Goal: Task Accomplishment & Management: Manage account settings

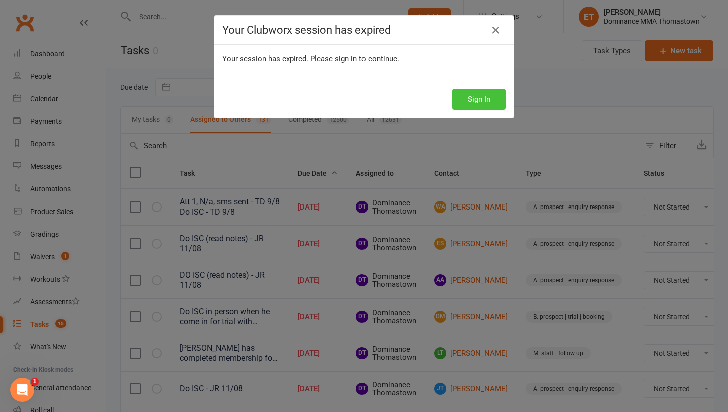
click at [501, 92] on button "Sign In" at bounding box center [479, 99] width 54 height 21
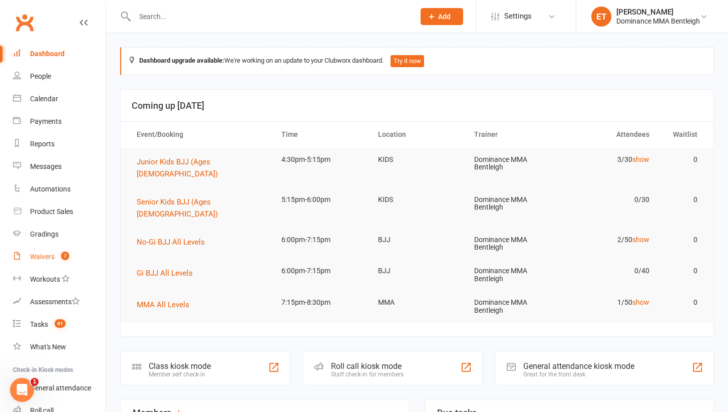
click at [56, 253] on link "Waivers 7" at bounding box center [59, 256] width 93 height 23
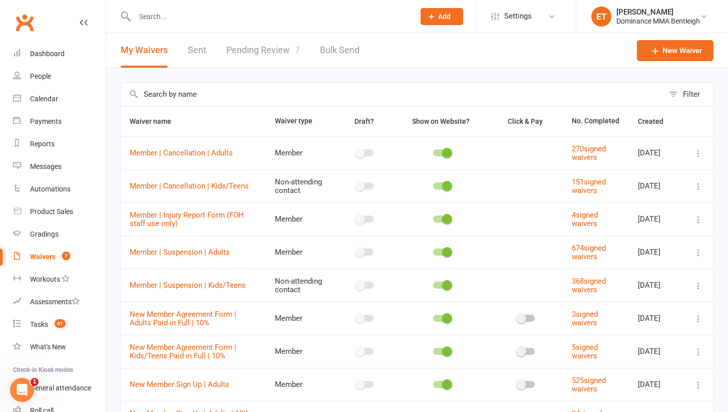
click at [290, 67] on link "Pending Review 7" at bounding box center [263, 50] width 74 height 35
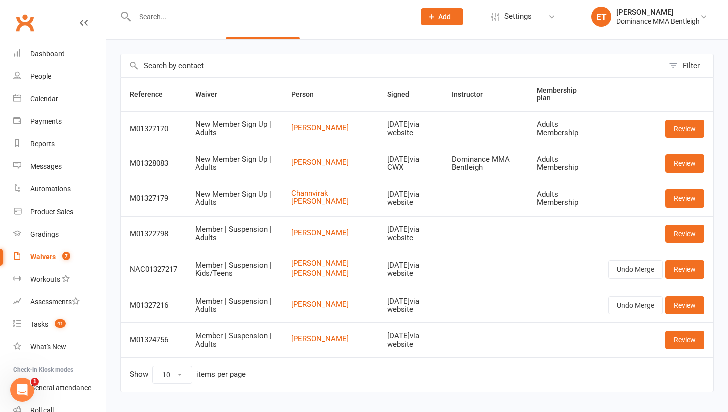
scroll to position [30, 0]
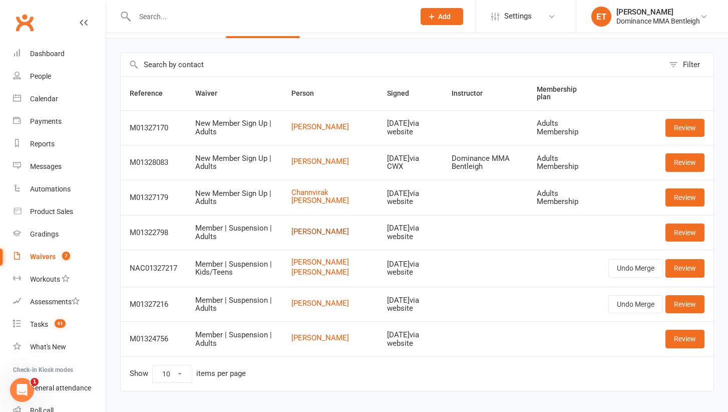
click at [317, 227] on link "Paris Ibrahim-katis" at bounding box center [330, 231] width 78 height 9
click at [678, 229] on link "Review" at bounding box center [685, 232] width 39 height 18
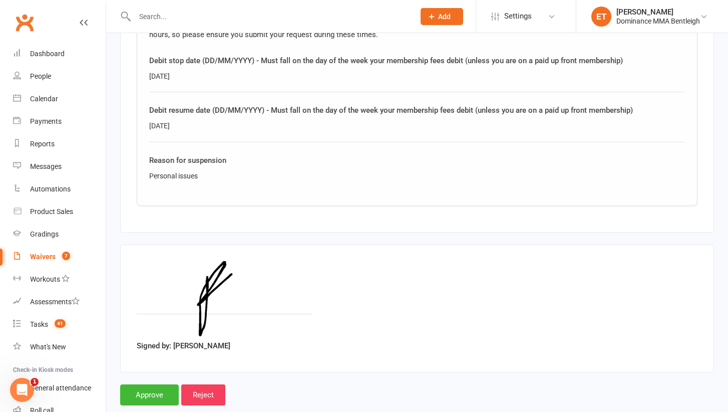
scroll to position [582, 0]
drag, startPoint x: 203, startPoint y: 174, endPoint x: 137, endPoint y: 173, distance: 66.6
click at [137, 173] on div "Questionnaire This Suspension Request form is for currently enrolled students o…" at bounding box center [417, 76] width 561 height 258
copy div "Personal issues"
click at [138, 392] on input "Approve" at bounding box center [149, 394] width 59 height 21
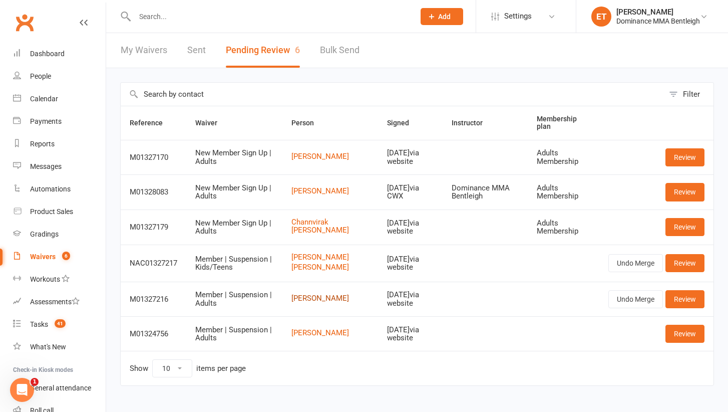
click at [317, 302] on link "Alex Selivanov" at bounding box center [330, 298] width 78 height 9
click at [679, 305] on link "Review" at bounding box center [685, 299] width 39 height 18
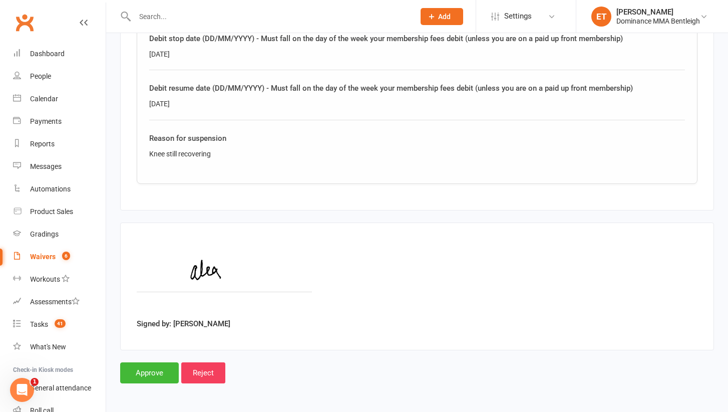
scroll to position [609, 0]
click at [159, 362] on input "Approve" at bounding box center [149, 372] width 59 height 21
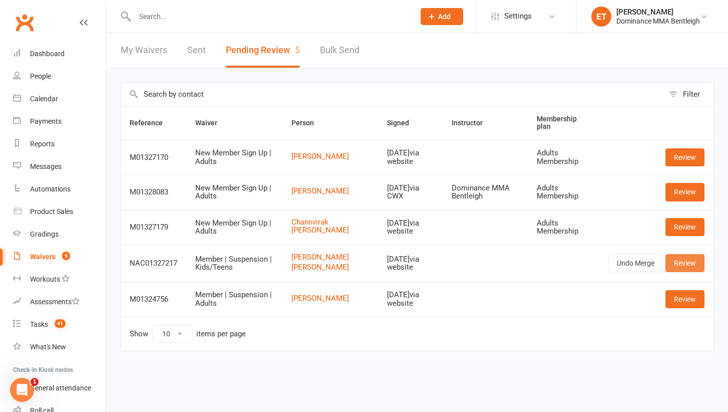
click at [693, 262] on link "Review" at bounding box center [685, 263] width 39 height 18
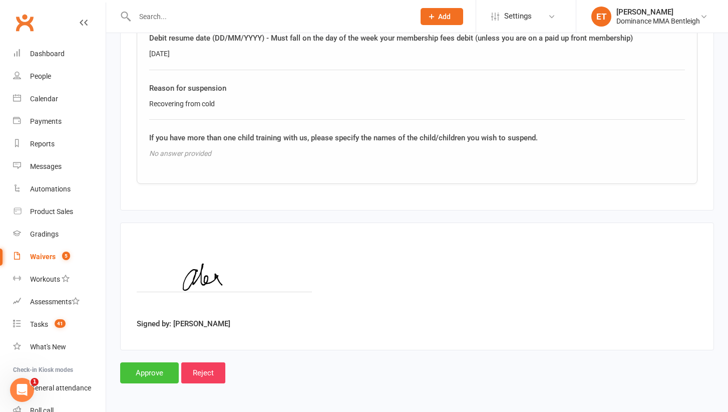
scroll to position [1073, 0]
click at [151, 362] on input "Approve" at bounding box center [149, 372] width 59 height 21
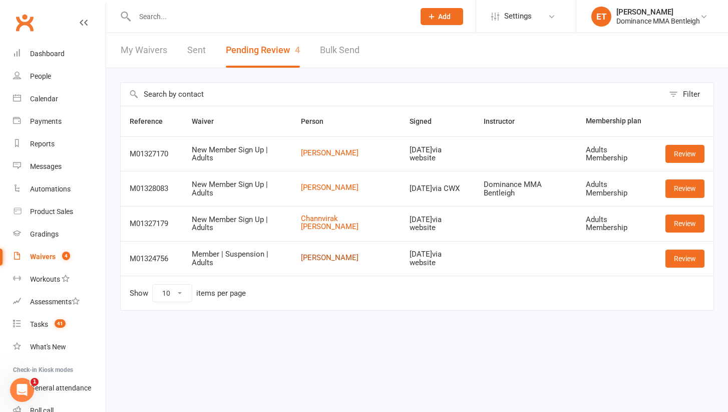
click at [329, 256] on link "[PERSON_NAME]" at bounding box center [346, 257] width 91 height 9
click at [680, 256] on link "Review" at bounding box center [685, 258] width 39 height 18
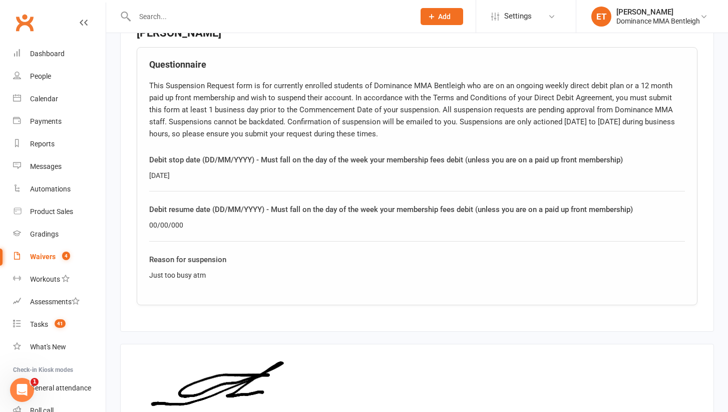
scroll to position [482, 0]
click at [277, 214] on div "Debit resume date (DD/MM/YYYY) - Must fall on the day of the week your membersh…" at bounding box center [417, 223] width 536 height 38
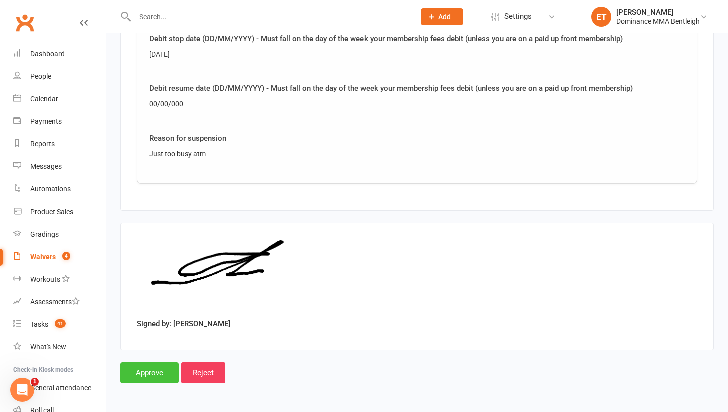
scroll to position [609, 0]
click at [46, 249] on link "Waivers 4" at bounding box center [59, 256] width 93 height 23
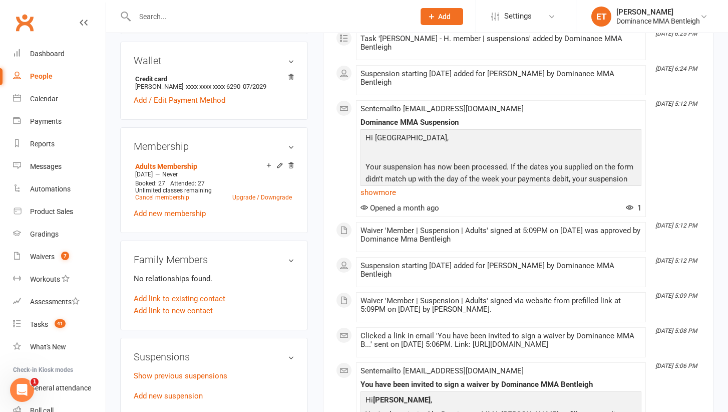
scroll to position [480, 0]
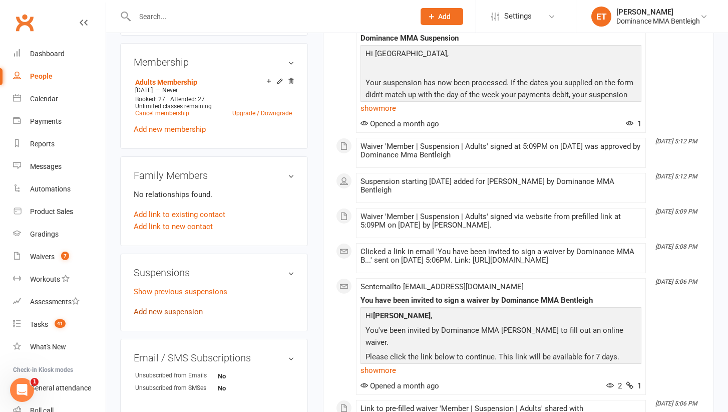
click at [166, 311] on link "Add new suspension" at bounding box center [168, 311] width 69 height 9
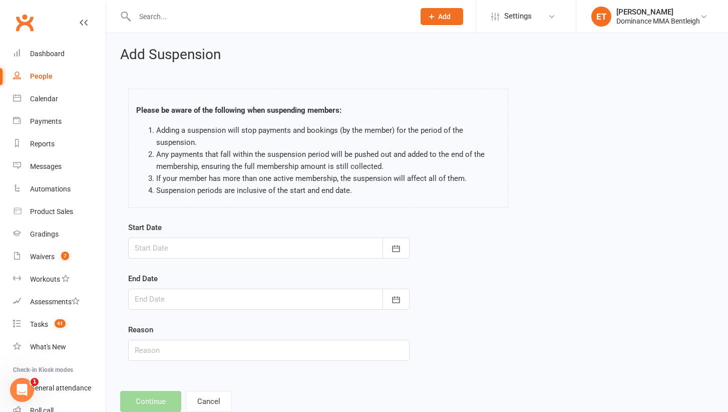
click at [185, 242] on div at bounding box center [268, 247] width 281 height 21
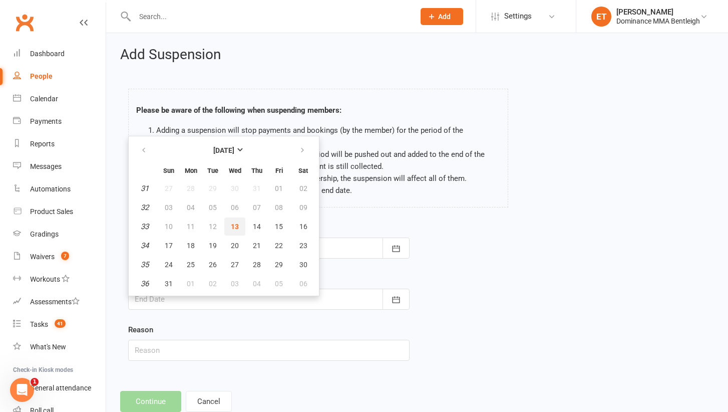
click at [236, 228] on span "13" at bounding box center [235, 226] width 8 height 8
type input "[DATE]"
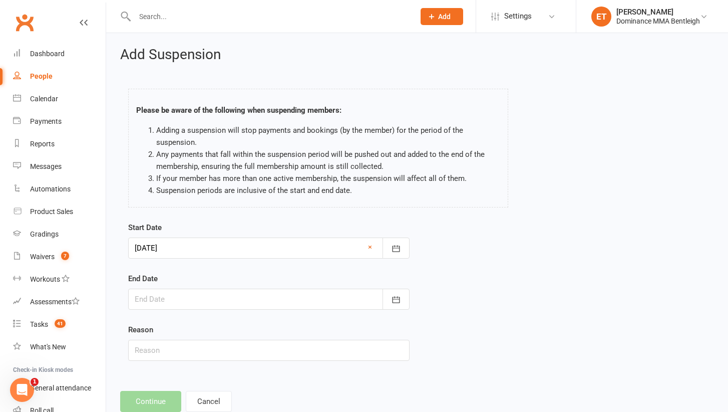
click at [189, 298] on div at bounding box center [268, 298] width 281 height 21
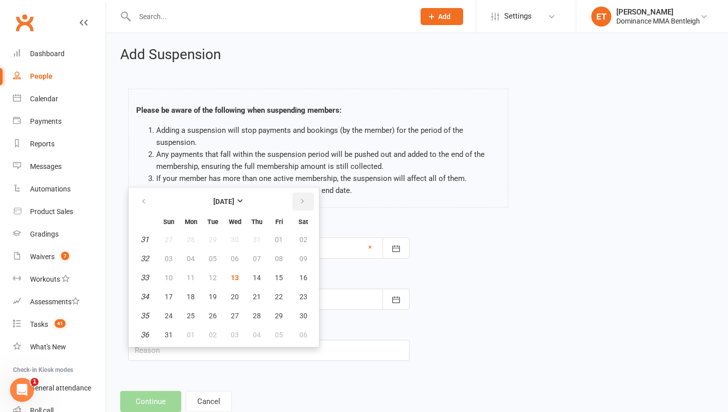
click at [308, 198] on button "button" at bounding box center [303, 201] width 22 height 18
click at [210, 296] on span "23" at bounding box center [213, 296] width 8 height 8
type input "23 Sep 2025"
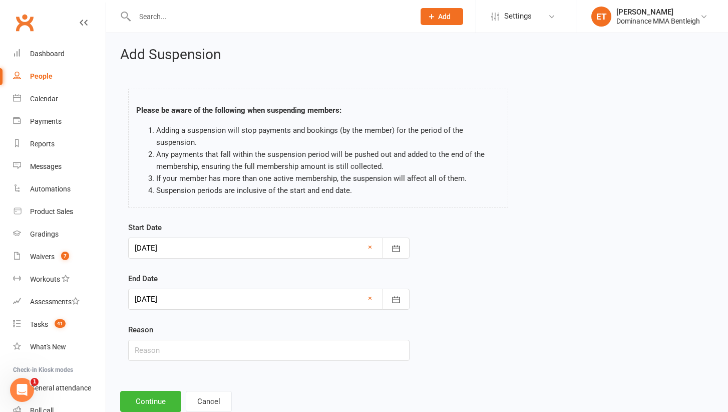
click at [147, 338] on div "Reason" at bounding box center [268, 342] width 281 height 37
click at [147, 351] on input "text" at bounding box center [268, 350] width 281 height 21
paste input "Personal issues"
type input "Personal issues"
click at [153, 400] on button "Continue" at bounding box center [150, 401] width 61 height 21
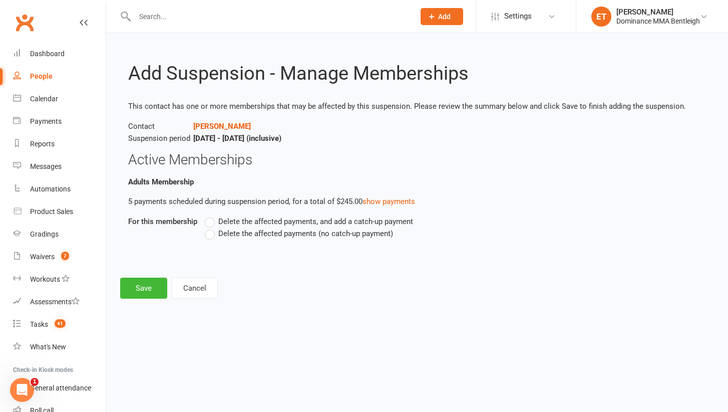
click at [254, 237] on label "Delete the affected payments (no catch-up payment)" at bounding box center [299, 233] width 188 height 12
click at [211, 227] on input "Delete the affected payments (no catch-up payment)" at bounding box center [208, 227] width 7 height 0
click at [148, 289] on button "Save" at bounding box center [143, 287] width 47 height 21
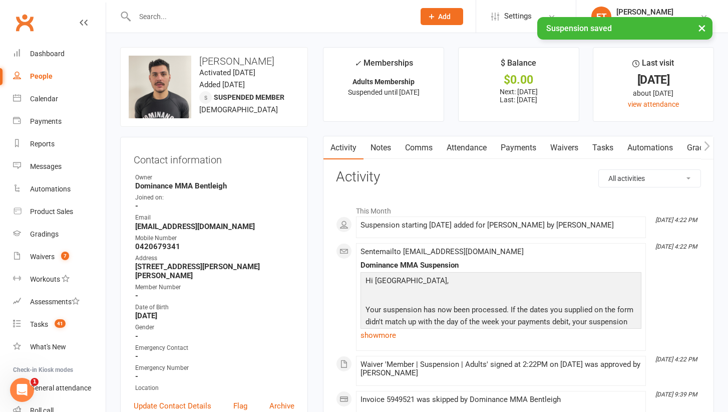
click at [457, 146] on link "Attendance" at bounding box center [467, 147] width 54 height 23
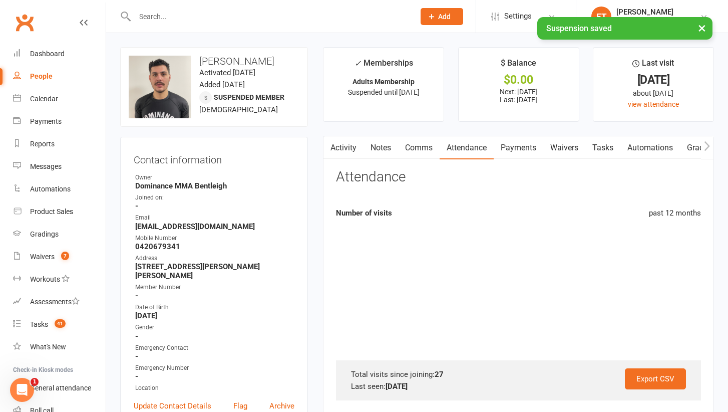
click at [521, 148] on link "Payments" at bounding box center [519, 147] width 50 height 23
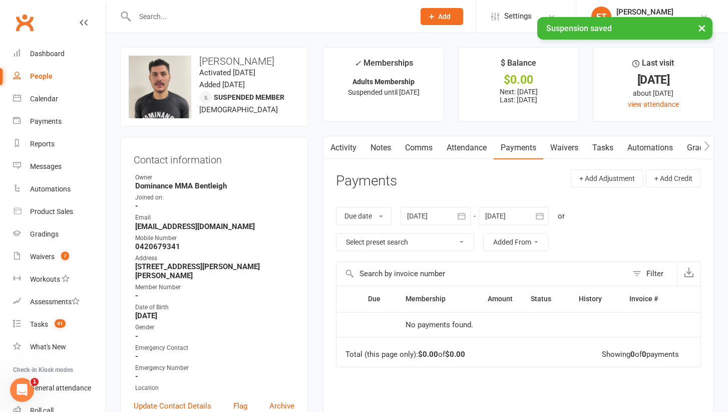
scroll to position [4, 0]
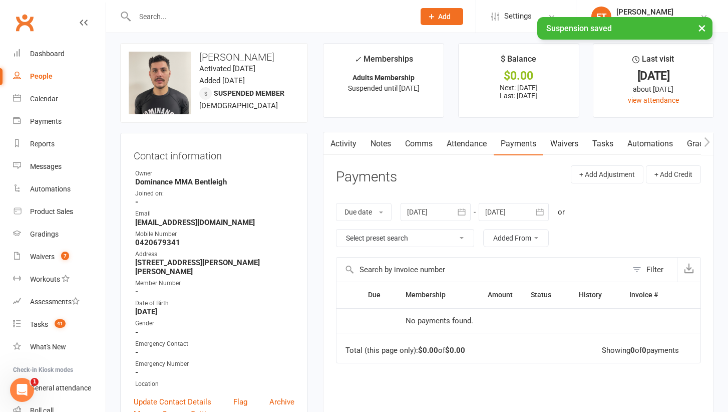
click at [617, 139] on link "Tasks" at bounding box center [602, 143] width 35 height 23
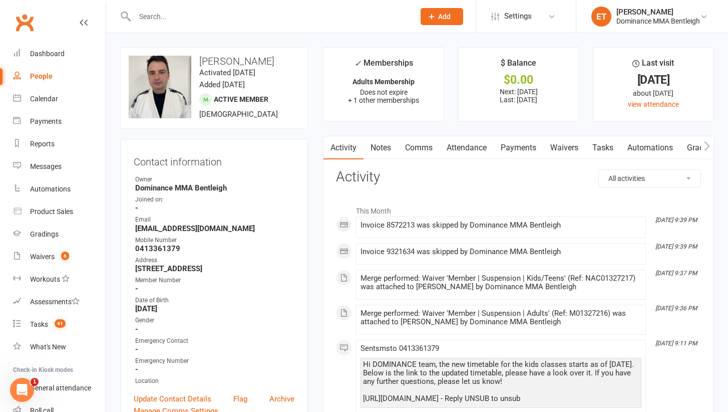
click at [510, 149] on link "Payments" at bounding box center [519, 147] width 50 height 23
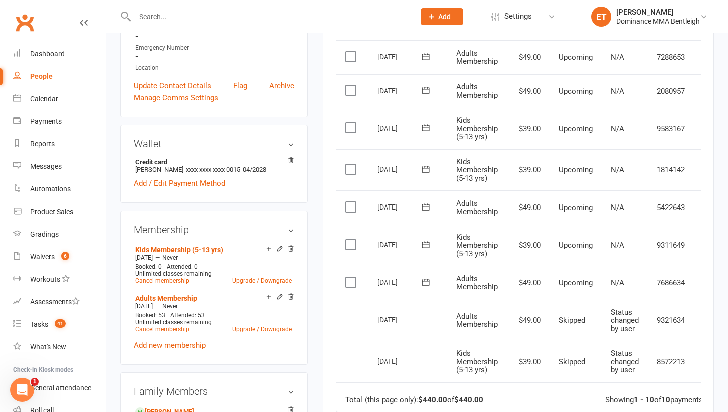
scroll to position [330, 0]
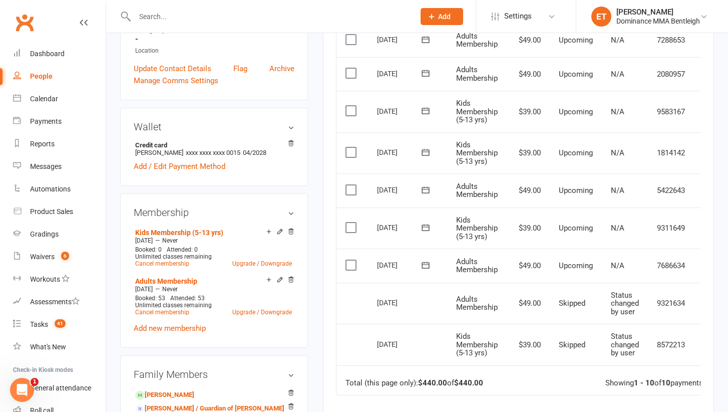
click at [354, 260] on label at bounding box center [353, 265] width 14 height 10
click at [352, 260] on input "checkbox" at bounding box center [349, 260] width 7 height 0
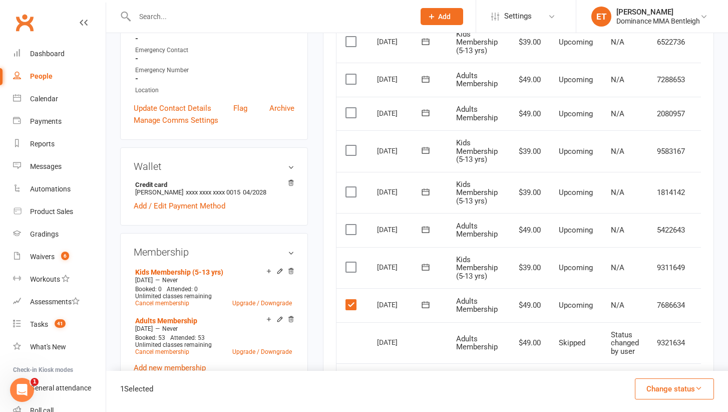
scroll to position [291, 0]
click at [354, 224] on label at bounding box center [353, 229] width 14 height 10
click at [352, 224] on input "checkbox" at bounding box center [349, 224] width 7 height 0
click at [662, 391] on button "Change status" at bounding box center [674, 388] width 79 height 21
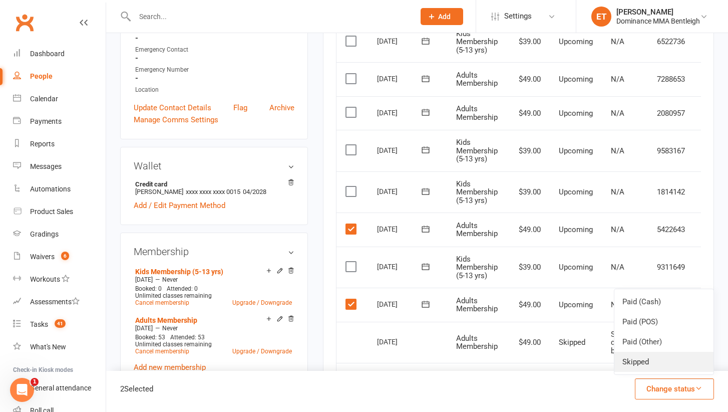
click at [647, 363] on link "Skipped" at bounding box center [663, 362] width 99 height 20
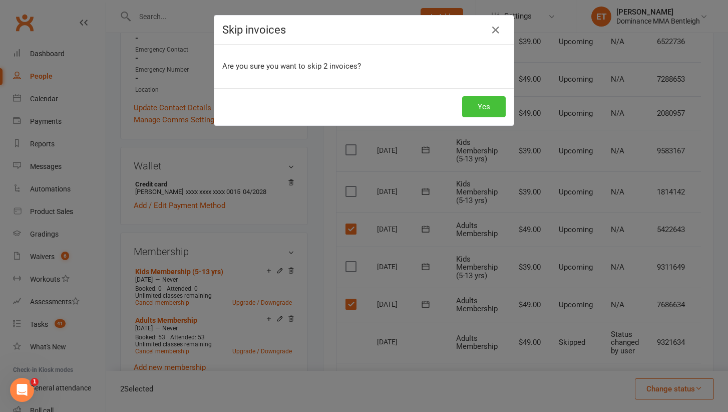
click at [492, 114] on button "Yes" at bounding box center [484, 106] width 44 height 21
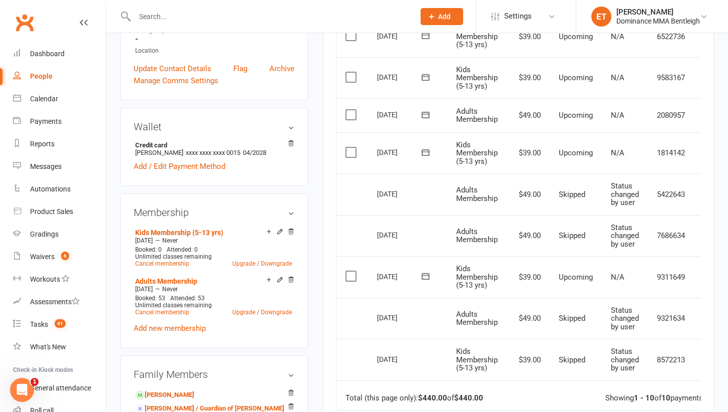
scroll to position [331, 0]
click at [350, 270] on label at bounding box center [353, 275] width 14 height 10
click at [350, 270] on input "checkbox" at bounding box center [349, 270] width 7 height 0
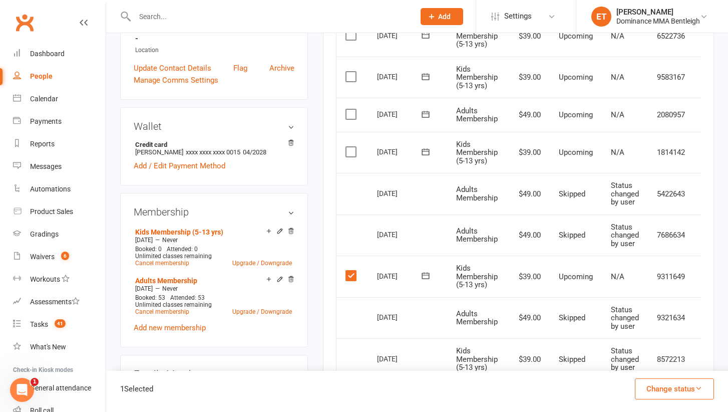
click at [682, 381] on button "Change status" at bounding box center [674, 388] width 79 height 21
click at [675, 361] on link "Skipped" at bounding box center [663, 362] width 99 height 20
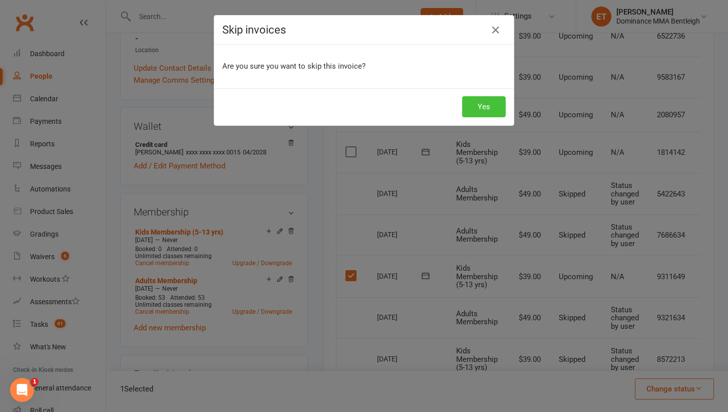
click at [483, 114] on button "Yes" at bounding box center [484, 106] width 44 height 21
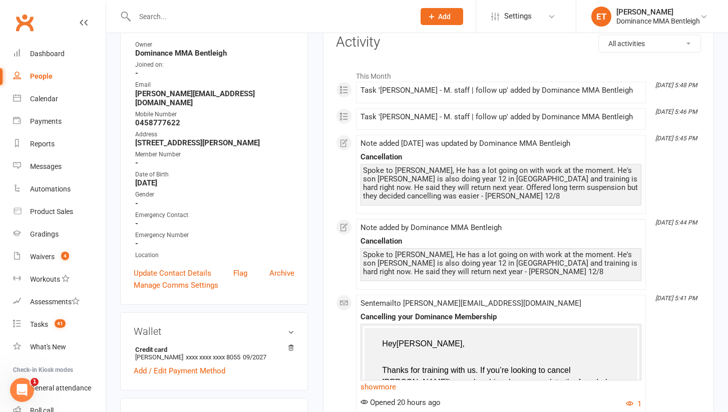
scroll to position [129, 0]
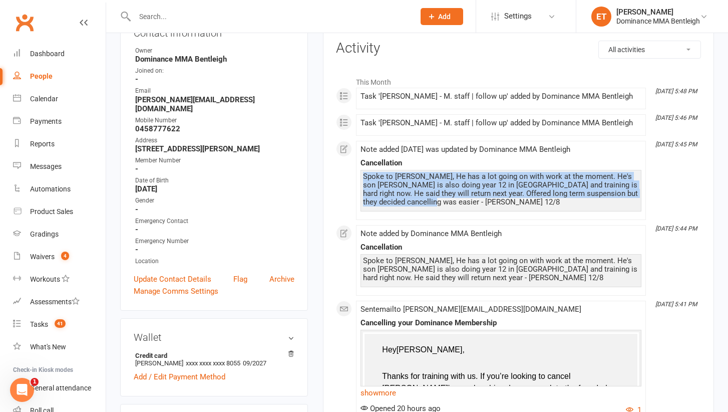
drag, startPoint x: 455, startPoint y: 169, endPoint x: 481, endPoint y: 207, distance: 46.3
click at [481, 207] on div "Spoke to [PERSON_NAME], He has a lot going on with work at the moment. He's son…" at bounding box center [501, 191] width 281 height 42
drag, startPoint x: 476, startPoint y: 212, endPoint x: 469, endPoint y: 163, distance: 49.6
click at [469, 163] on div "Note added [DATE] was updated by Dominance MMA Bentleigh Cancellation Spoke to …" at bounding box center [501, 180] width 281 height 70
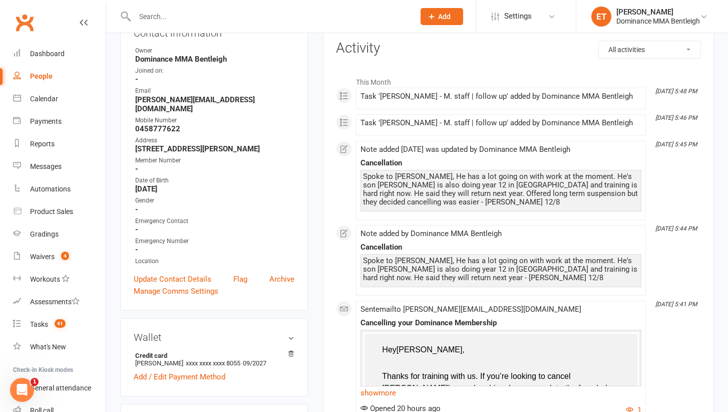
click at [469, 163] on div "Cancellation" at bounding box center [501, 163] width 281 height 9
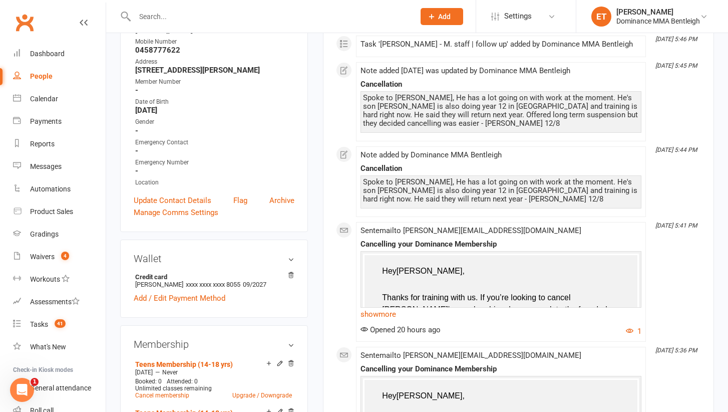
scroll to position [210, 0]
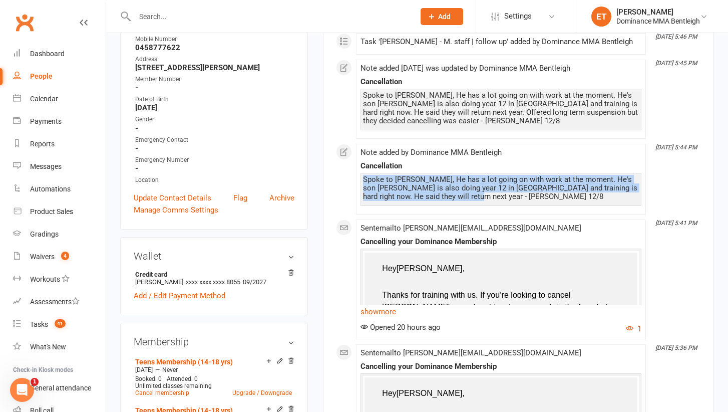
drag, startPoint x: 459, startPoint y: 170, endPoint x: 483, endPoint y: 209, distance: 45.9
click at [483, 209] on li "[DATE] 5:44 PM Note added by Dominance MMA Bentleigh Cancellation Spoke to [PER…" at bounding box center [501, 179] width 290 height 71
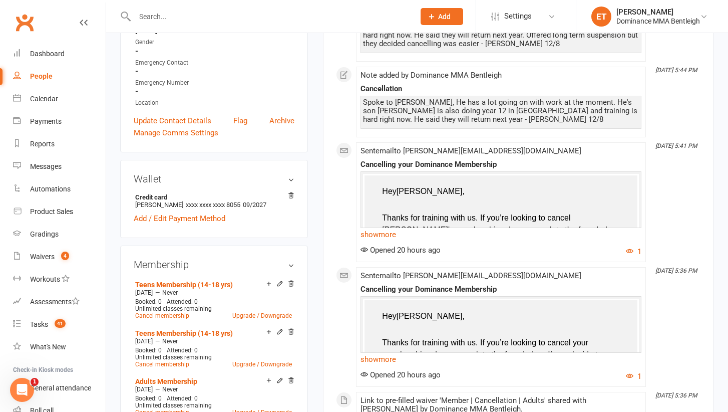
scroll to position [295, 0]
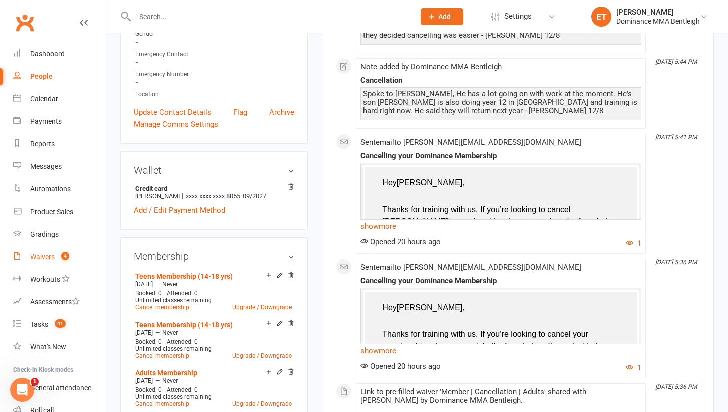
click at [49, 253] on div "Waivers" at bounding box center [42, 256] width 25 height 8
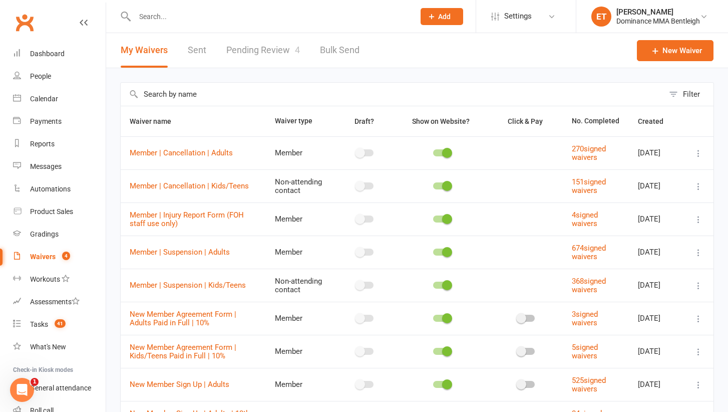
click at [249, 42] on link "Pending Review 4" at bounding box center [263, 50] width 74 height 35
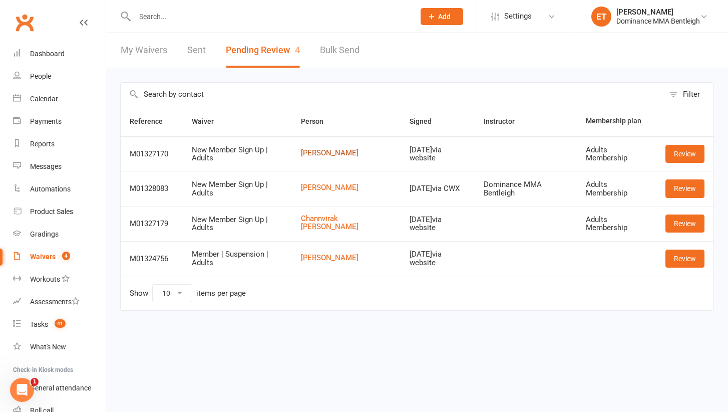
click at [330, 155] on link "[PERSON_NAME]" at bounding box center [346, 153] width 91 height 9
click at [675, 151] on link "Review" at bounding box center [685, 154] width 39 height 18
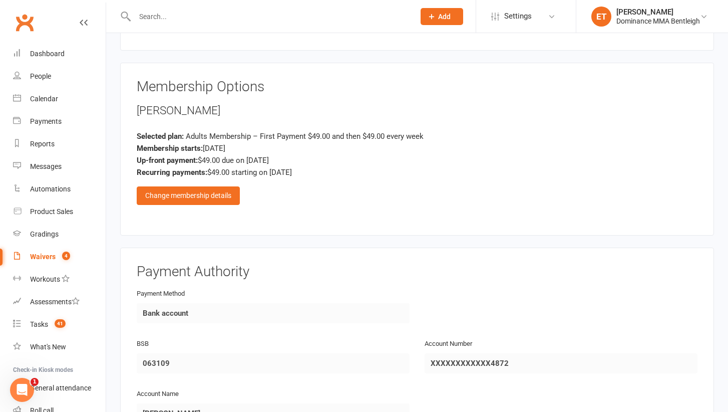
scroll to position [412, 0]
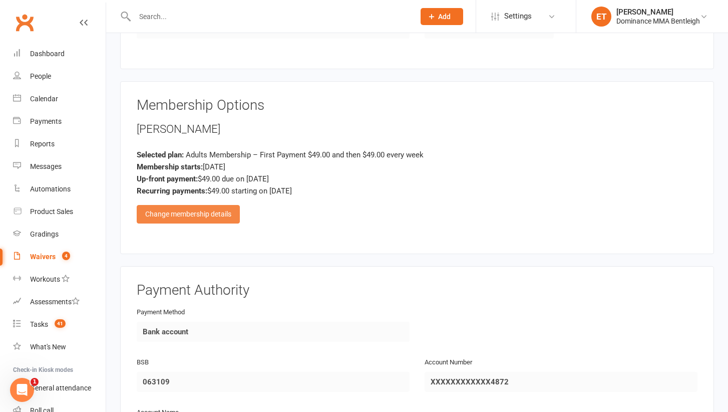
click at [220, 211] on div "Change membership details" at bounding box center [188, 214] width 103 height 18
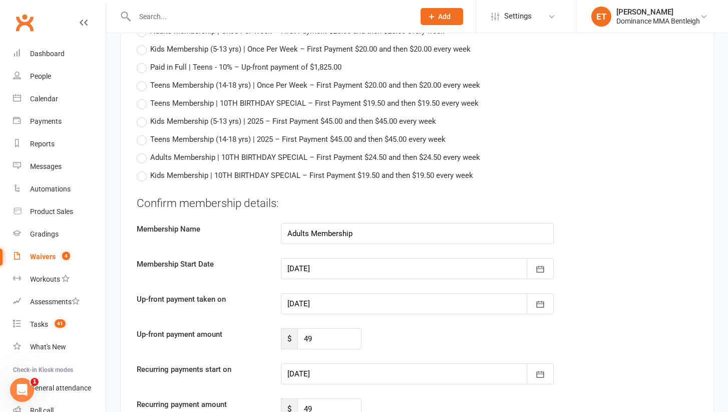
scroll to position [722, 0]
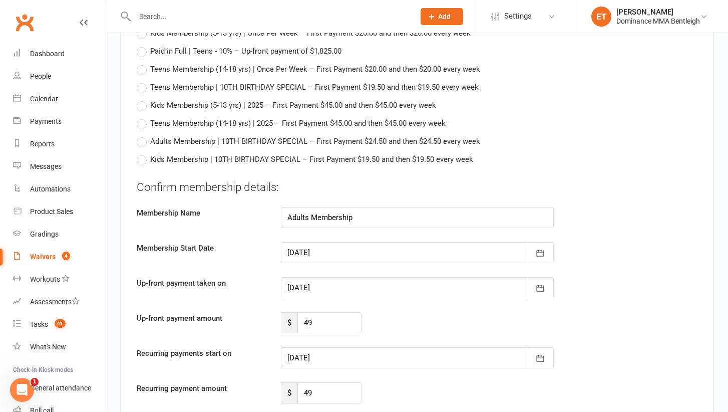
click at [348, 282] on div at bounding box center [417, 287] width 273 height 21
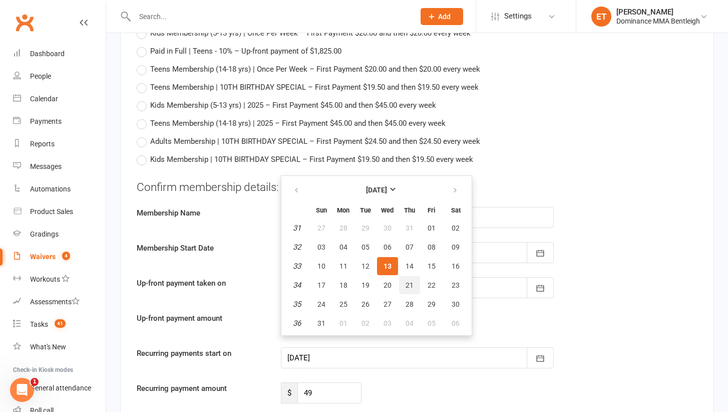
click at [411, 281] on span "21" at bounding box center [410, 285] width 8 height 8
type input "21 Aug 2025"
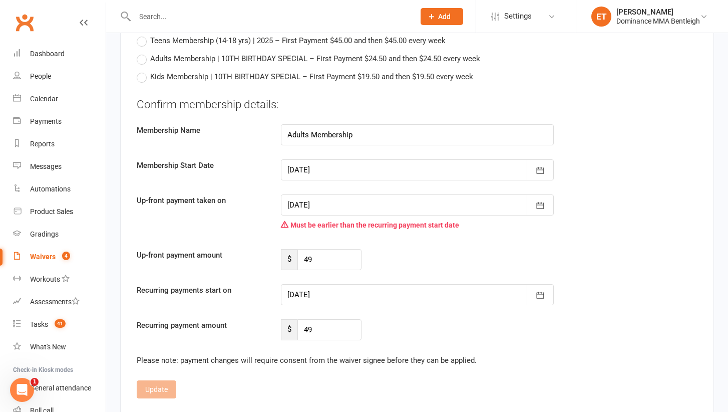
scroll to position [818, 0]
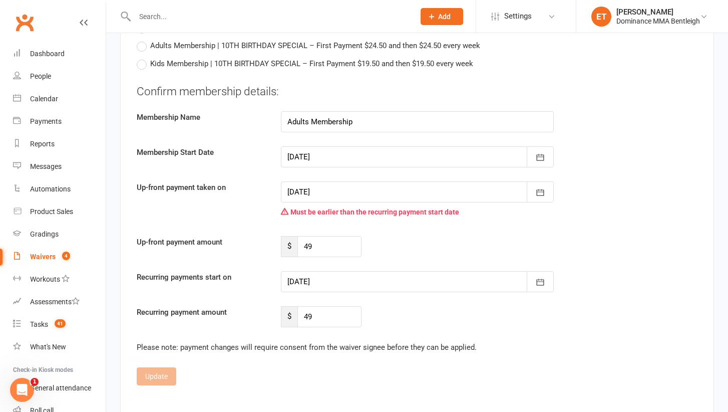
click at [374, 275] on div at bounding box center [417, 281] width 273 height 21
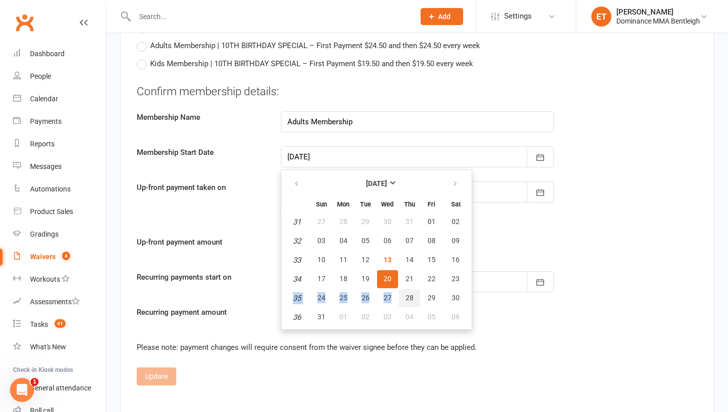
click at [412, 286] on table "August 2025 Sun Mon Tue Wed Thu Fri Sat 31 27 28 29 30 31 01 02 32 03 04 05 06 …" at bounding box center [376, 249] width 186 height 155
click at [412, 296] on span "28" at bounding box center [410, 297] width 8 height 8
type input "28 Aug 2025"
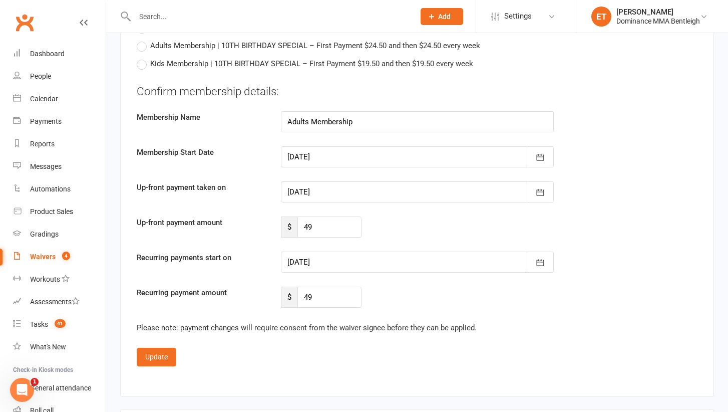
click at [389, 192] on div at bounding box center [417, 191] width 273 height 21
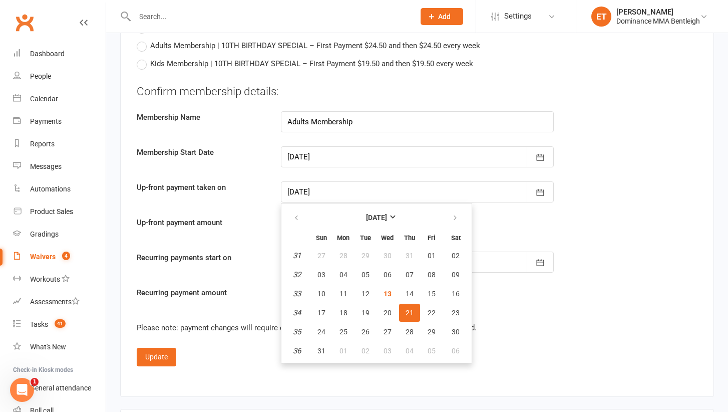
click at [520, 234] on div "Up-front payment amount $ 49" at bounding box center [417, 226] width 576 height 21
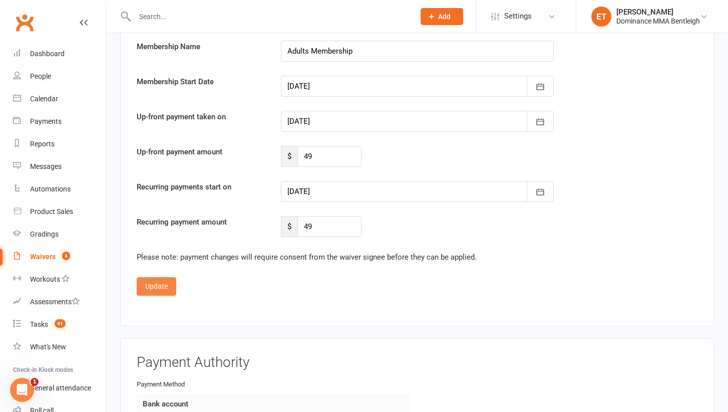
click at [163, 281] on button "Update" at bounding box center [157, 286] width 40 height 18
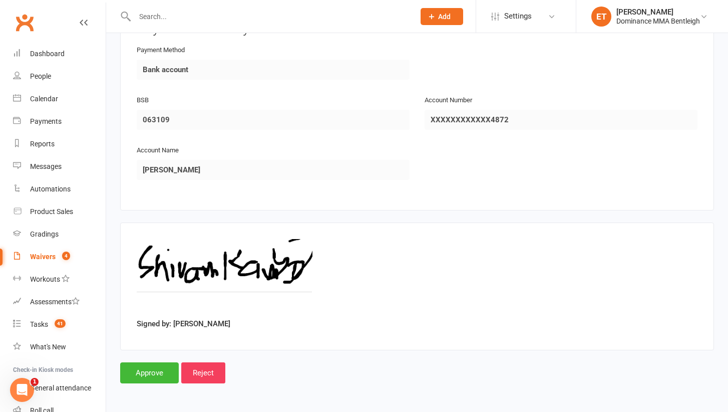
scroll to position [678, 0]
click at [158, 362] on input "Approve" at bounding box center [149, 372] width 59 height 21
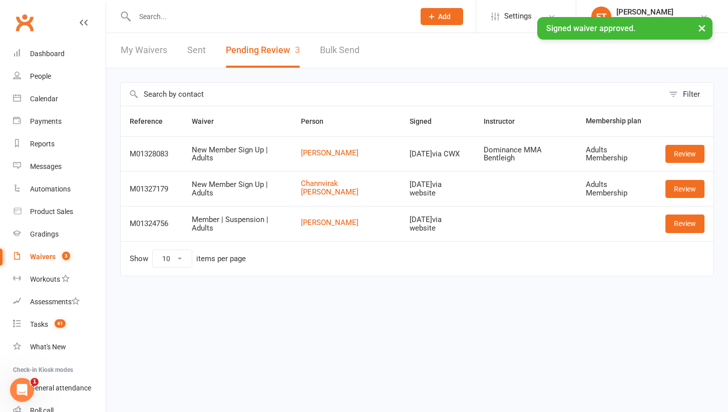
click at [233, 13] on input "text" at bounding box center [270, 17] width 276 height 14
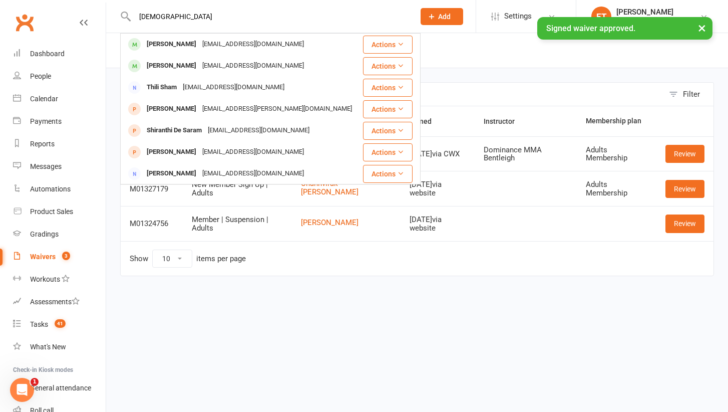
type input "Shivam"
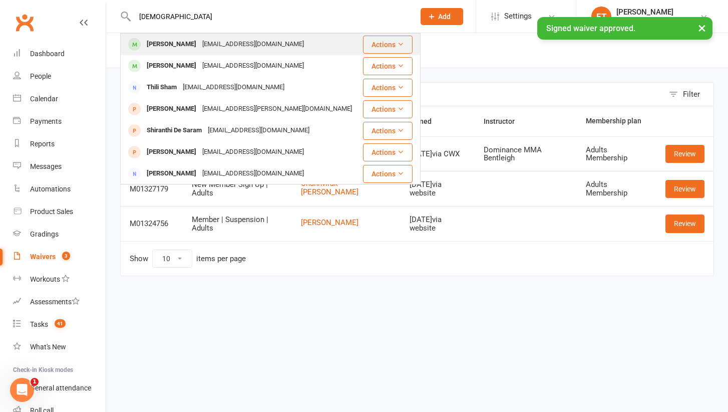
drag, startPoint x: 233, startPoint y: 13, endPoint x: 205, endPoint y: 47, distance: 44.5
click at [205, 47] on div "Ritvick0007@gmail.com" at bounding box center [253, 44] width 108 height 15
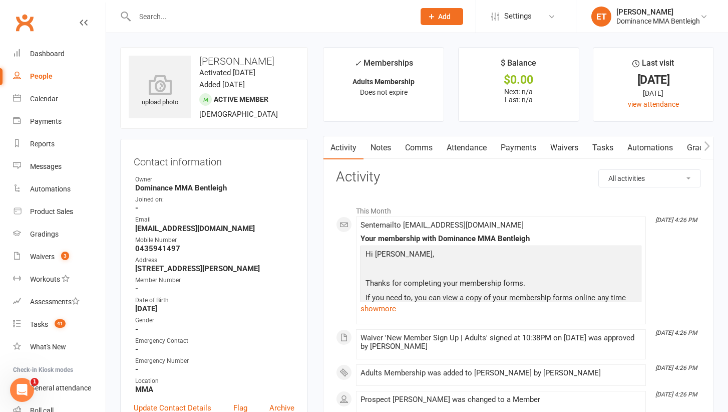
click at [610, 148] on link "Tasks" at bounding box center [602, 147] width 35 height 23
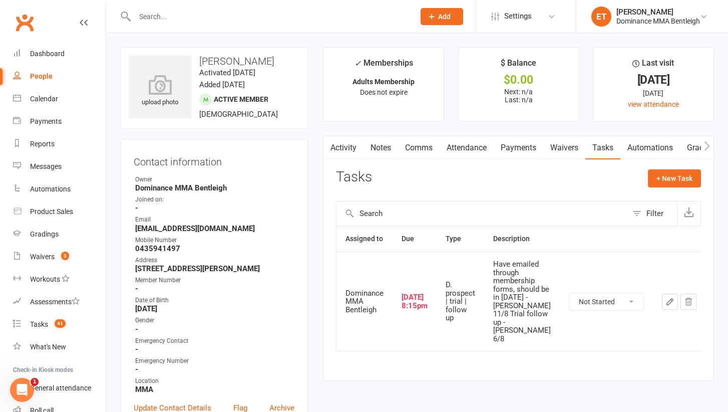
click at [585, 279] on td "Not Started In Progress Waiting Complete" at bounding box center [606, 300] width 93 height 99
select select "unstarted"
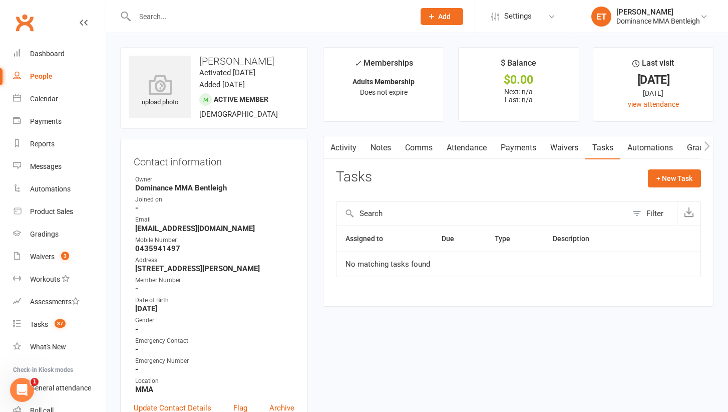
click at [673, 168] on div "Activity Notes Comms Attendance Payments Waivers Tasks Automations Gradings / P…" at bounding box center [518, 221] width 391 height 170
click at [665, 183] on button "+ New Task" at bounding box center [674, 178] width 53 height 18
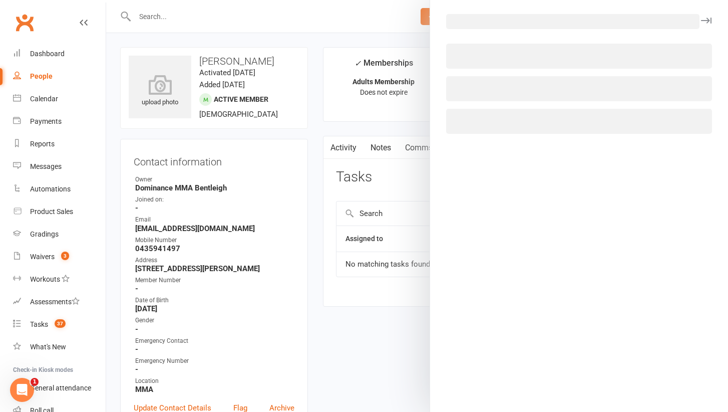
select select "52482"
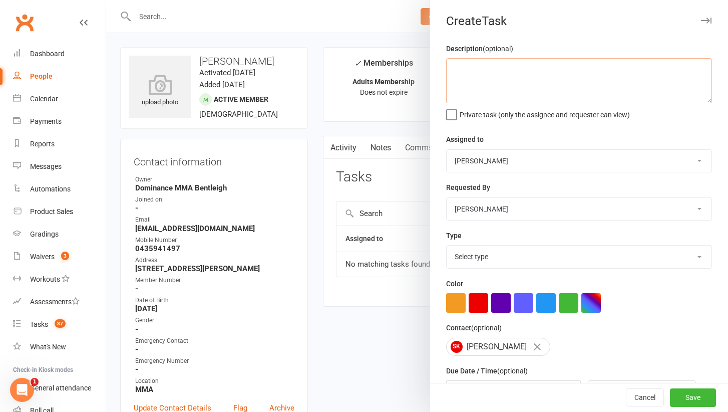
click at [496, 90] on textarea at bounding box center [579, 80] width 266 height 45
type textarea "1 week ret - Ellen 13/8"
select select "13789"
select select "24839"
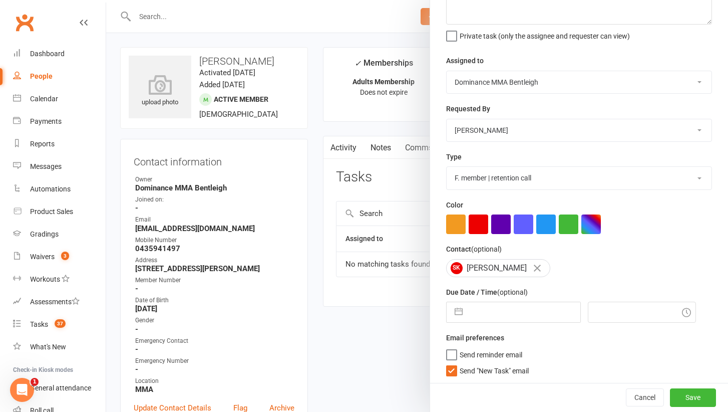
scroll to position [78, 0]
click at [464, 368] on span "Send "New Task" email" at bounding box center [494, 370] width 69 height 12
click at [464, 364] on input "Send "New Task" email" at bounding box center [487, 364] width 83 height 0
click at [476, 323] on div "Description (optional) 1 week ret - Ellen 13/8 Private task (only the assignee …" at bounding box center [579, 174] width 298 height 420
select select "6"
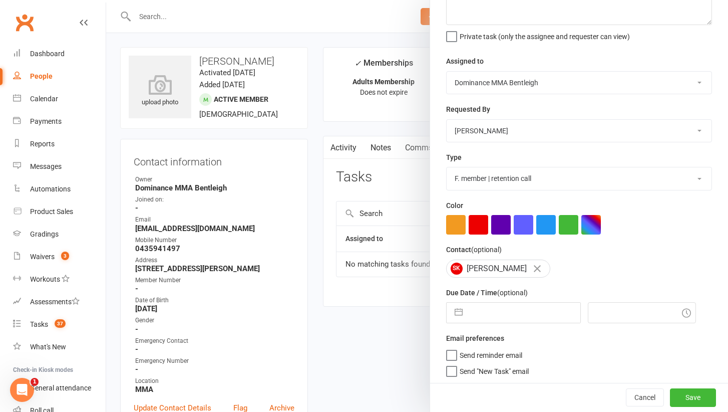
select select "2025"
select select "7"
select select "2025"
select select "8"
select select "2025"
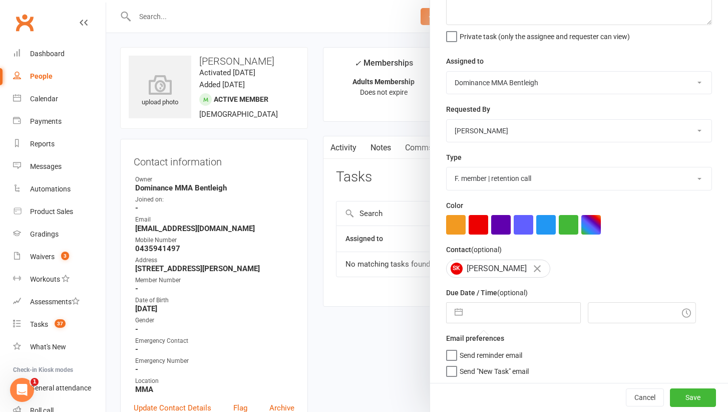
click at [476, 313] on input "text" at bounding box center [524, 312] width 113 height 20
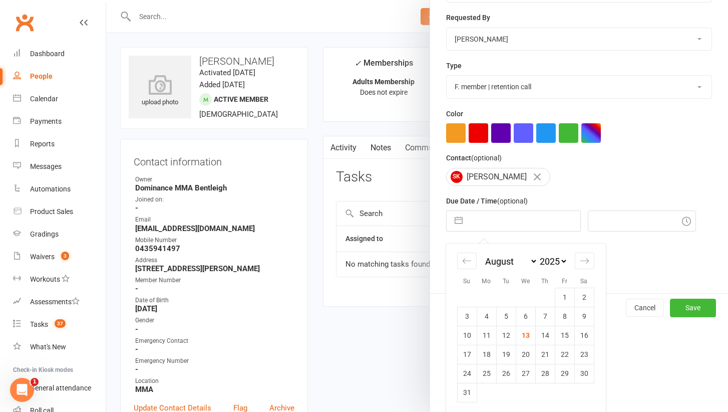
scroll to position [10, 0]
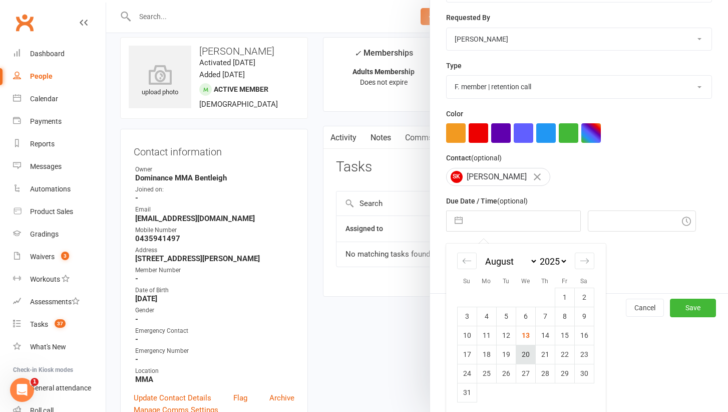
click at [530, 353] on td "20" at bounding box center [526, 354] width 20 height 19
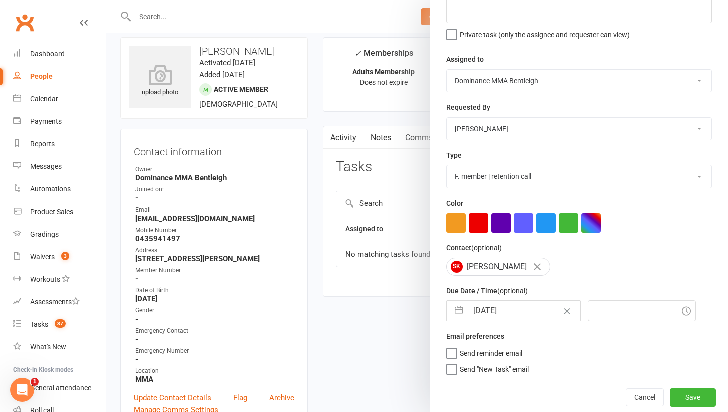
type input "[DATE]"
type input "4:30pm"
click at [696, 388] on button "Save" at bounding box center [693, 397] width 46 height 18
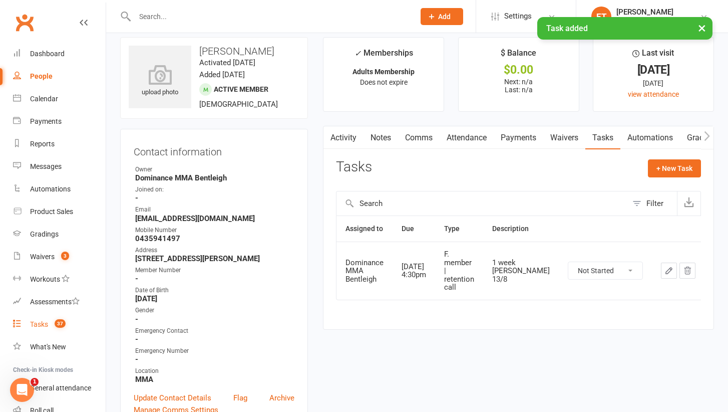
click at [54, 324] on count-badge "37" at bounding box center [58, 324] width 16 height 8
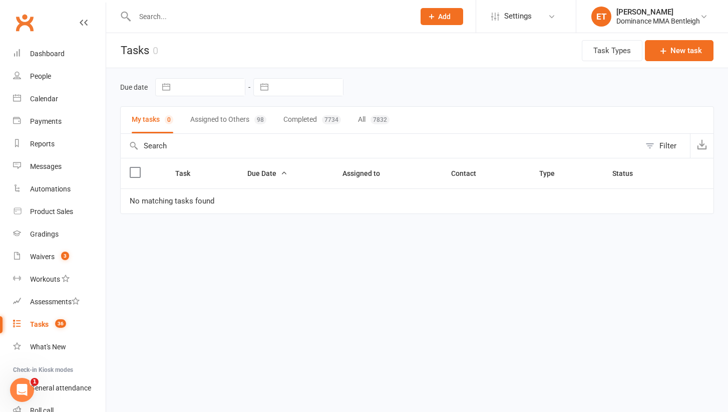
click at [248, 118] on button "Assigned to Others 98" at bounding box center [228, 120] width 76 height 27
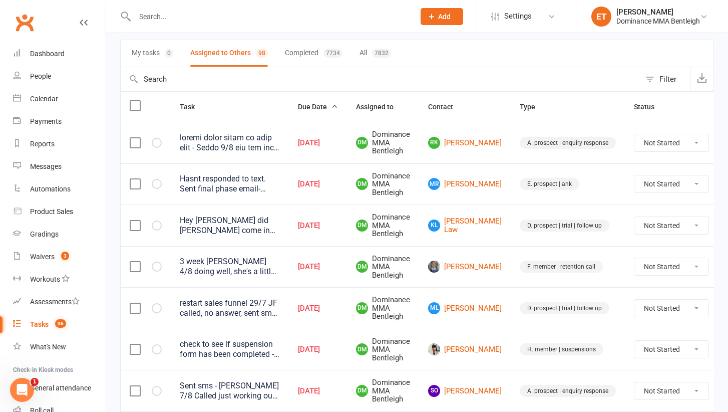
scroll to position [67, 0]
click at [468, 141] on link "RK Rohan Karra" at bounding box center [465, 142] width 74 height 12
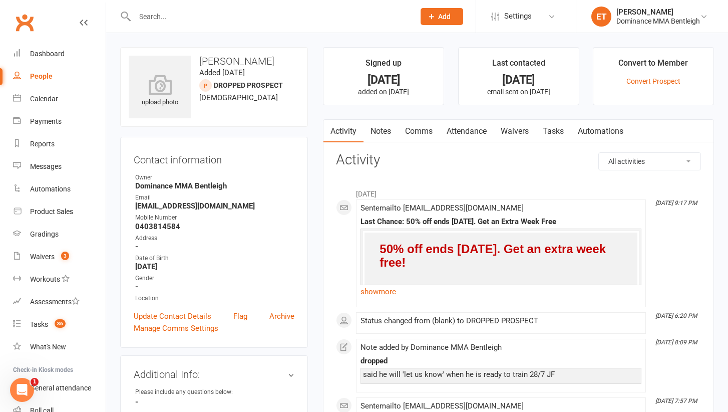
click at [549, 131] on link "Tasks" at bounding box center [553, 131] width 35 height 23
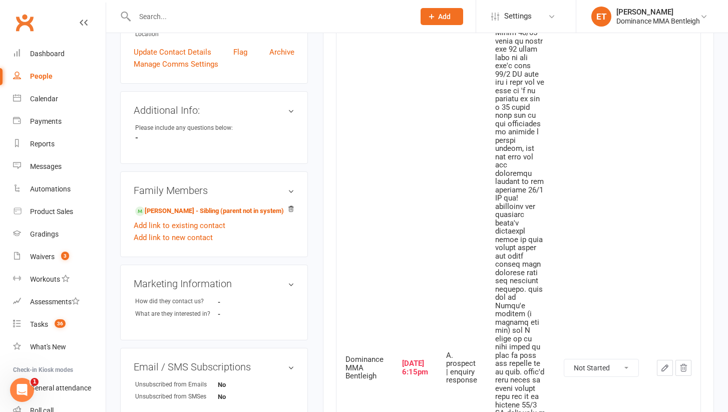
scroll to position [223, 0]
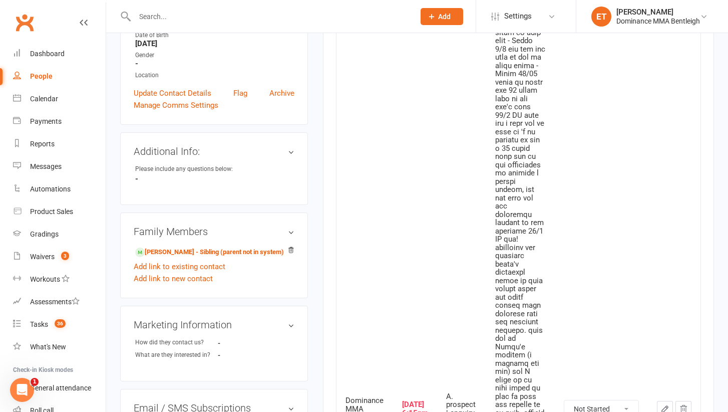
click at [504, 260] on div at bounding box center [520, 408] width 51 height 777
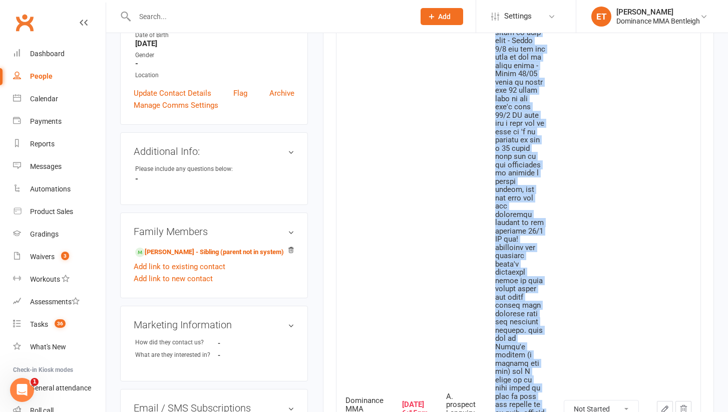
click at [504, 260] on div at bounding box center [520, 408] width 51 height 777
click at [504, 258] on div at bounding box center [520, 408] width 51 height 777
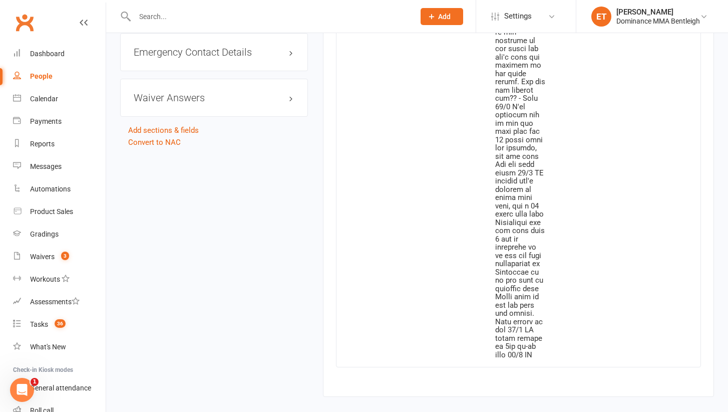
scroll to position [678, 0]
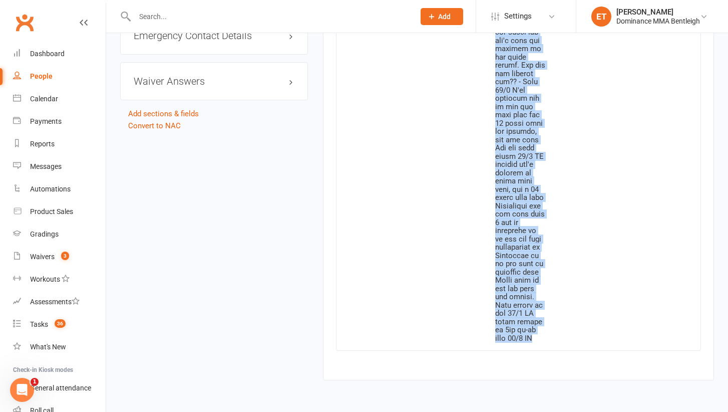
drag, startPoint x: 495, startPoint y: 151, endPoint x: 519, endPoint y: 297, distance: 148.3
copy div "please leave until we hear back - Ellen 1/8 the one you told me not to worry ab…"
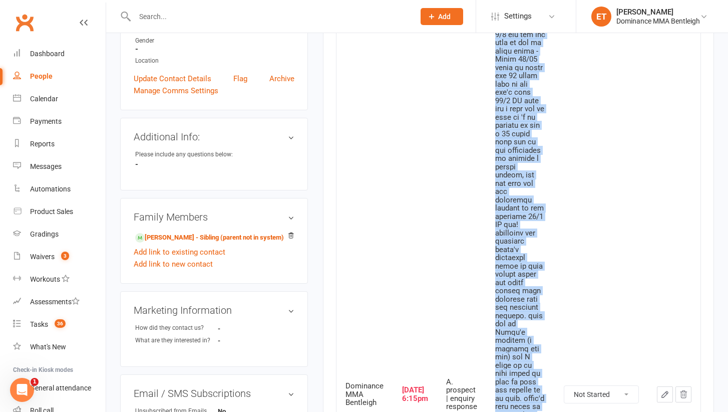
scroll to position [313, 0]
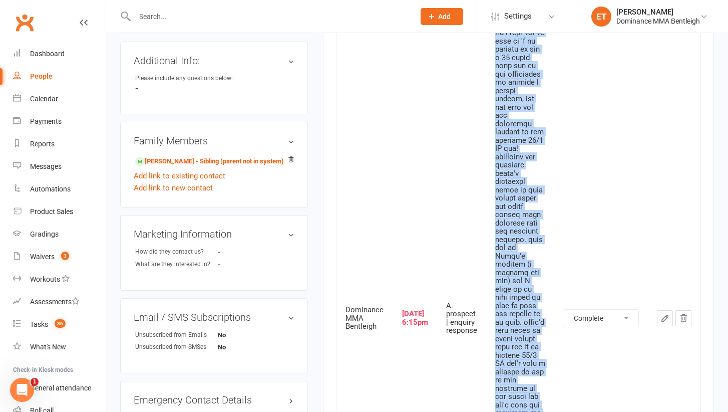
select select "unstarted"
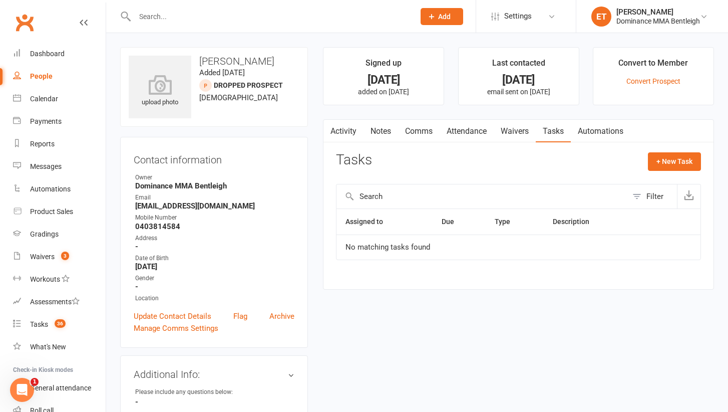
scroll to position [0, 0]
click at [375, 135] on link "Notes" at bounding box center [381, 131] width 35 height 23
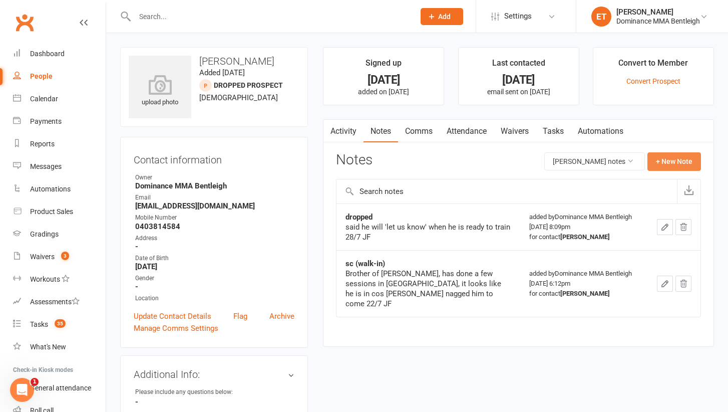
click at [656, 167] on button "+ New Note" at bounding box center [675, 161] width 54 height 18
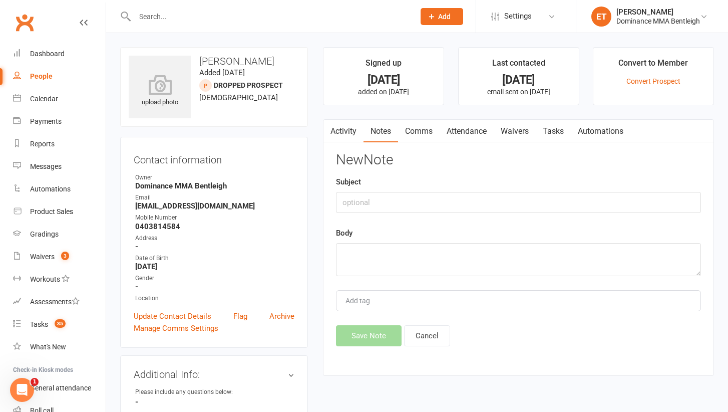
click at [408, 295] on div "Add tag" at bounding box center [518, 300] width 365 height 21
click at [403, 266] on textarea at bounding box center [518, 259] width 365 height 33
paste textarea "please leave until we hear back - Ellen 1/8 the one you told me not to worry ab…"
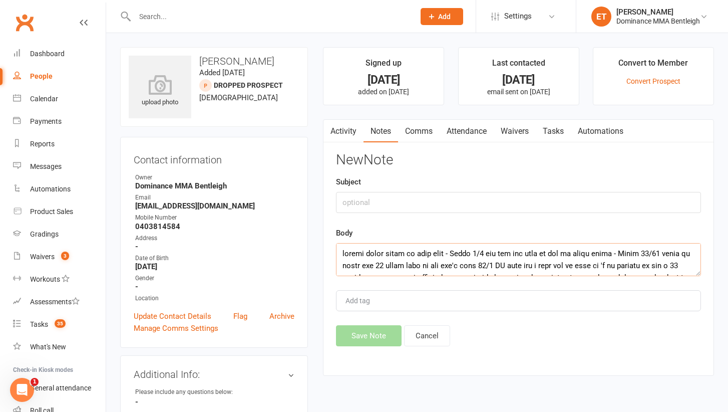
scroll to position [120, 0]
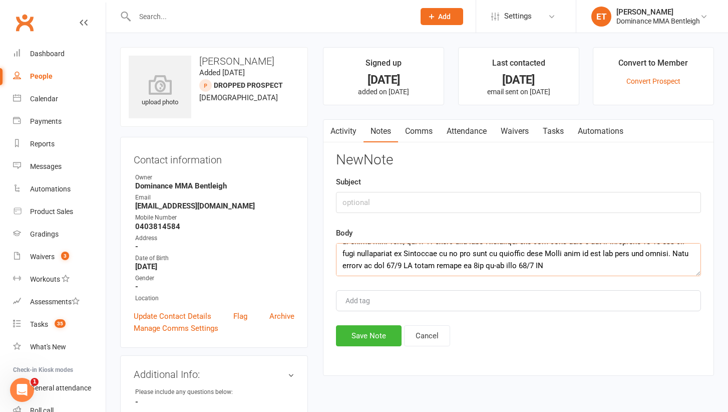
type textarea "please leave until we hear back - Ellen 1/8 the one you told me not to worry ab…"
click at [368, 201] on input "text" at bounding box center [518, 202] width 365 height 21
type input "AFTER A 10 CLASS PASS"
click at [376, 342] on button "Save Note" at bounding box center [369, 335] width 66 height 21
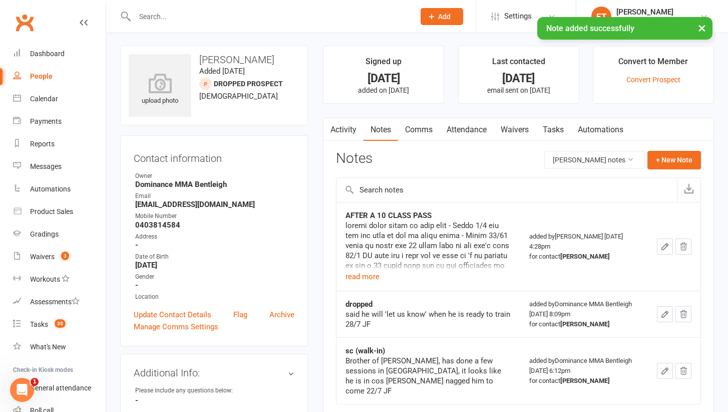
scroll to position [74, 0]
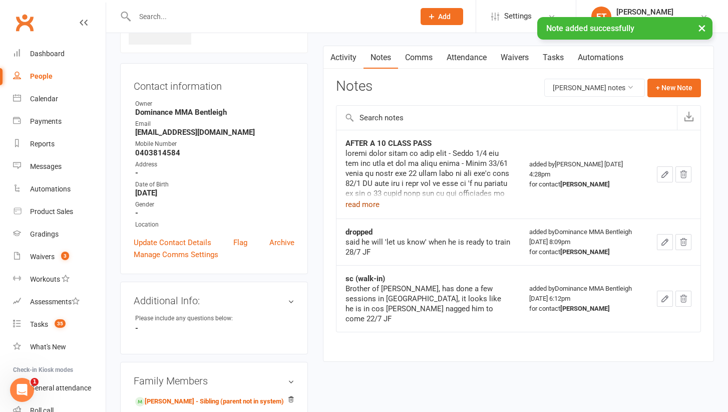
click at [370, 201] on button "read more" at bounding box center [363, 204] width 34 height 12
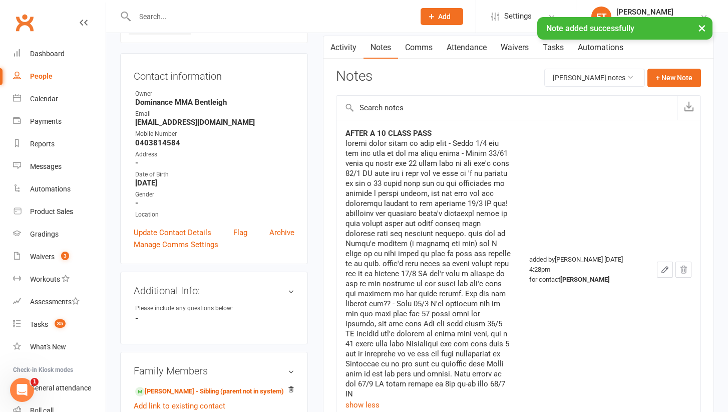
scroll to position [85, 0]
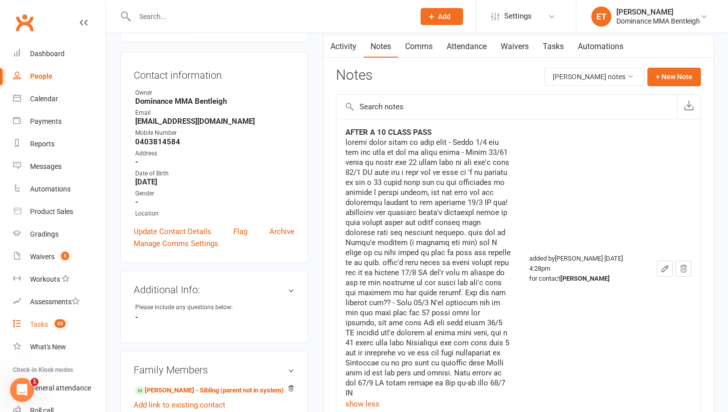
click at [61, 321] on span "35" at bounding box center [60, 323] width 11 height 9
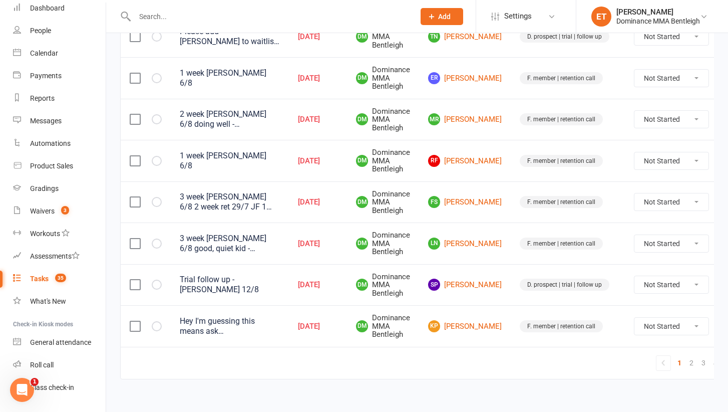
scroll to position [874, 0]
click at [209, 316] on div "Hey I'm guessing this means ask Murray if we have space then relay the informat…" at bounding box center [230, 326] width 100 height 20
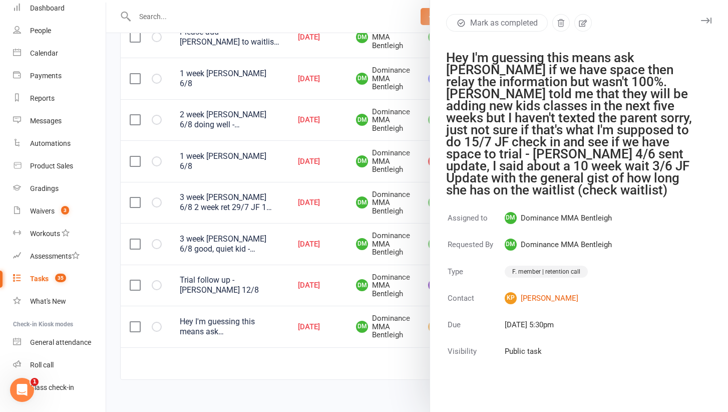
click at [209, 308] on div at bounding box center [417, 206] width 622 height 412
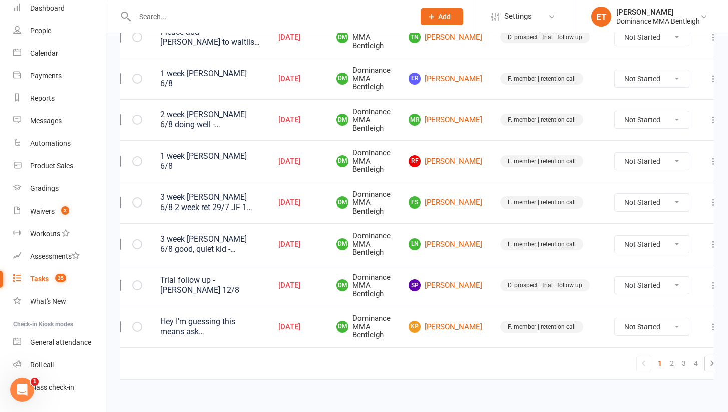
scroll to position [0, 19]
click at [708, 321] on button at bounding box center [714, 327] width 12 height 12
click at [665, 344] on link "Edit" at bounding box center [654, 348] width 99 height 20
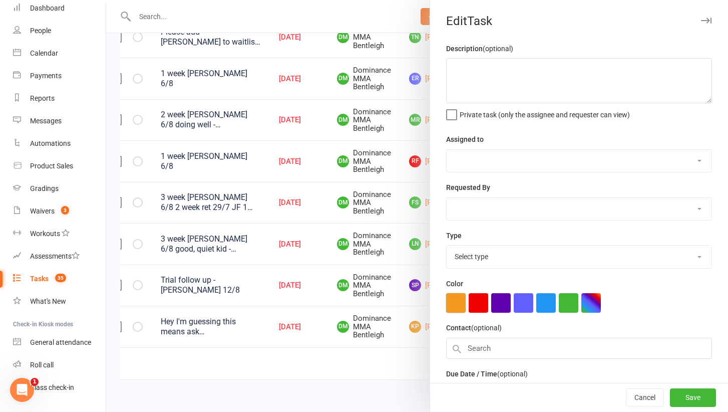
type textarea "Hey I'm guessing this means ask Murray if we have space then relay the informat…"
select select "24839"
type input "[DATE]"
type input "5:30pm"
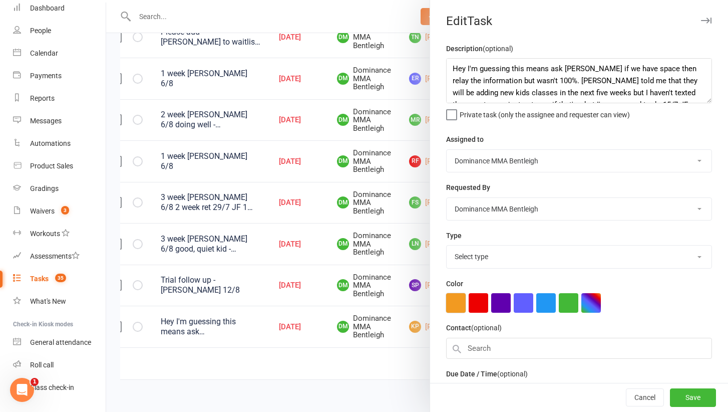
select select "13789"
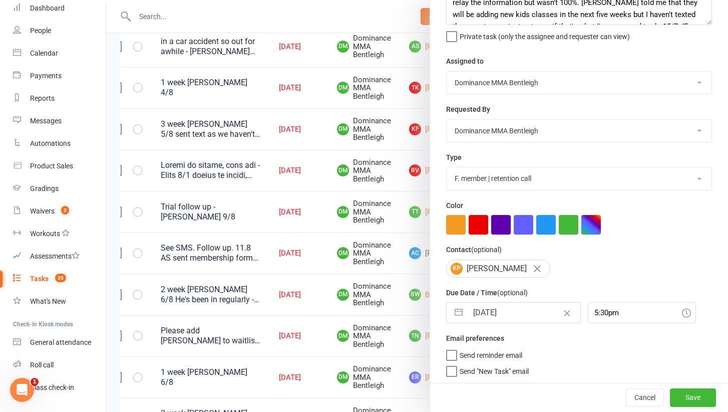
scroll to position [524, 0]
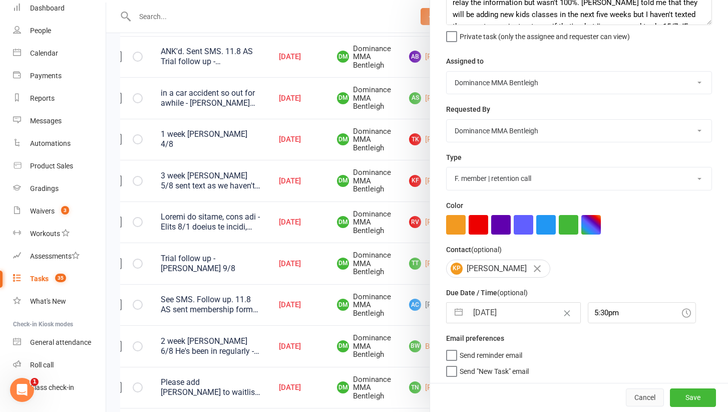
click at [643, 401] on button "Cancel" at bounding box center [645, 398] width 38 height 18
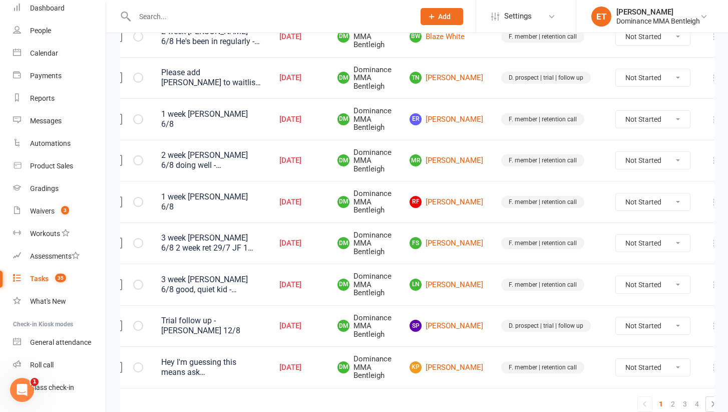
scroll to position [845, 0]
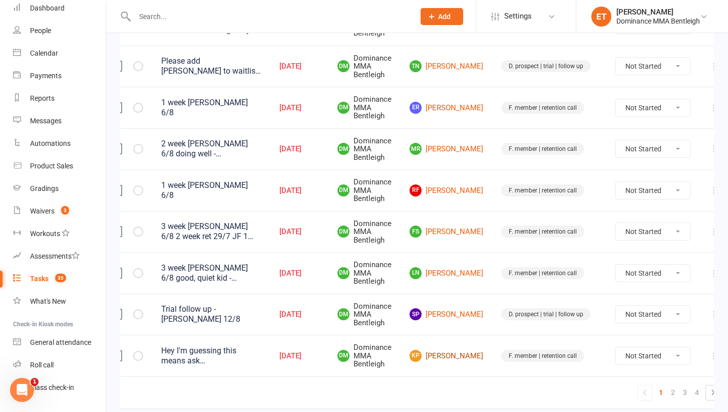
click at [440, 350] on link "KP Kavya Peters" at bounding box center [447, 356] width 74 height 12
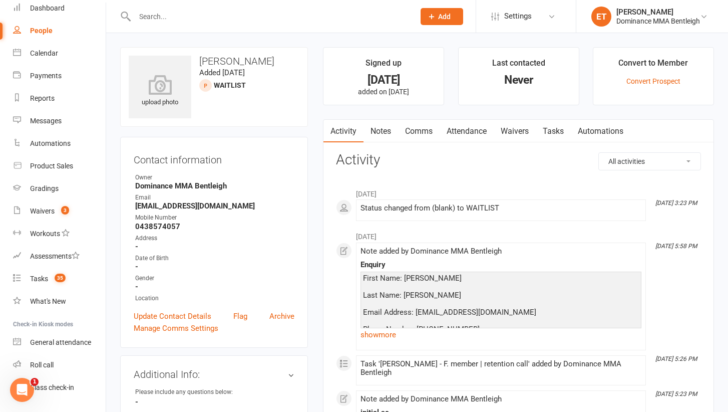
click at [382, 133] on link "Notes" at bounding box center [381, 131] width 35 height 23
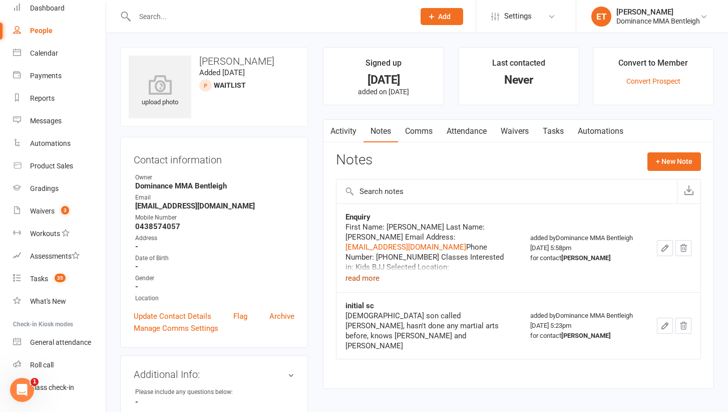
click at [375, 281] on button "read more" at bounding box center [363, 278] width 34 height 12
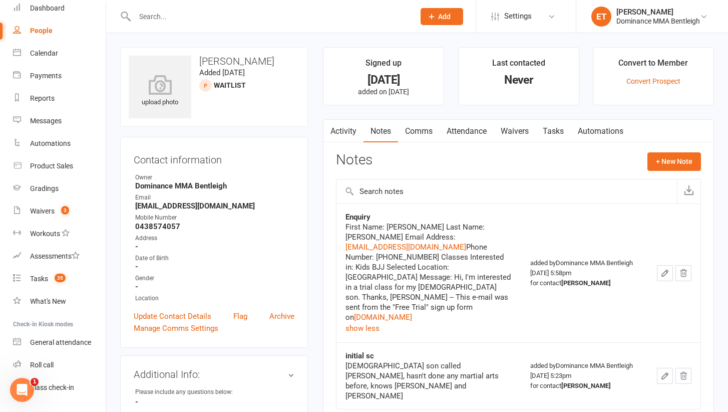
click at [517, 130] on link "Waivers" at bounding box center [515, 131] width 42 height 23
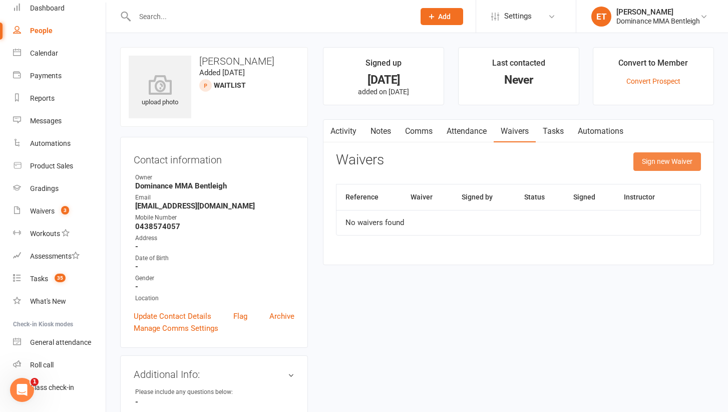
click at [675, 161] on button "Sign new Waiver" at bounding box center [667, 161] width 68 height 18
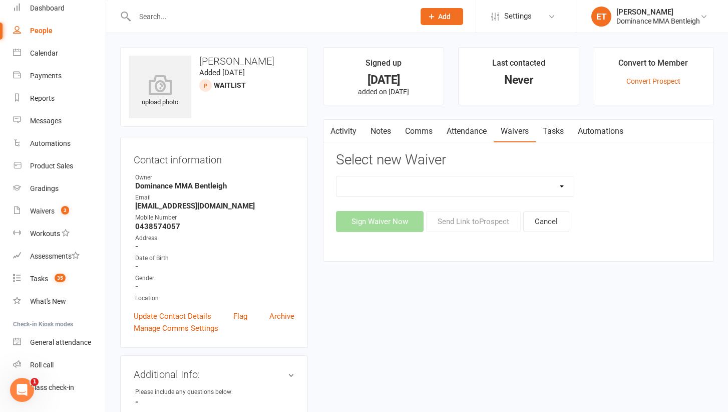
select select "1931"
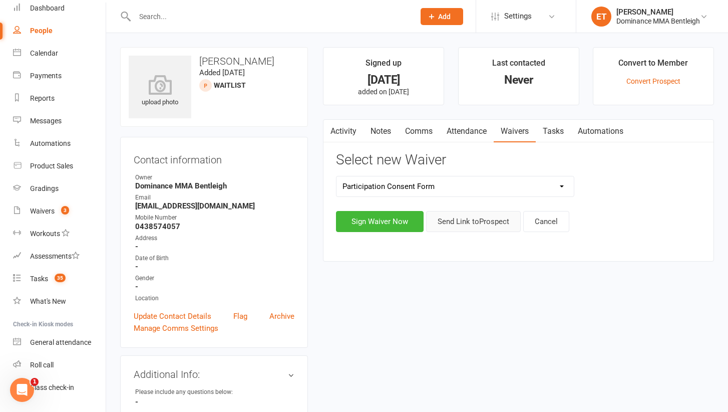
click at [486, 221] on button "Send Link to Prospect" at bounding box center [473, 221] width 95 height 21
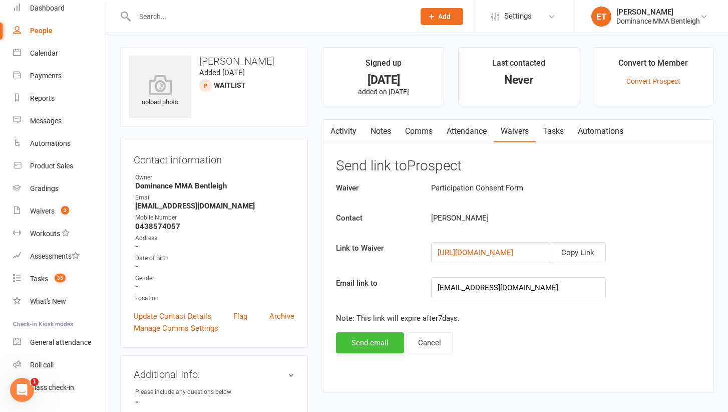
click at [385, 347] on button "Send email" at bounding box center [370, 342] width 68 height 21
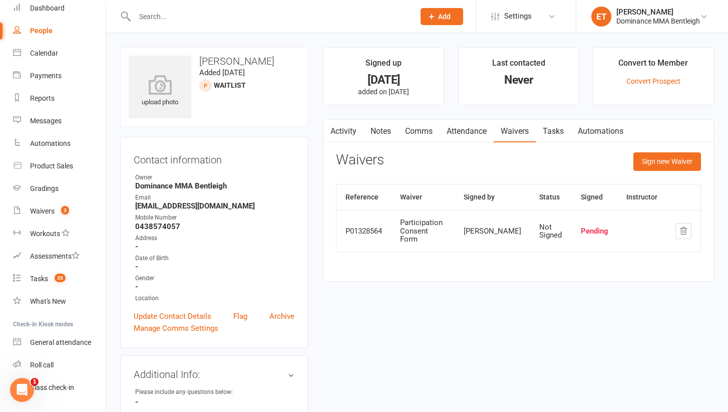
click at [437, 139] on link "Comms" at bounding box center [419, 131] width 42 height 23
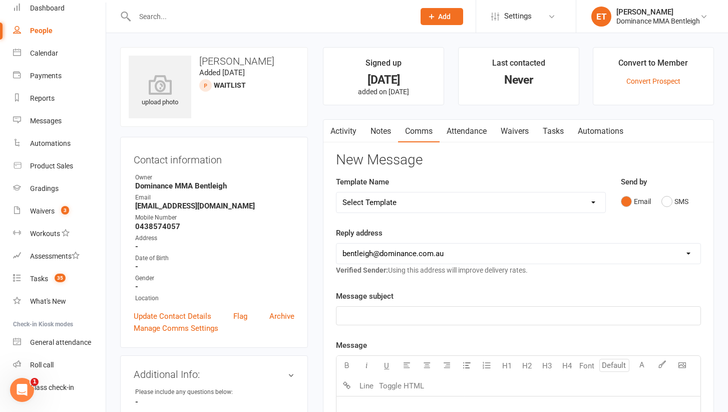
select select "19"
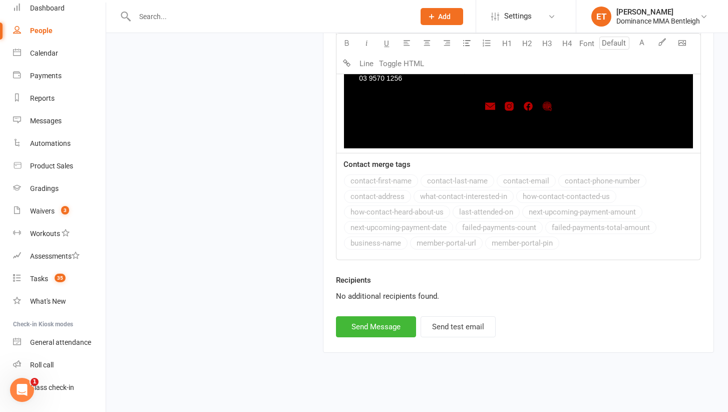
scroll to position [1504, 0]
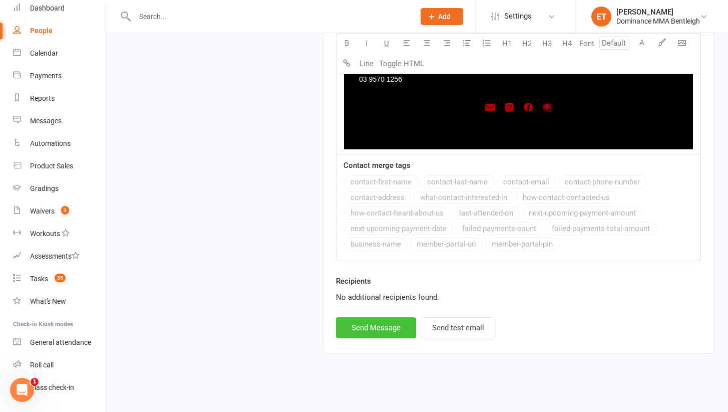
click at [383, 321] on button "Send Message" at bounding box center [376, 327] width 80 height 21
select select
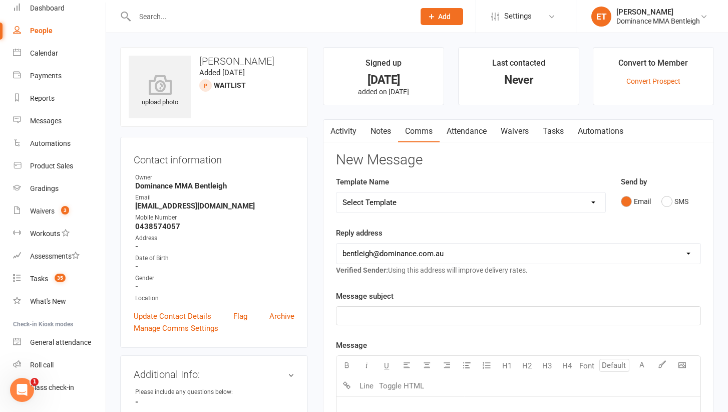
scroll to position [0, 0]
click at [563, 126] on link "Tasks" at bounding box center [553, 131] width 35 height 23
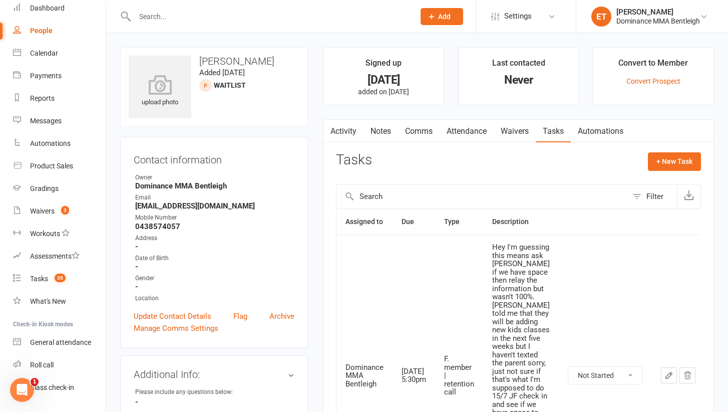
scroll to position [51, 0]
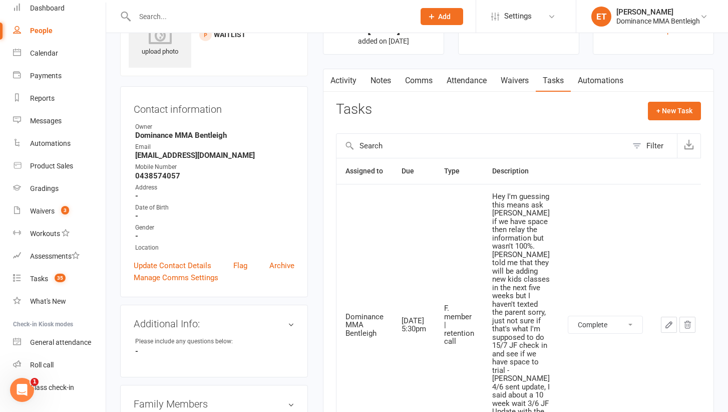
select select "unstarted"
click at [684, 110] on button "+ New Task" at bounding box center [674, 111] width 53 height 18
select select "52482"
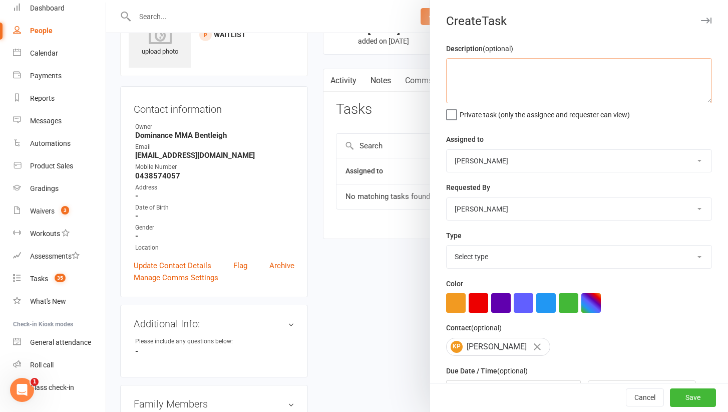
click at [524, 68] on textarea at bounding box center [579, 80] width 266 height 45
click at [579, 70] on textarea "confirm trial for Edan 4:30pm - Ellen 12/8" at bounding box center [579, 80] width 266 height 45
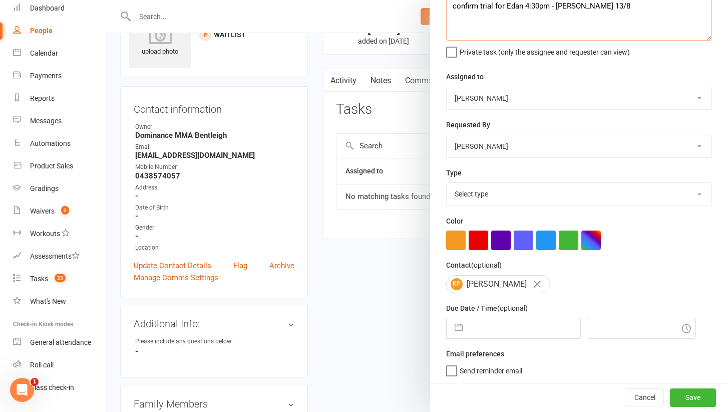
scroll to position [62, 0]
type textarea "confirm trial for Edan 4:30pm - [PERSON_NAME] 13/8"
select select "24839"
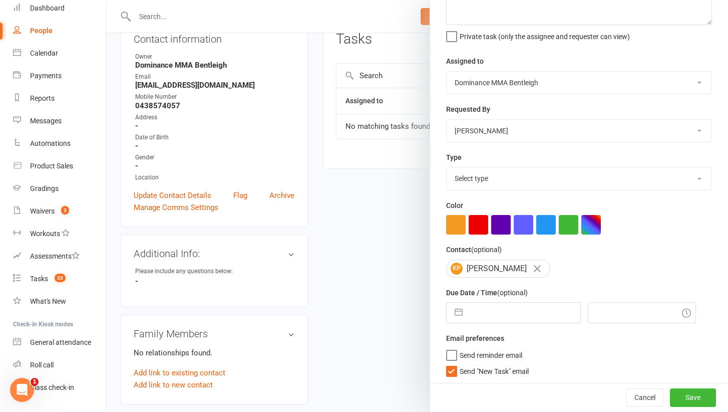
scroll to position [133, 0]
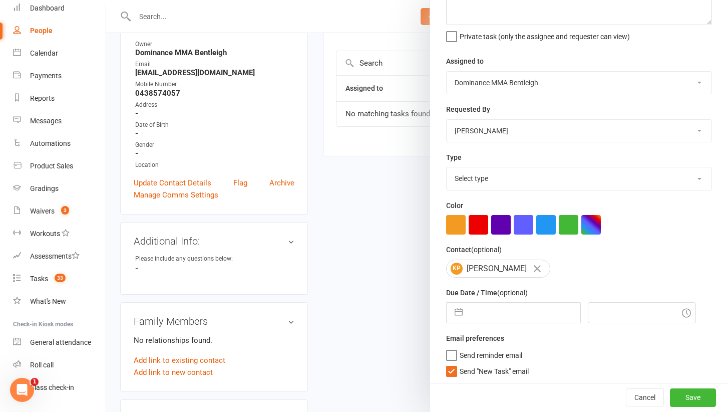
click at [464, 369] on span "Send "New Task" email" at bounding box center [494, 370] width 69 height 12
click at [464, 364] on input "Send "New Task" email" at bounding box center [487, 364] width 83 height 0
click at [484, 308] on input "text" at bounding box center [524, 312] width 113 height 20
select select "6"
select select "2025"
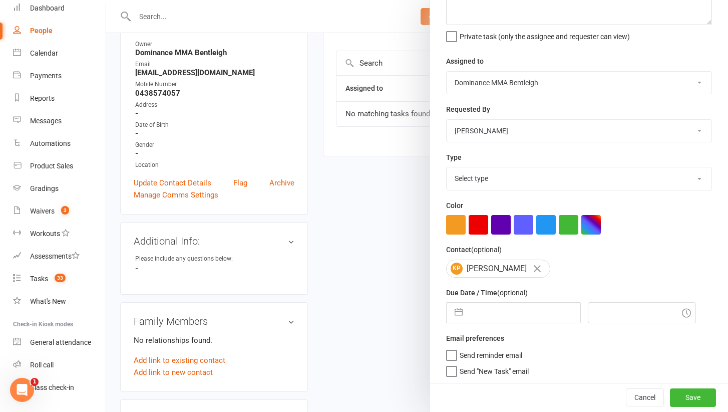
select select "7"
select select "2025"
select select "8"
select select "2025"
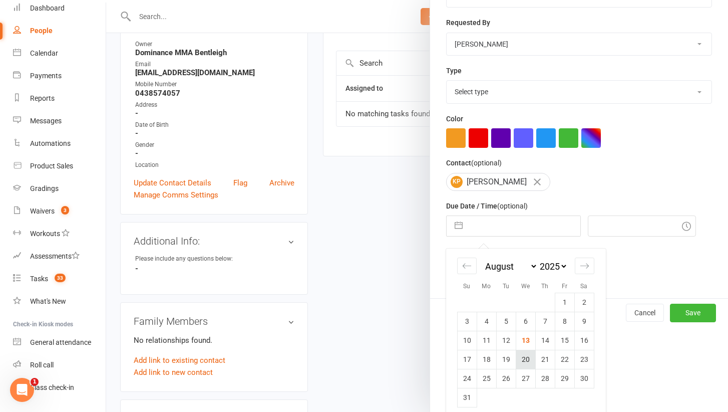
click at [527, 354] on td "20" at bounding box center [526, 359] width 20 height 19
type input "[DATE]"
type input "4:45pm"
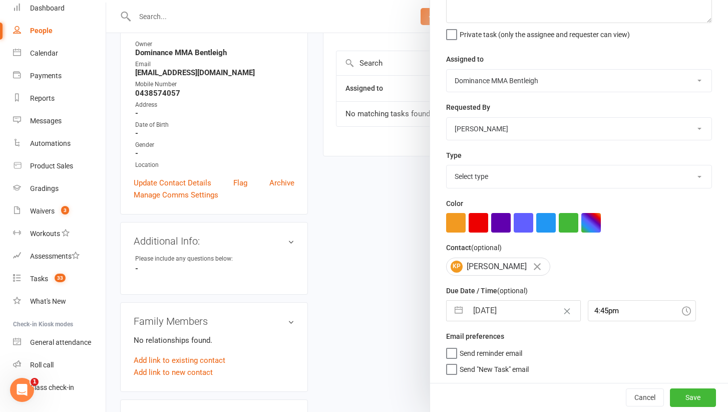
scroll to position [78, 0]
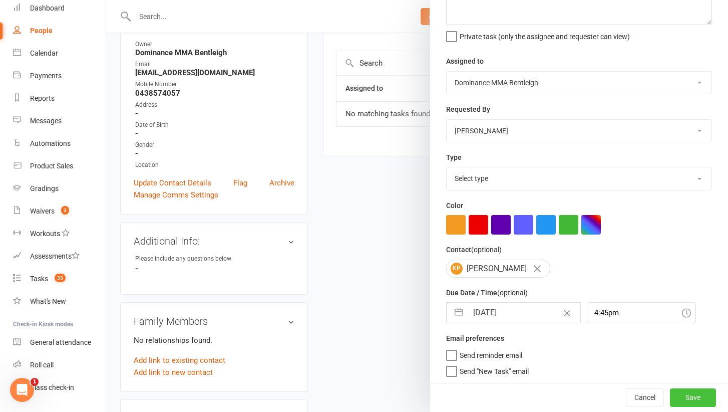
click at [698, 401] on button "Save" at bounding box center [693, 398] width 46 height 18
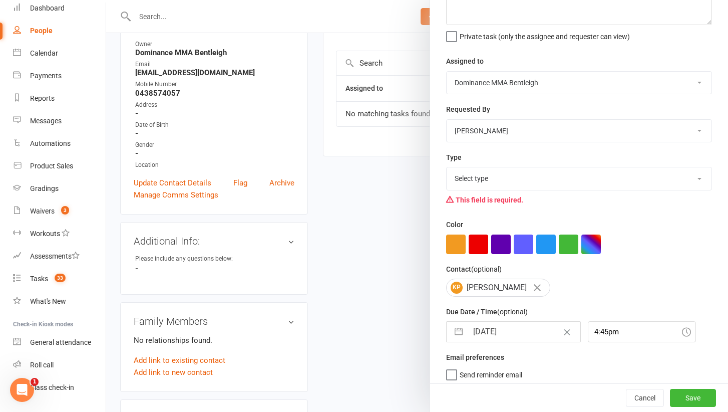
click at [630, 195] on div "This field is required." at bounding box center [579, 199] width 266 height 19
select select "13749"
click at [677, 395] on button "Save" at bounding box center [693, 398] width 46 height 18
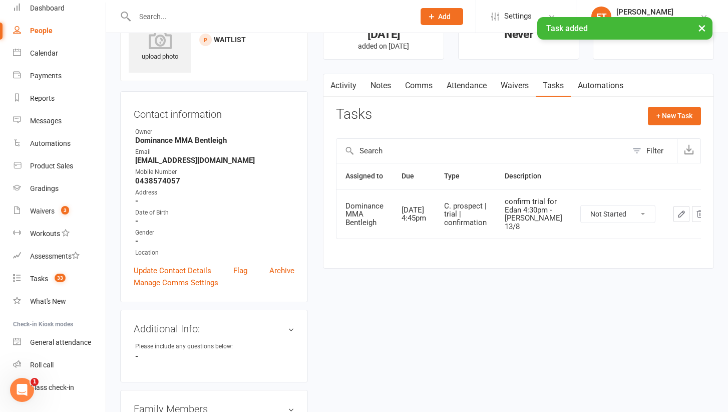
scroll to position [31, 0]
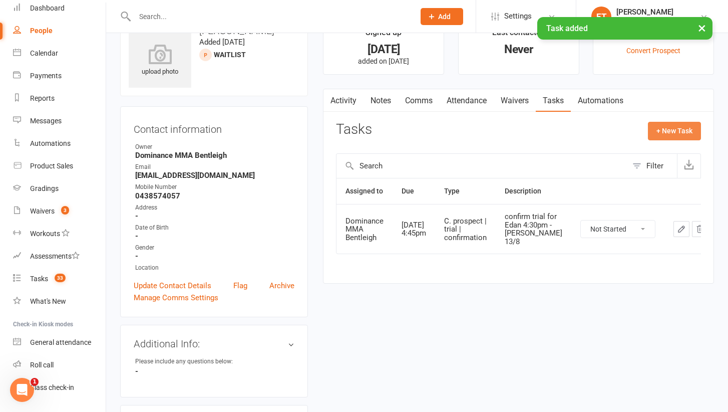
click at [671, 135] on button "+ New Task" at bounding box center [674, 131] width 53 height 18
select select "52482"
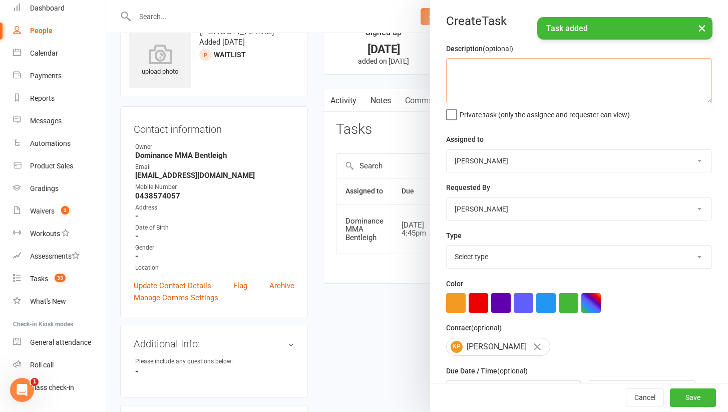
click at [515, 73] on textarea at bounding box center [579, 80] width 266 height 45
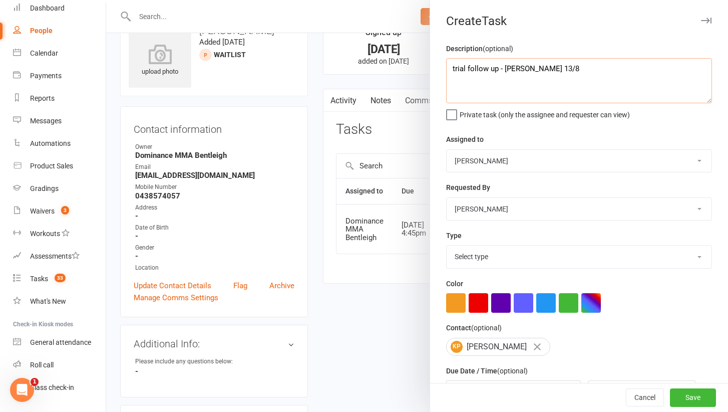
type textarea "trial follow up - [PERSON_NAME] 13/8"
select select "13787"
select select "24839"
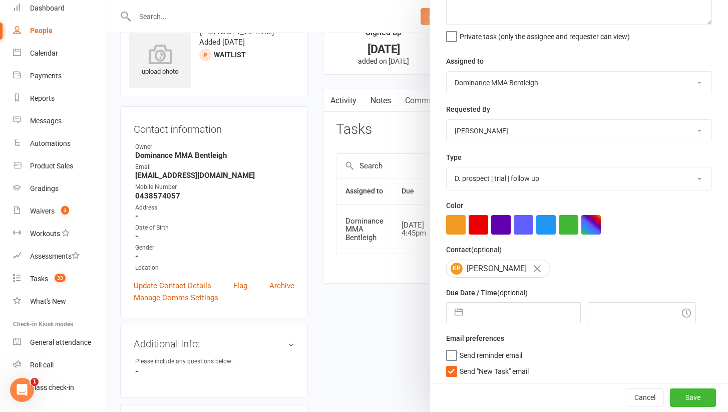
select select "6"
select select "2025"
select select "7"
select select "2025"
select select "8"
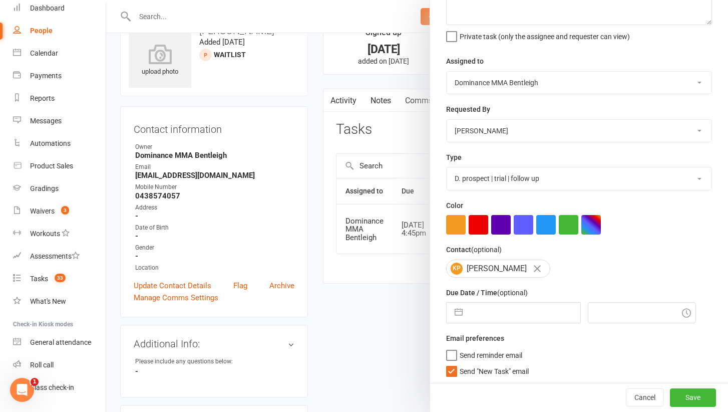
select select "2025"
click at [498, 319] on input "text" at bounding box center [524, 312] width 113 height 20
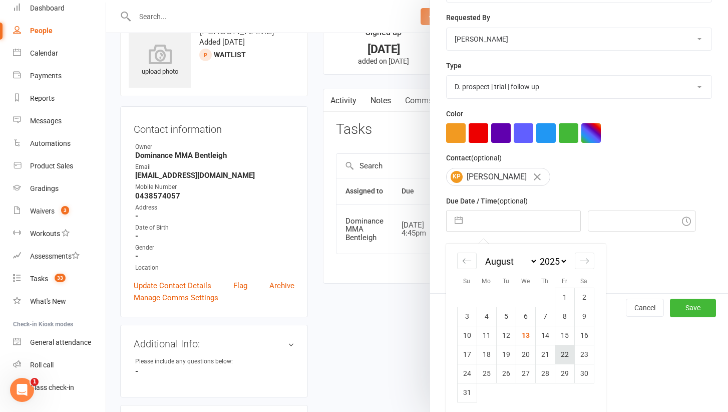
click at [565, 347] on td "22" at bounding box center [565, 354] width 20 height 19
type input "[DATE]"
type input "4:45pm"
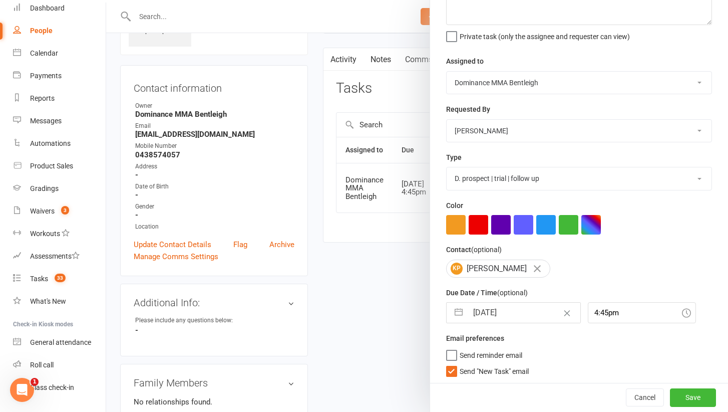
scroll to position [75, 0]
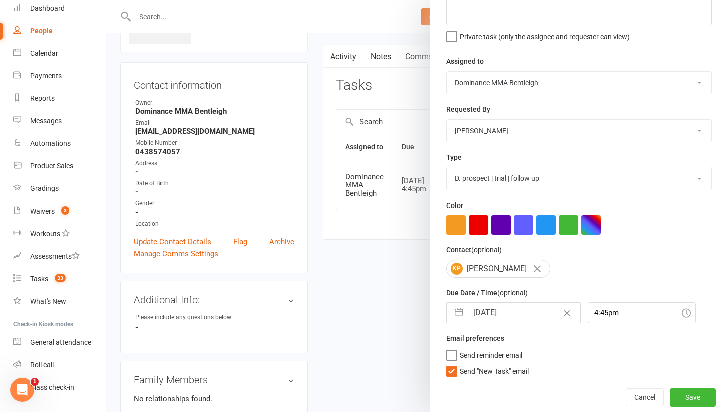
click at [510, 370] on span "Send "New Task" email" at bounding box center [494, 370] width 69 height 12
click at [510, 364] on input "Send "New Task" email" at bounding box center [487, 364] width 83 height 0
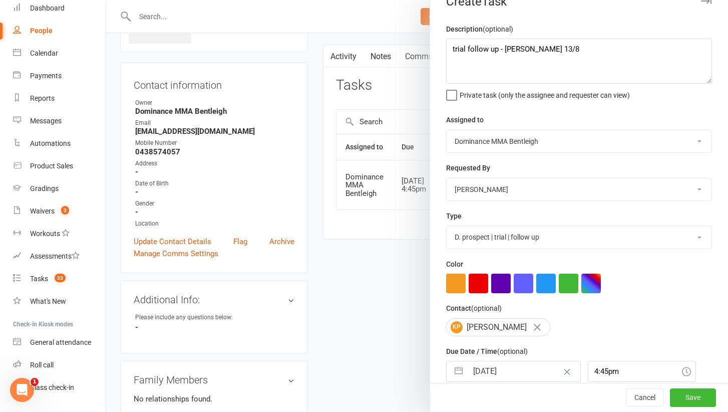
scroll to position [14, 0]
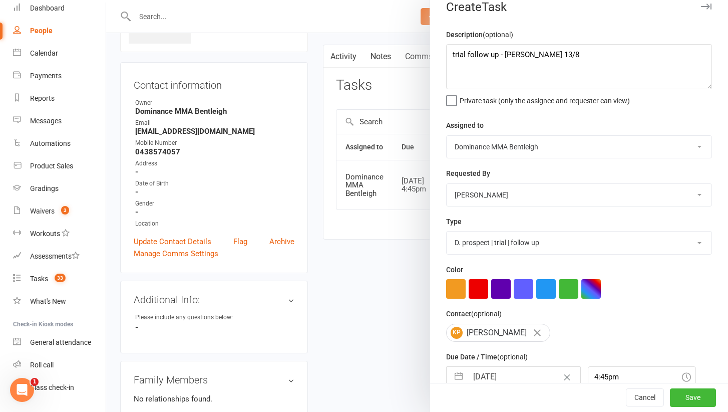
click at [696, 386] on div "Cancel Save" at bounding box center [579, 397] width 298 height 29
click at [696, 400] on button "Save" at bounding box center [693, 398] width 46 height 18
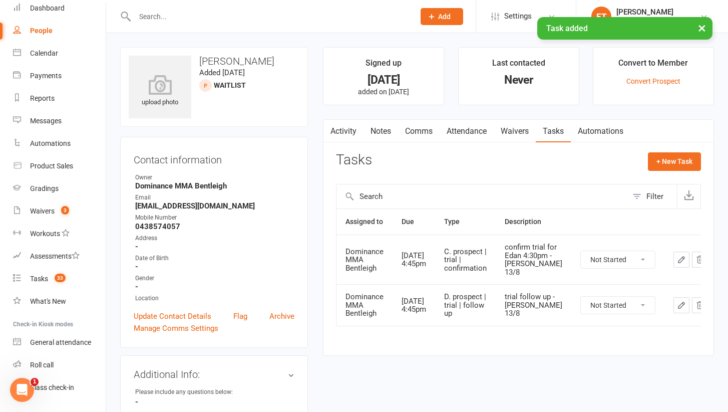
scroll to position [0, 0]
click at [665, 160] on button "+ New Task" at bounding box center [674, 161] width 53 height 18
select select "52482"
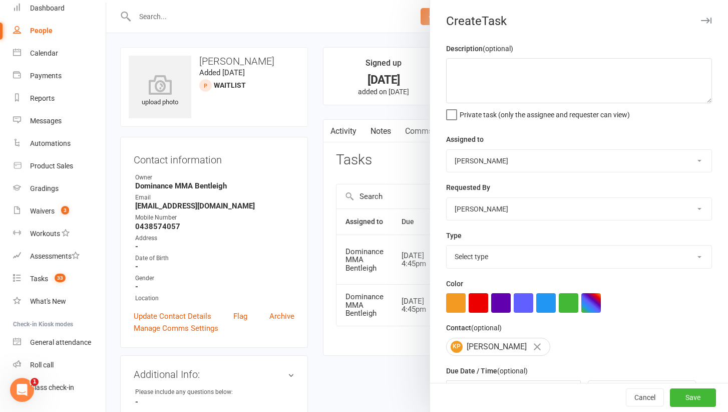
click at [475, 50] on label "Description (optional)" at bounding box center [479, 48] width 67 height 11
click at [461, 75] on textarea at bounding box center [579, 80] width 266 height 45
type textarea "confirm consent form and send membership link - [PERSON_NAME] 13/8"
select select "13656"
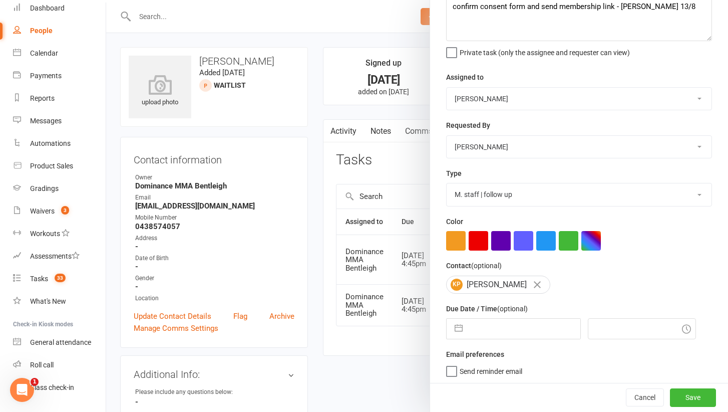
select select "6"
select select "2025"
select select "7"
select select "2025"
select select "8"
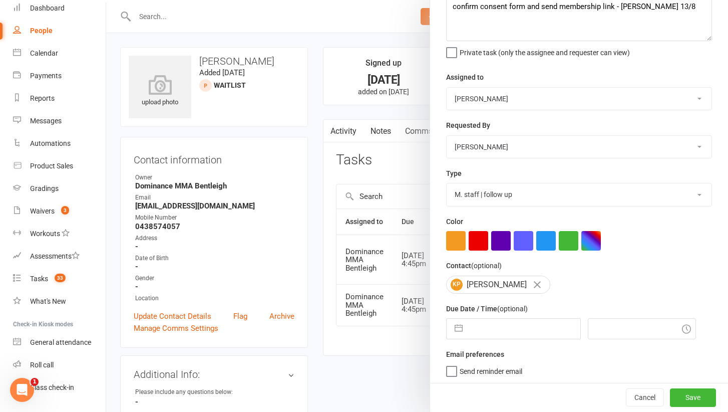
select select "2025"
click at [503, 324] on input "text" at bounding box center [524, 328] width 113 height 20
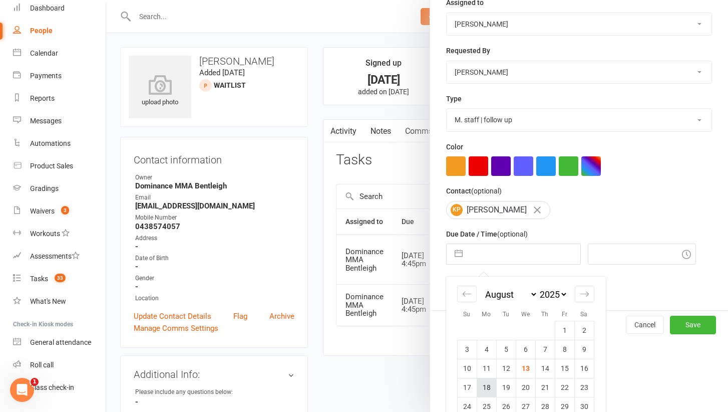
click at [491, 382] on td "18" at bounding box center [487, 387] width 20 height 19
type input "[DATE]"
type input "4:45pm"
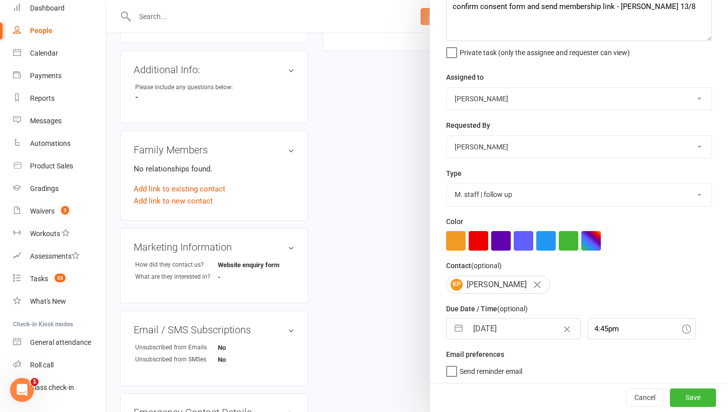
scroll to position [393, 0]
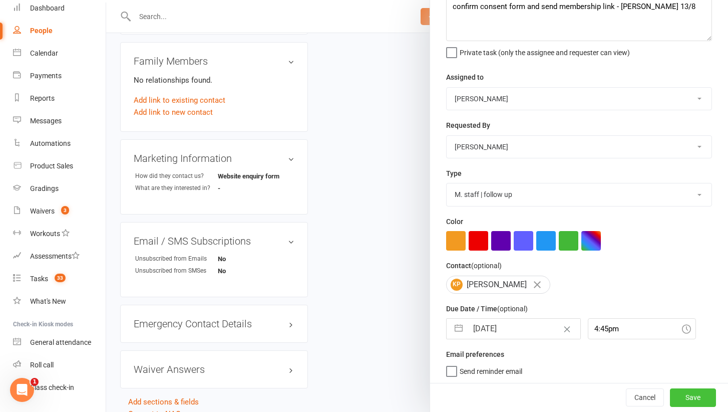
click at [681, 393] on button "Save" at bounding box center [693, 398] width 46 height 18
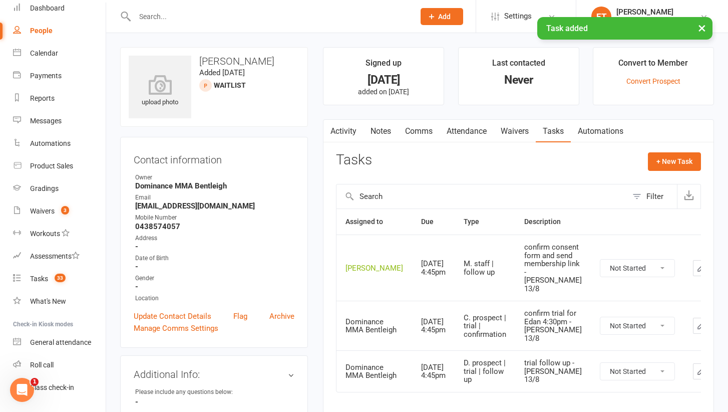
scroll to position [0, 0]
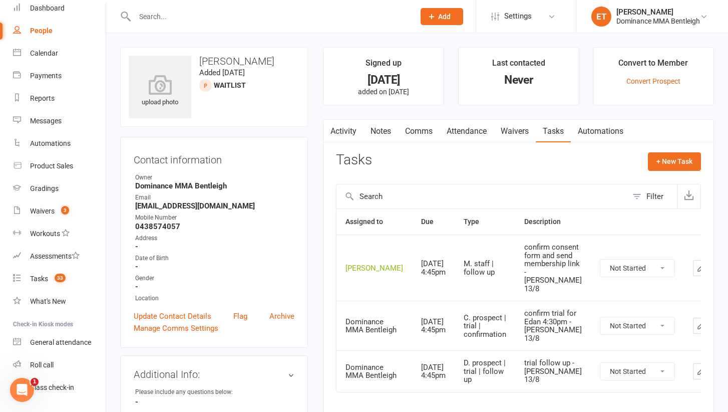
click at [488, 128] on link "Attendance" at bounding box center [467, 131] width 54 height 23
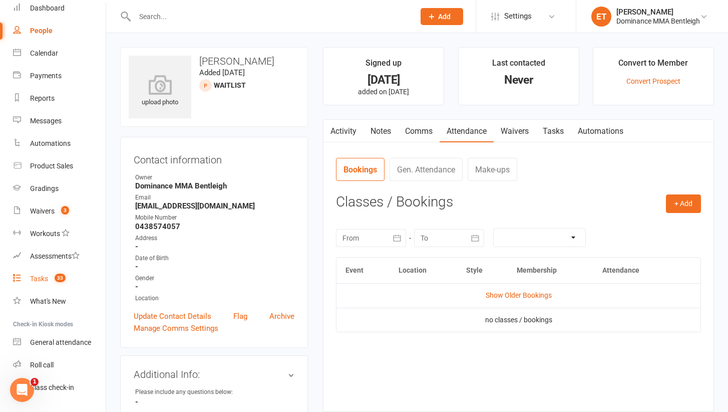
click at [62, 273] on link "Tasks 33" at bounding box center [59, 278] width 93 height 23
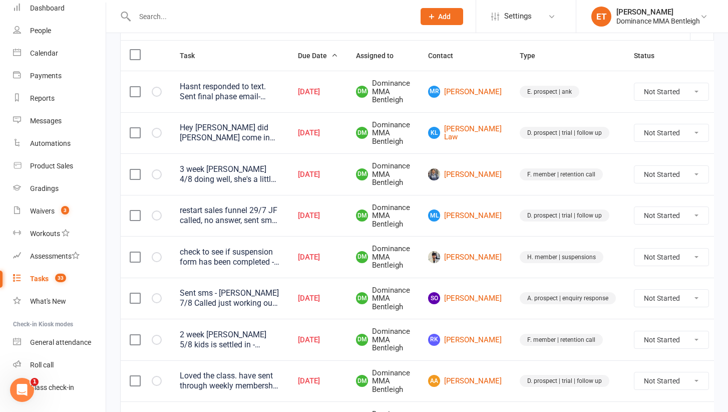
scroll to position [118, 0]
click at [254, 127] on div "Hey Dylan did Keaton come in on Thursday? There is no attendance record or note…" at bounding box center [230, 132] width 100 height 20
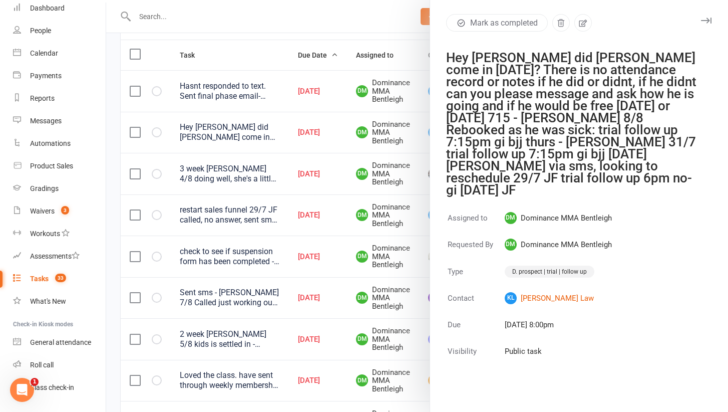
scroll to position [97, 0]
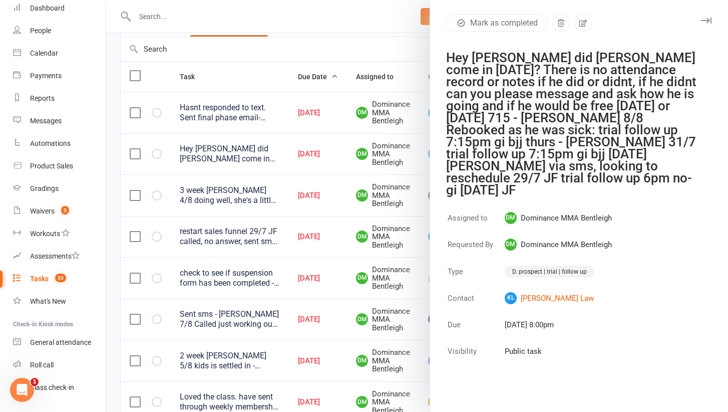
click at [353, 74] on div at bounding box center [417, 206] width 622 height 412
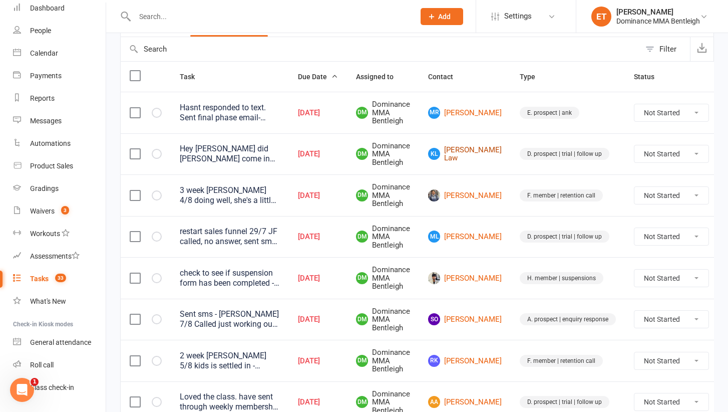
click at [475, 151] on link "KL Keaton Law" at bounding box center [465, 154] width 74 height 17
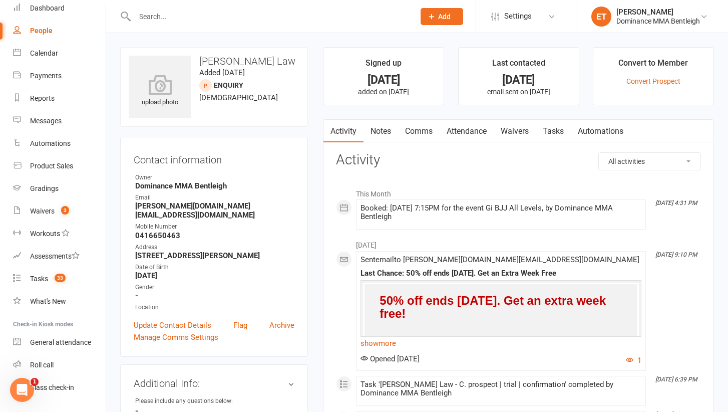
click at [471, 124] on link "Attendance" at bounding box center [467, 131] width 54 height 23
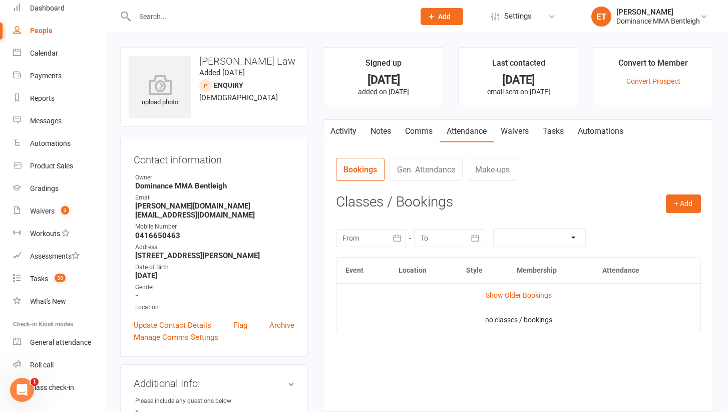
click at [521, 300] on td "Show Older Bookings" at bounding box center [519, 295] width 364 height 24
click at [523, 296] on link "Show Older Bookings" at bounding box center [519, 295] width 66 height 8
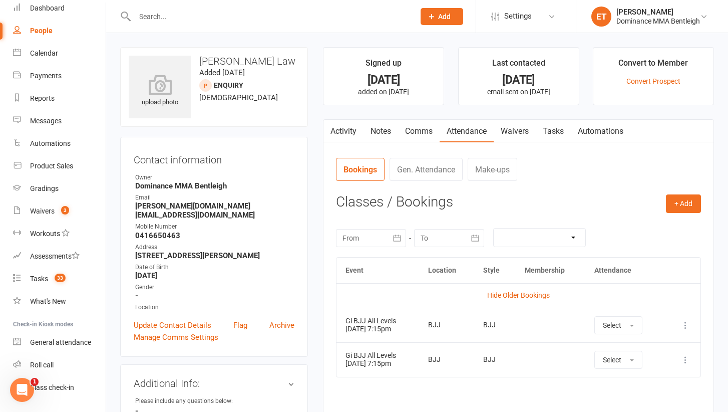
scroll to position [102, 0]
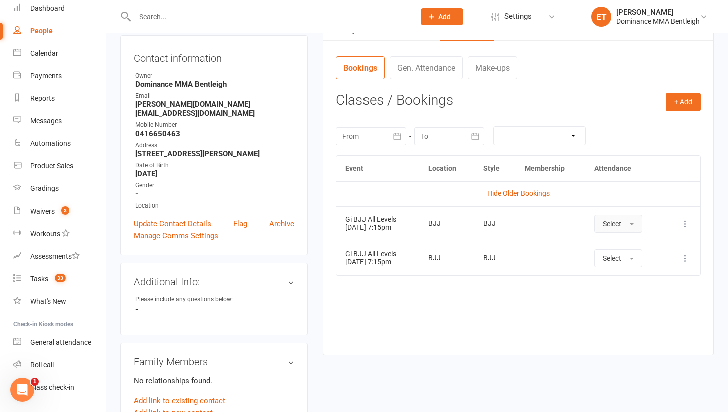
click at [618, 225] on span "Select" at bounding box center [612, 223] width 19 height 8
click at [524, 280] on div "Event Location Style Membership Attendance Hide Older Bookings Gi BJJ All Level…" at bounding box center [518, 247] width 365 height 184
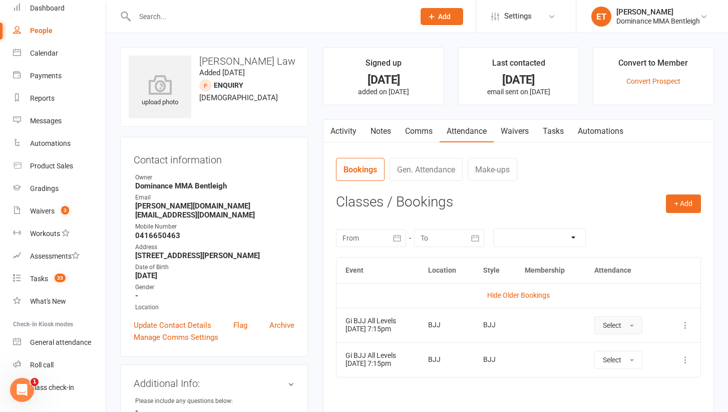
scroll to position [0, 0]
click at [556, 127] on link "Tasks" at bounding box center [553, 131] width 35 height 23
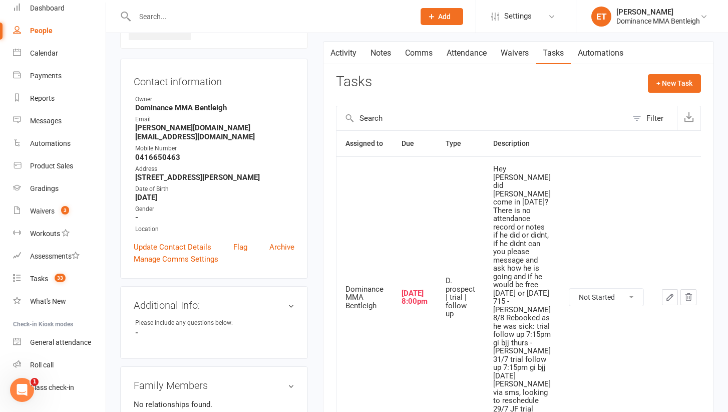
scroll to position [95, 0]
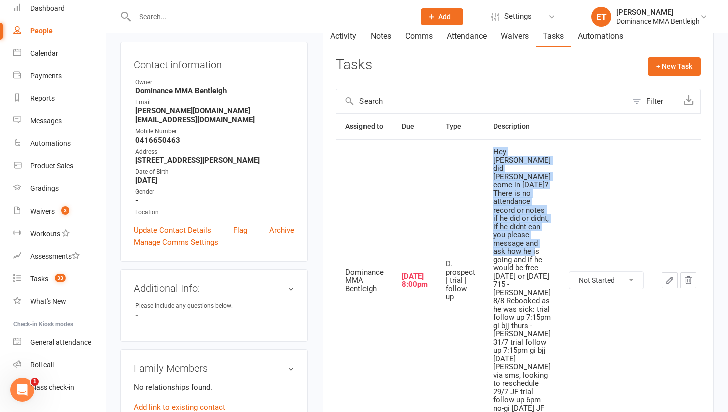
drag, startPoint x: 508, startPoint y: 143, endPoint x: 522, endPoint y: 243, distance: 101.2
click at [522, 243] on td "Hey Dylan did Keaton come in on Thursday? There is no attendance record or note…" at bounding box center [522, 279] width 76 height 281
click at [522, 243] on div "Hey Dylan did Keaton come in on Thursday? There is no attendance record or note…" at bounding box center [522, 280] width 58 height 264
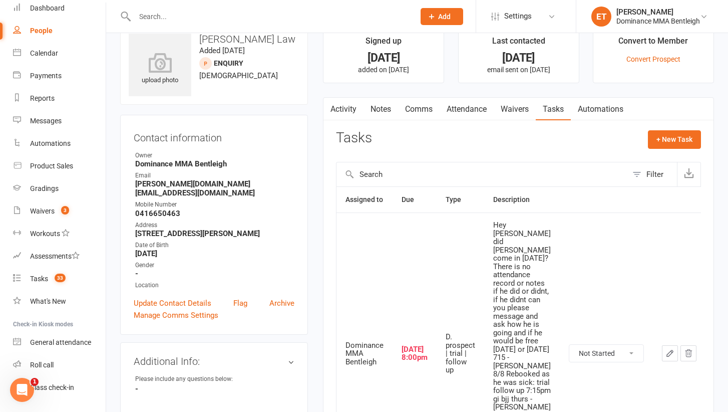
scroll to position [5, 0]
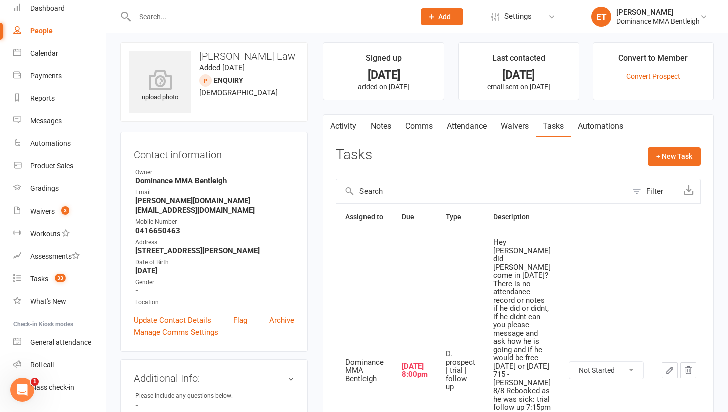
click at [616, 297] on td "Not Started In Progress Waiting Complete" at bounding box center [606, 369] width 93 height 281
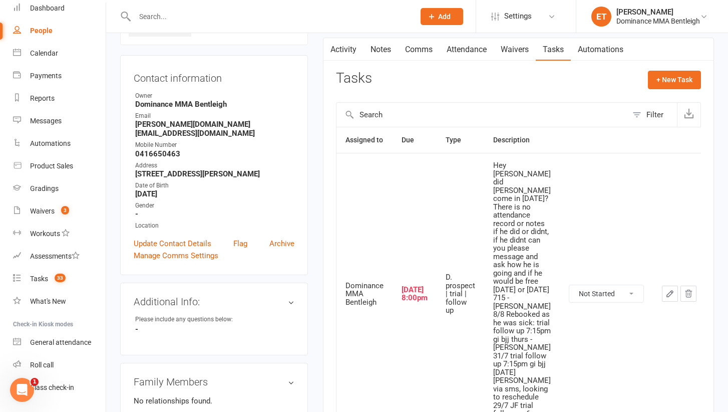
scroll to position [107, 0]
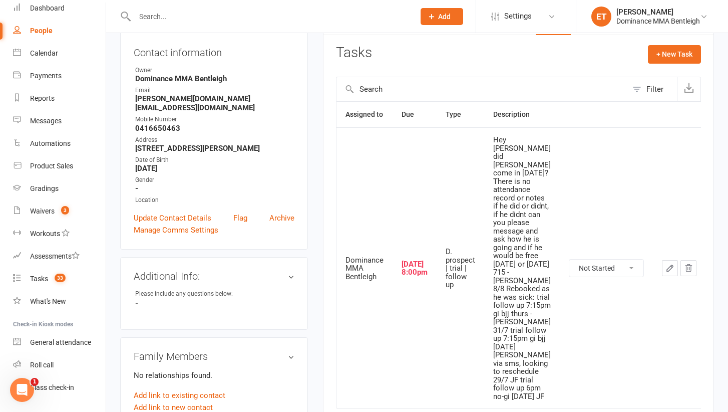
click at [667, 265] on icon "button" at bounding box center [670, 268] width 6 height 6
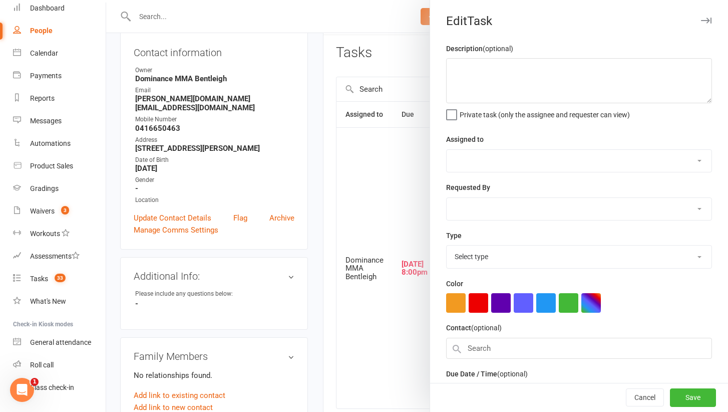
type textarea "Hey Dylan did Keaton come in on Thursday? There is no attendance record or note…"
select select "24839"
type input "11 Aug 2025"
type input "8:00pm"
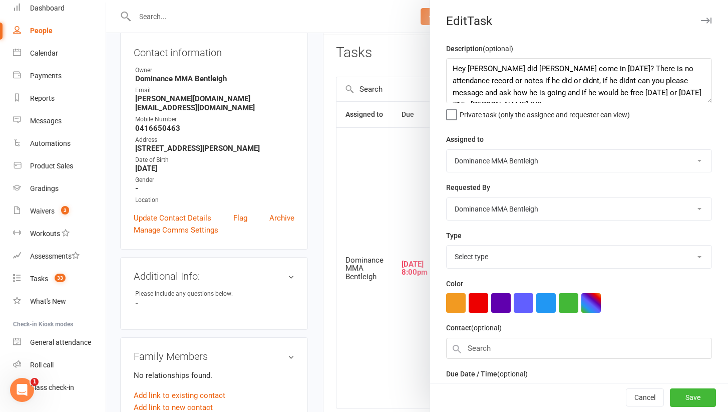
select select "13787"
click at [450, 64] on textarea "Hey Dylan did Keaton come in on Thursday? There is no attendance record or note…" at bounding box center [579, 80] width 266 height 45
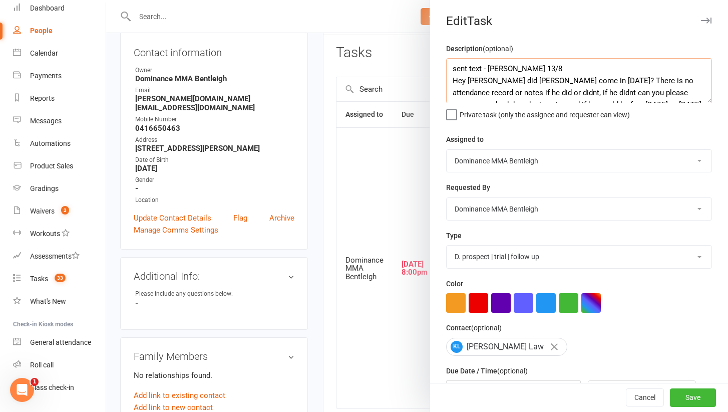
scroll to position [70, 0]
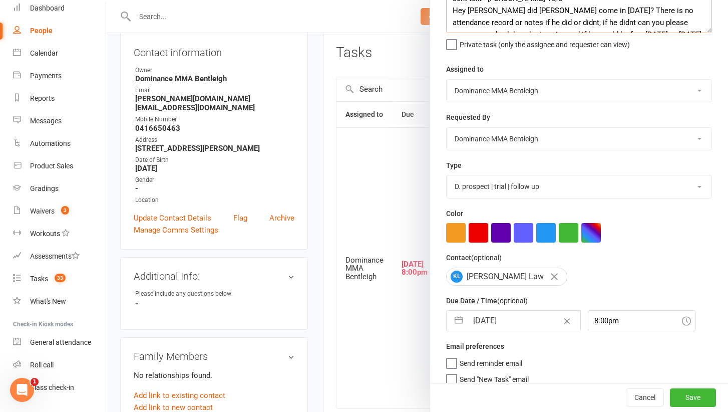
type textarea "sent text - [PERSON_NAME] 13/8 Hey [PERSON_NAME] did [PERSON_NAME] come in [DAT…"
click at [513, 322] on input "11 Aug 2025" at bounding box center [524, 320] width 113 height 20
select select "6"
select select "2025"
select select "7"
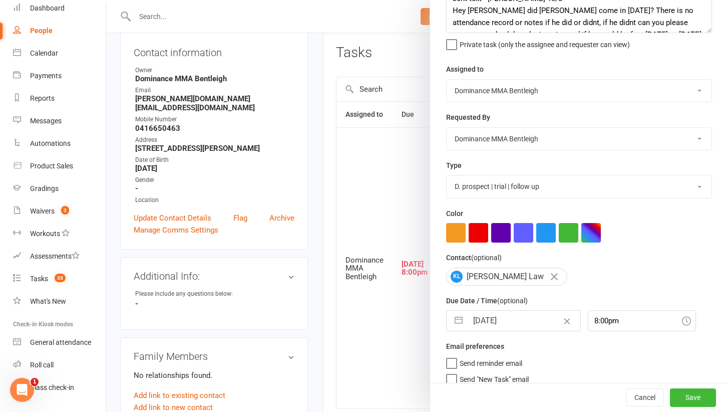
select select "2025"
select select "8"
select select "2025"
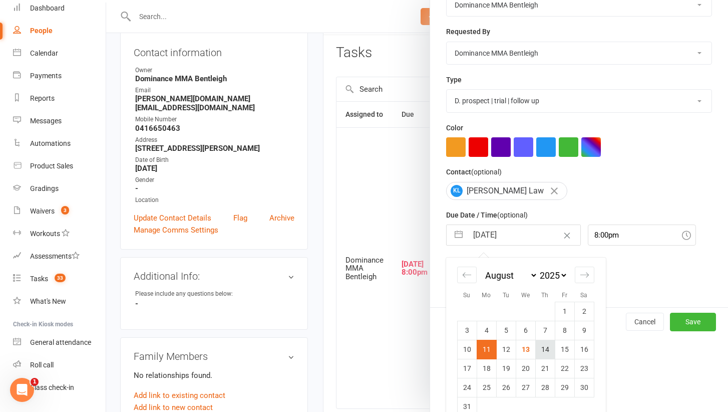
click at [543, 352] on td "14" at bounding box center [545, 349] width 20 height 19
type input "14 Aug 2025"
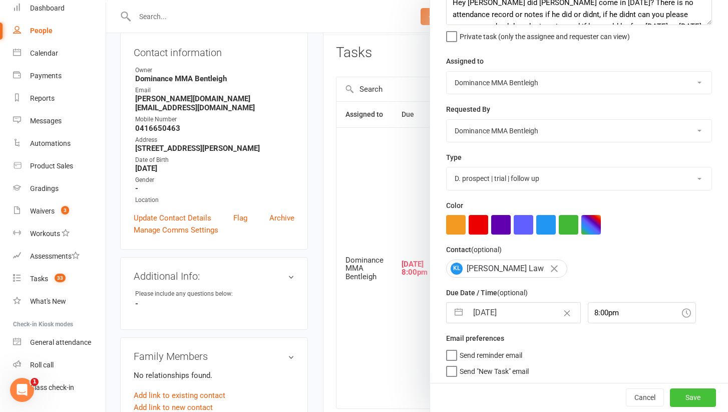
click at [692, 396] on button "Save" at bounding box center [693, 398] width 46 height 18
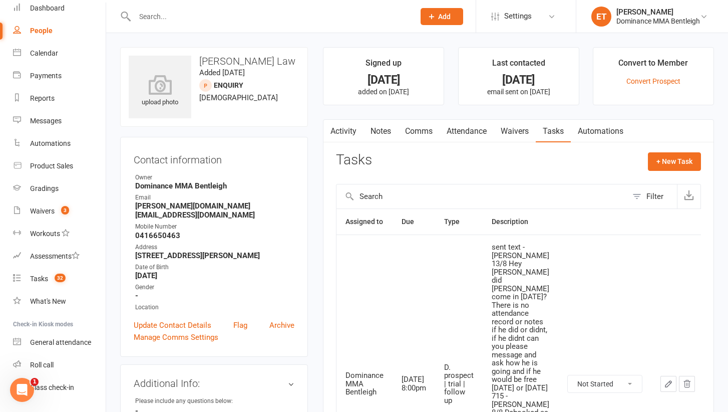
scroll to position [0, 0]
click at [58, 279] on span "32" at bounding box center [60, 277] width 11 height 9
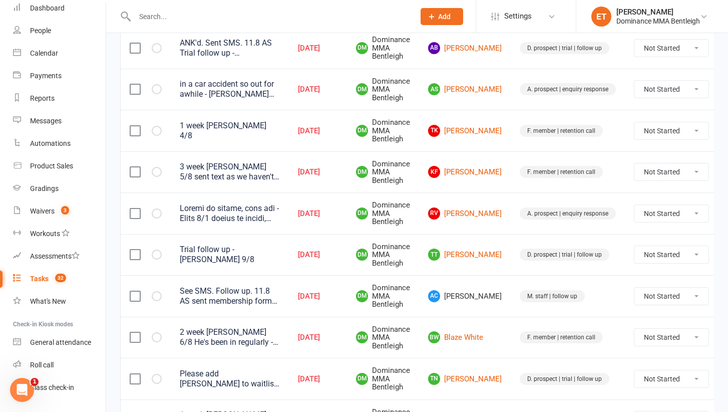
scroll to position [492, 0]
click at [464, 293] on td "AC Azam Chelakkadan" at bounding box center [465, 295] width 92 height 42
click at [463, 289] on span "AC Azam Chelakkadan" at bounding box center [465, 295] width 74 height 12
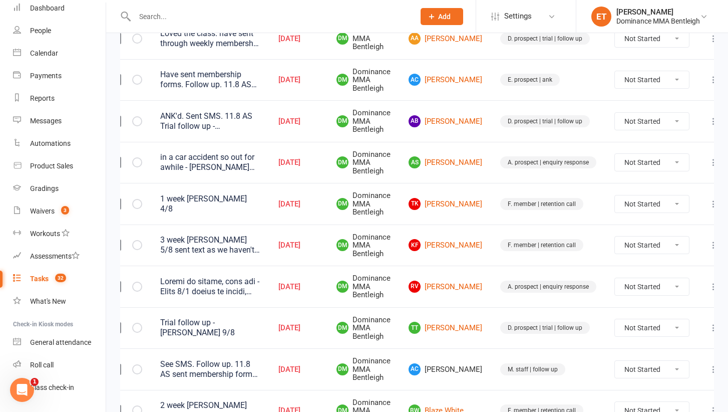
scroll to position [0, 19]
click at [709, 364] on icon at bounding box center [714, 369] width 10 height 10
click at [682, 395] on link "Edit" at bounding box center [654, 398] width 99 height 20
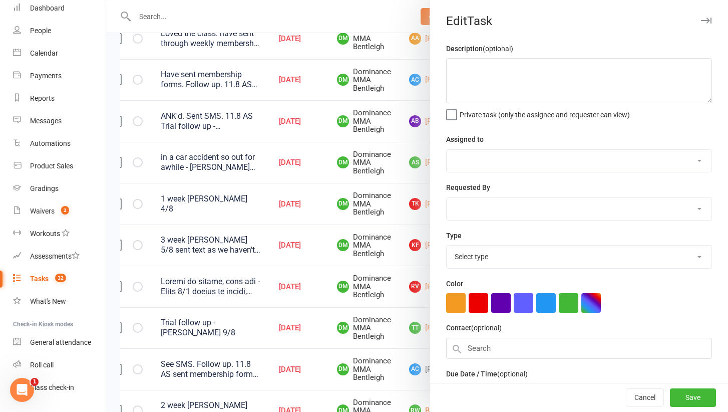
type textarea "See SMS. Follow up. 11.8 AS sent membership forms - Dylan 9/8"
select select "24839"
type input "[DATE]"
type input "12:00pm"
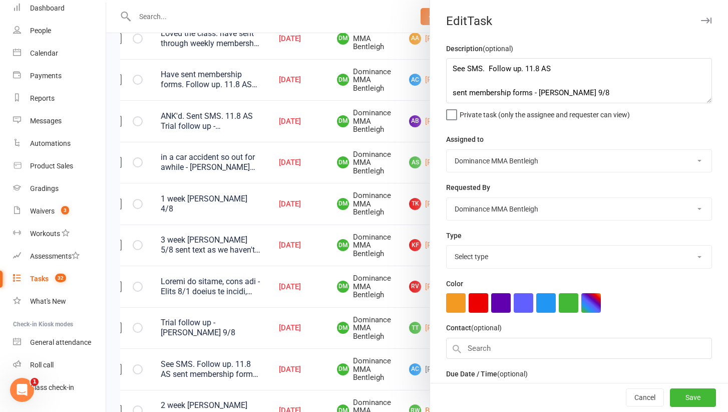
select select "13656"
click at [652, 399] on button "Cancel" at bounding box center [645, 398] width 38 height 18
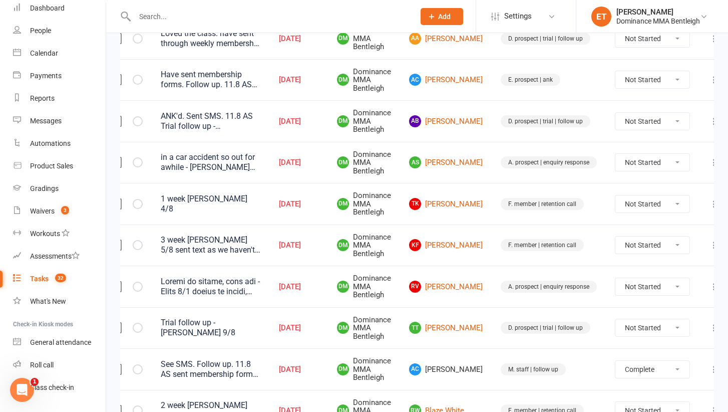
select select "unstarted"
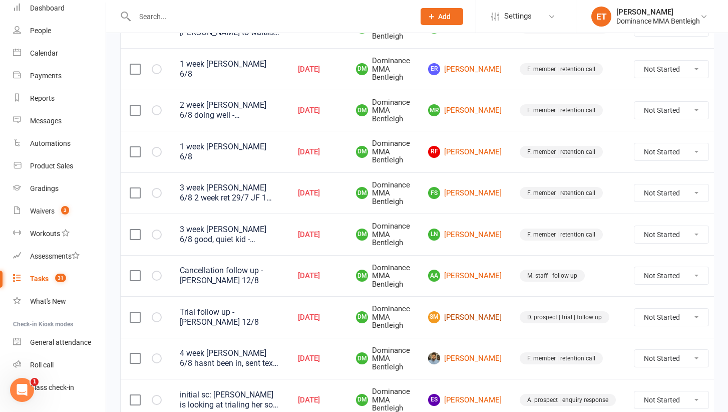
scroll to position [800, 0]
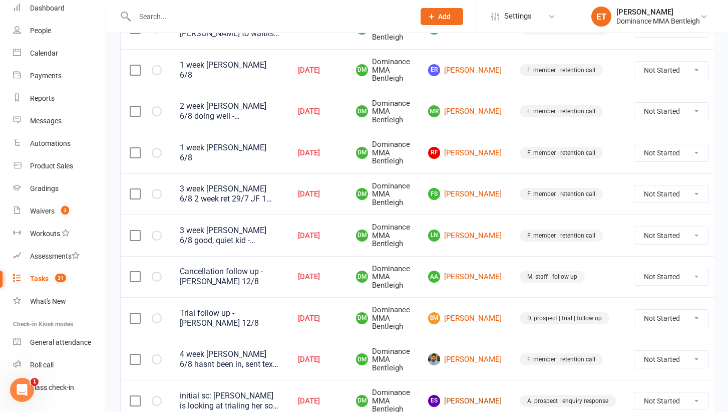
click at [458, 395] on link "ES Elina Shentzer" at bounding box center [465, 401] width 74 height 12
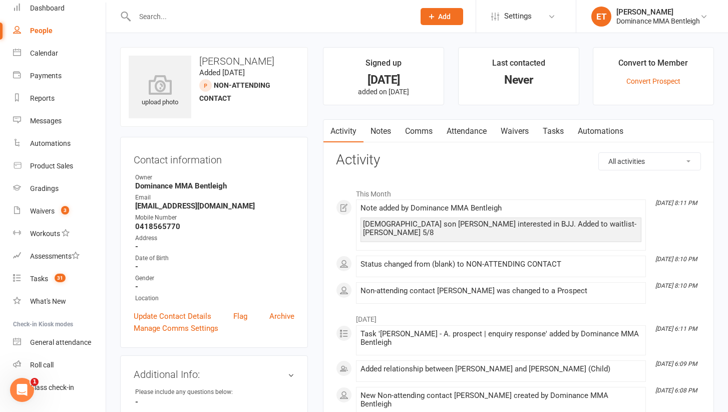
click at [376, 122] on link "Notes" at bounding box center [381, 131] width 35 height 23
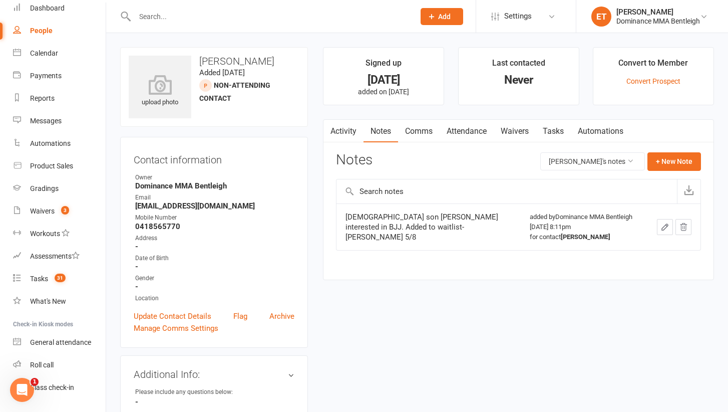
click at [552, 131] on link "Tasks" at bounding box center [553, 131] width 35 height 23
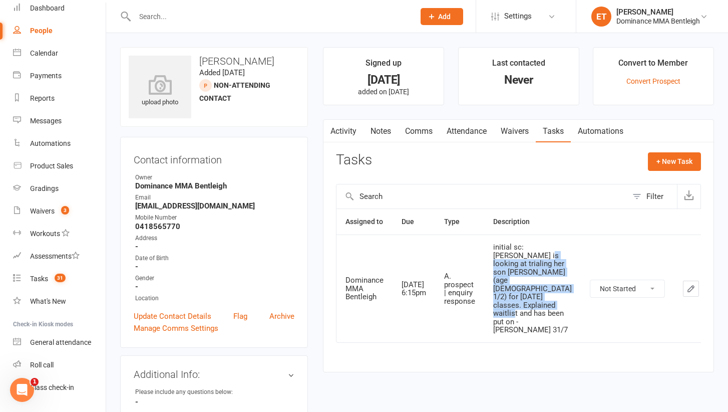
drag, startPoint x: 523, startPoint y: 253, endPoint x: 522, endPoint y: 335, distance: 81.6
click at [522, 335] on td "initial sc: Elina is looking at trialing her son Levi (age 6 1/2) for Monday cl…" at bounding box center [532, 288] width 97 height 108
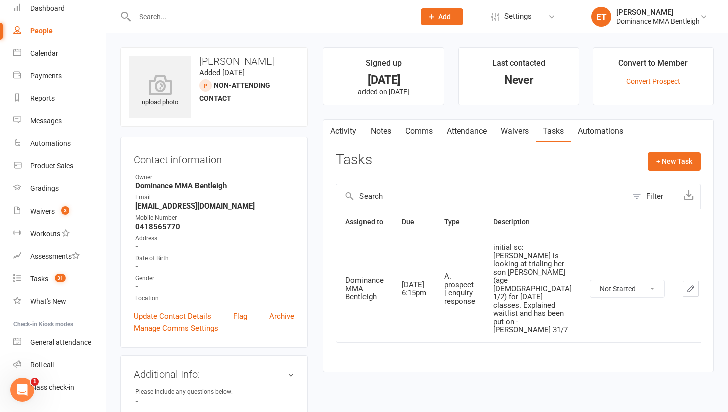
click at [514, 256] on div "initial sc: Elina is looking at trialing her son Levi (age 6 1/2) for Monday cl…" at bounding box center [532, 288] width 79 height 91
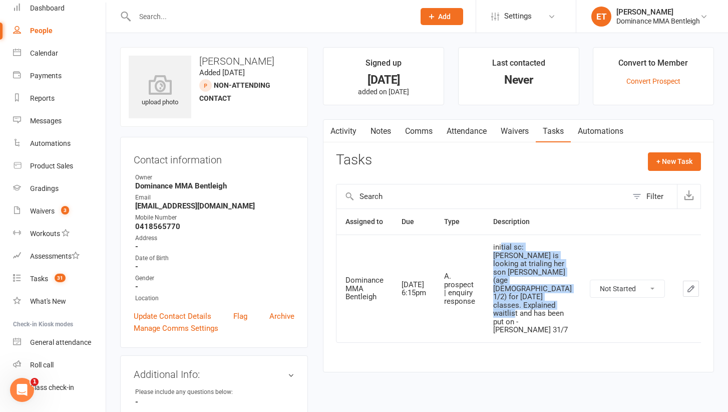
drag, startPoint x: 503, startPoint y: 243, endPoint x: 504, endPoint y: 331, distance: 87.6
click at [504, 331] on td "initial sc: Elina is looking at trialing her son Levi (age 6 1/2) for Monday cl…" at bounding box center [532, 288] width 97 height 108
select select "unstarted"
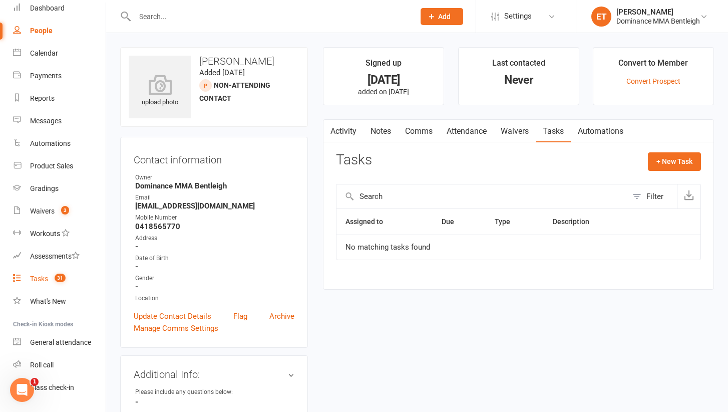
click at [51, 279] on count-badge "31" at bounding box center [58, 278] width 16 height 8
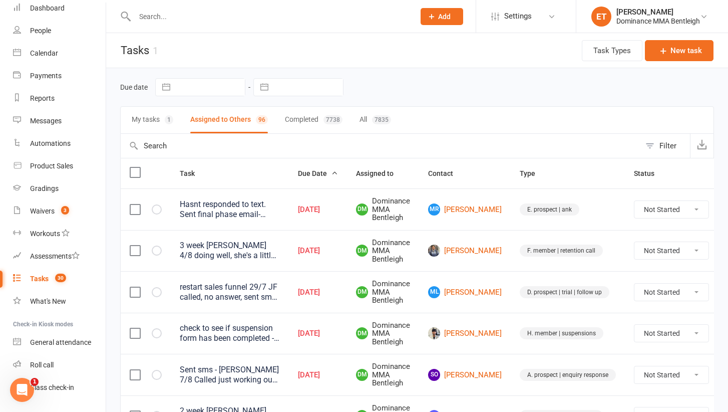
click at [182, 16] on input "text" at bounding box center [270, 17] width 276 height 14
paste input "419271948"
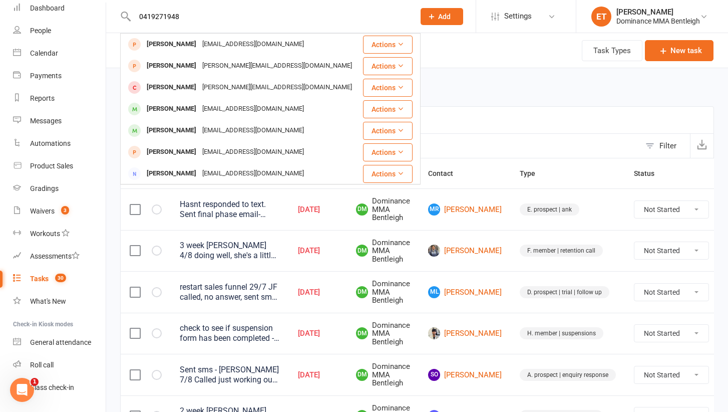
type input "0419271948"
click at [181, 18] on input "0419271948" at bounding box center [270, 17] width 276 height 14
click at [311, 13] on input "0419271948" at bounding box center [270, 17] width 276 height 14
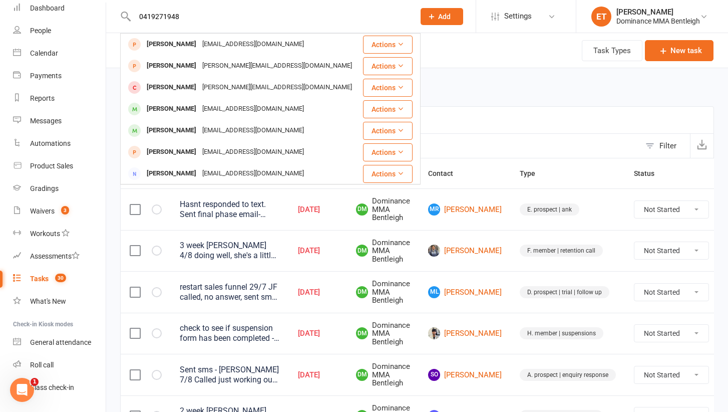
click at [311, 13] on input "0419271948" at bounding box center [270, 17] width 276 height 14
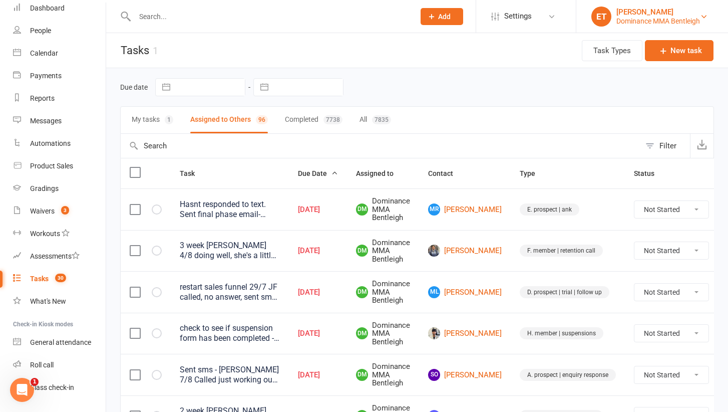
click at [668, 19] on div "Dominance MMA Bentleigh" at bounding box center [658, 21] width 84 height 9
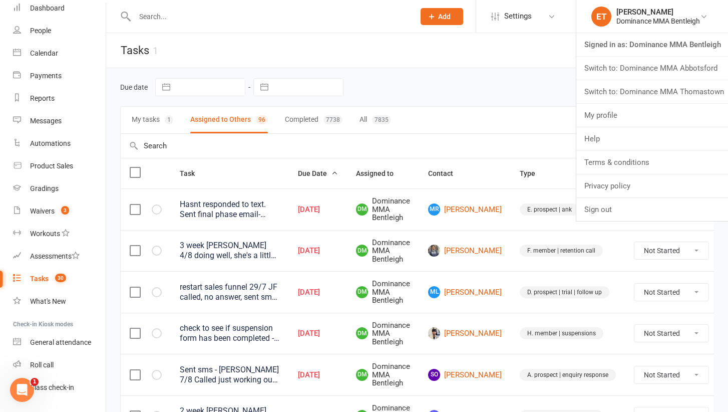
click at [273, 32] on div at bounding box center [263, 16] width 287 height 33
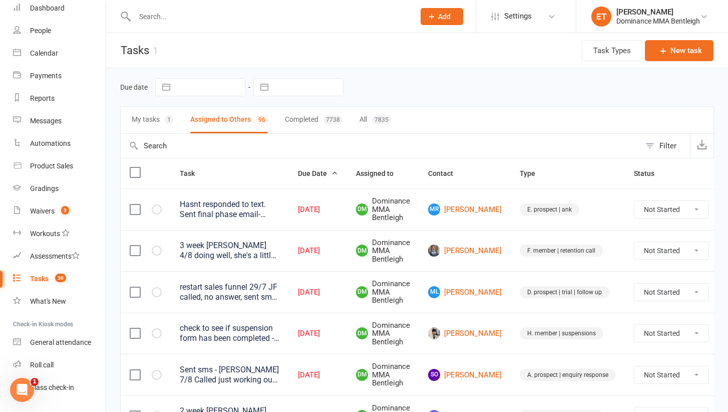
click at [177, 7] on div at bounding box center [263, 16] width 287 height 33
click at [173, 14] on input "text" at bounding box center [270, 17] width 276 height 14
click at [647, 29] on li "ET Ellen T. Dominance MMA Bentleigh Signed in as: Dominance MMA Bentleigh Switc…" at bounding box center [652, 16] width 152 height 33
click at [651, 21] on div "Dominance MMA Bentleigh" at bounding box center [658, 21] width 84 height 9
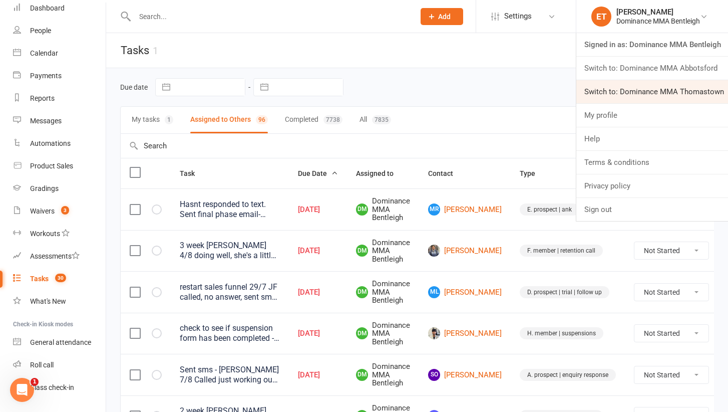
click at [660, 84] on link "Switch to: Dominance MMA Thomastown" at bounding box center [652, 91] width 152 height 23
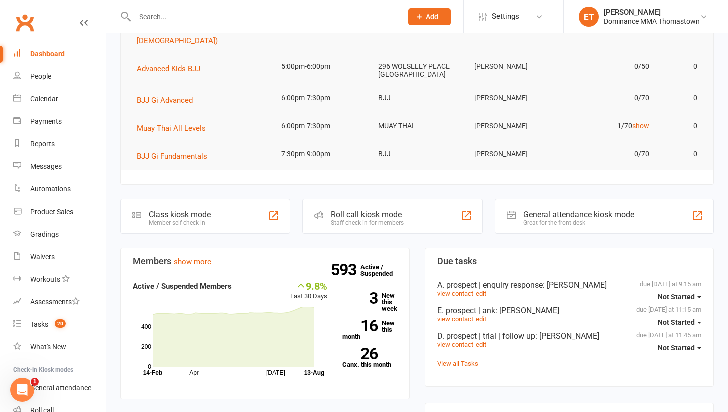
scroll to position [102, 0]
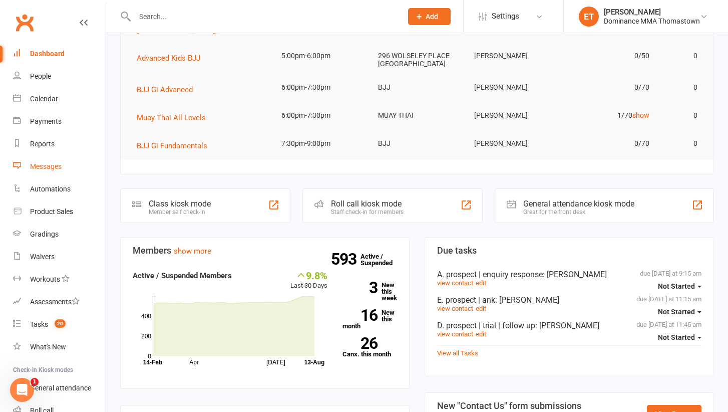
click at [42, 169] on div "Messages" at bounding box center [46, 166] width 32 height 8
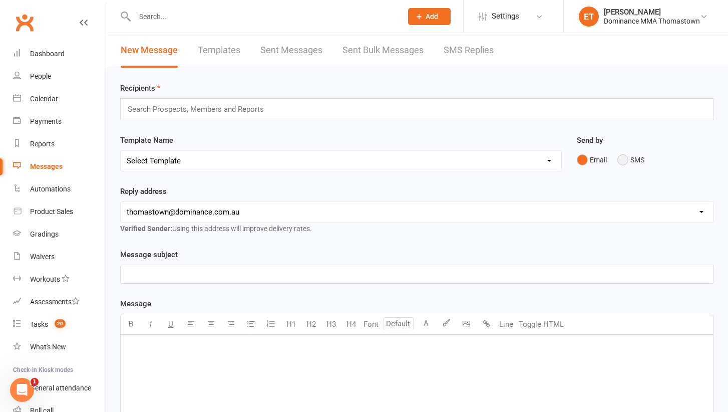
click at [624, 162] on button "SMS" at bounding box center [630, 159] width 27 height 19
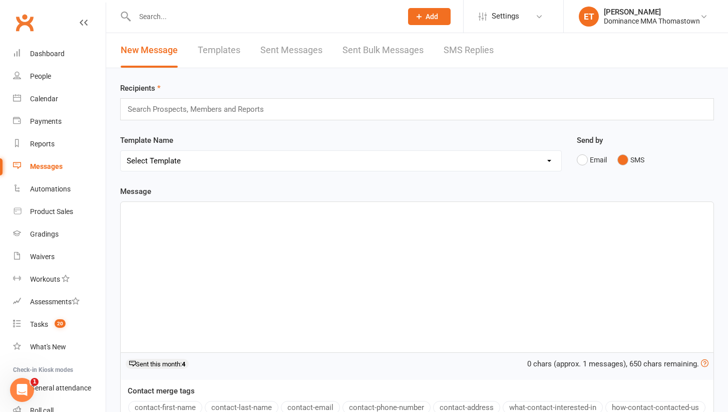
click at [123, 268] on div "﻿" at bounding box center [417, 277] width 593 height 150
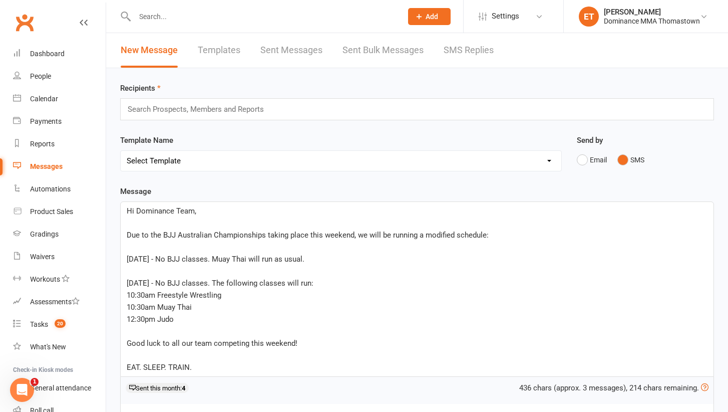
click at [216, 220] on p "﻿" at bounding box center [417, 223] width 581 height 12
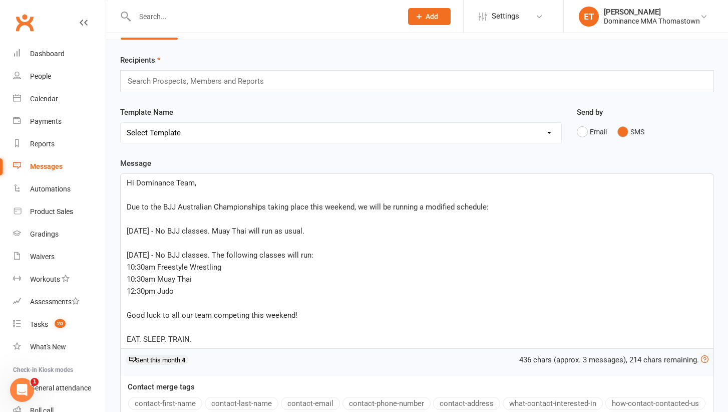
scroll to position [34, 0]
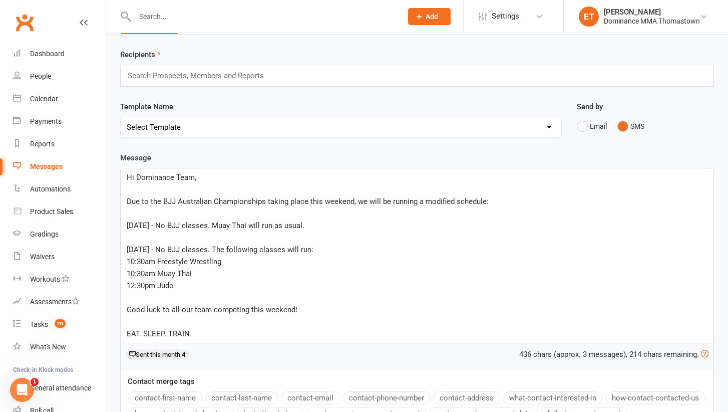
click at [196, 252] on span "SATURDAY - No BJJ classes. The following classes will run:" at bounding box center [220, 249] width 187 height 9
click at [302, 268] on p "10:30am Muay Thai" at bounding box center [417, 273] width 581 height 12
click at [215, 293] on p "﻿" at bounding box center [417, 297] width 581 height 12
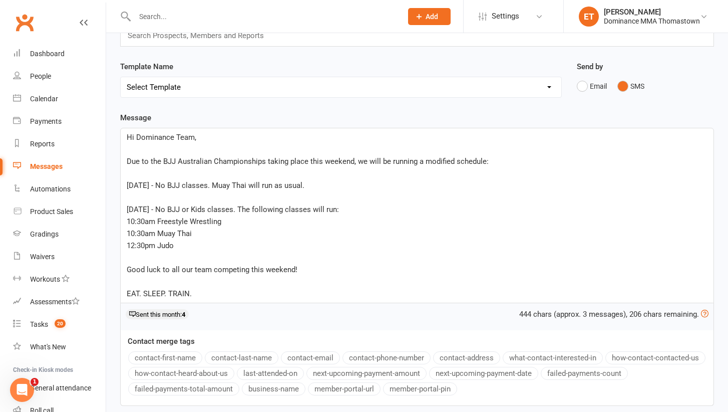
scroll to position [75, 0]
click at [125, 228] on div "Hi Dominance Team, ﻿ Due to the BJJ Australian Championships taking place this …" at bounding box center [417, 214] width 593 height 174
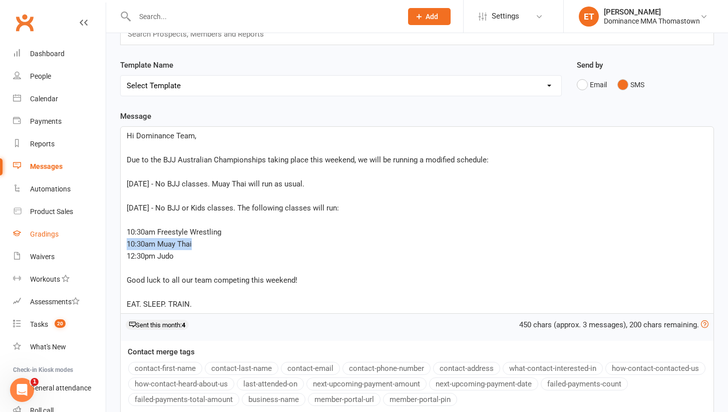
drag, startPoint x: 203, startPoint y: 240, endPoint x: 101, endPoint y: 240, distance: 102.7
click at [101, 240] on ui-view "Prospect Member Non-attending contact Class / event Appointment Grading event T…" at bounding box center [364, 209] width 728 height 564
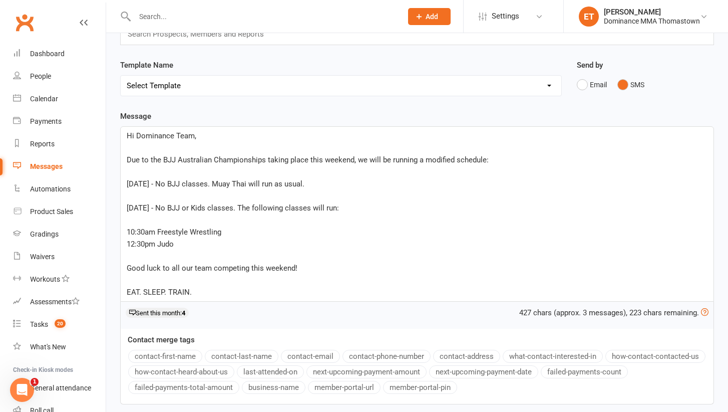
click at [131, 216] on p "﻿" at bounding box center [417, 220] width 581 height 12
click at [145, 215] on span "10:30am Muay Thai" at bounding box center [159, 219] width 65 height 9
click at [205, 245] on p "12:30pm Judo" at bounding box center [417, 244] width 581 height 12
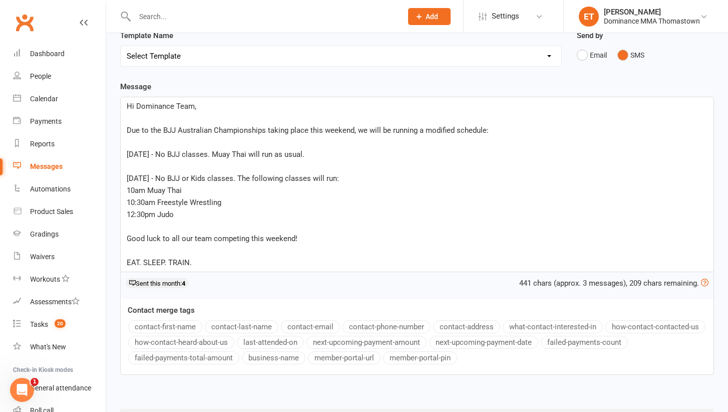
scroll to position [101, 0]
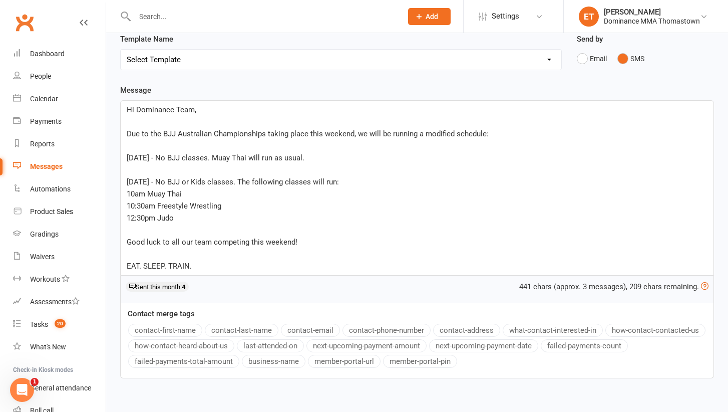
click at [249, 179] on span "SATURDAY - No BJJ or Kids classes. The following classes will run:" at bounding box center [233, 181] width 212 height 9
drag, startPoint x: 210, startPoint y: 262, endPoint x: 96, endPoint y: 264, distance: 114.2
click at [96, 264] on ui-view "Prospect Member Non-attending contact Class / event Appointment Grading event T…" at bounding box center [364, 177] width 728 height 552
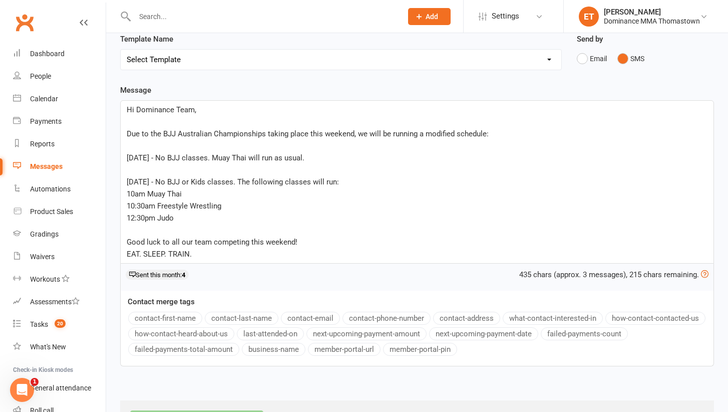
click at [311, 244] on p "Good luck to all our team competing this weekend!" at bounding box center [417, 242] width 581 height 12
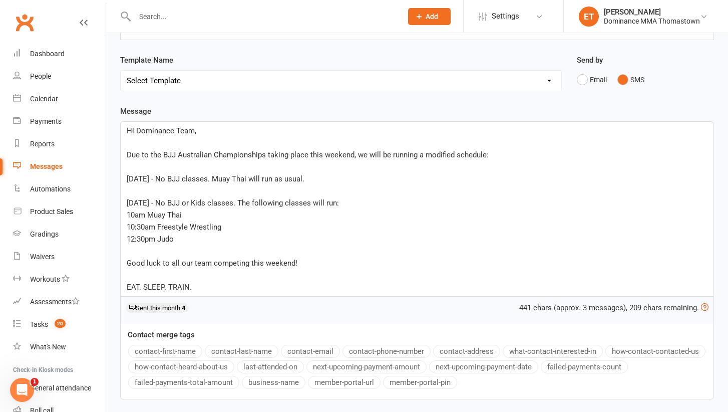
scroll to position [74, 0]
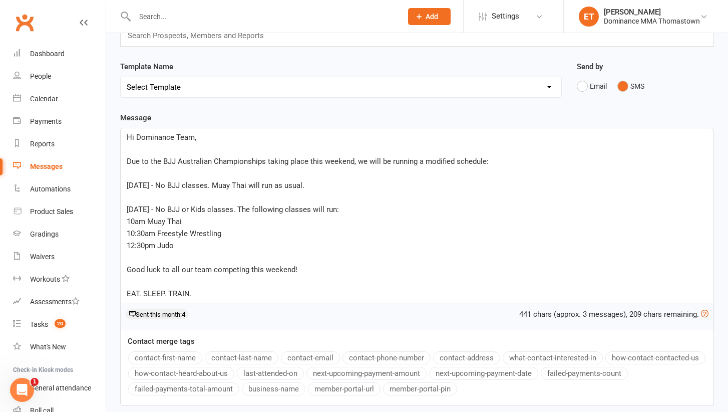
click at [169, 146] on p "﻿" at bounding box center [417, 149] width 581 height 12
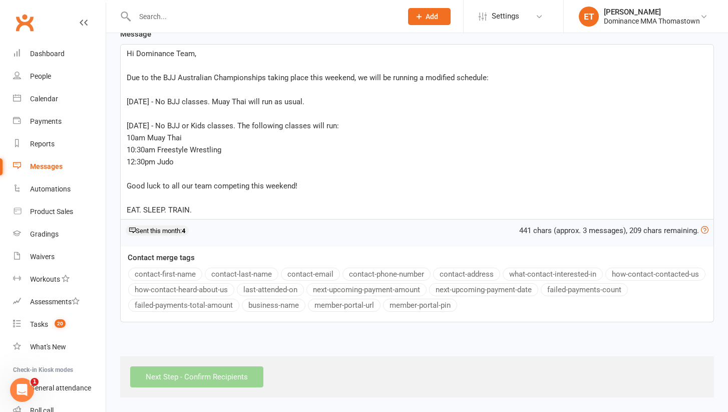
scroll to position [166, 0]
click at [273, 193] on p "﻿" at bounding box center [417, 198] width 581 height 12
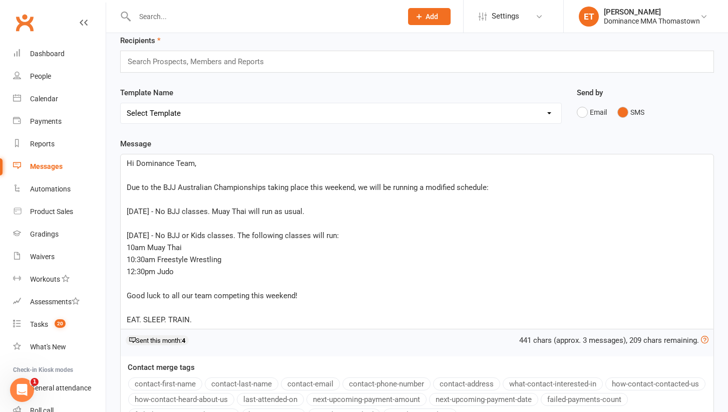
scroll to position [46, 0]
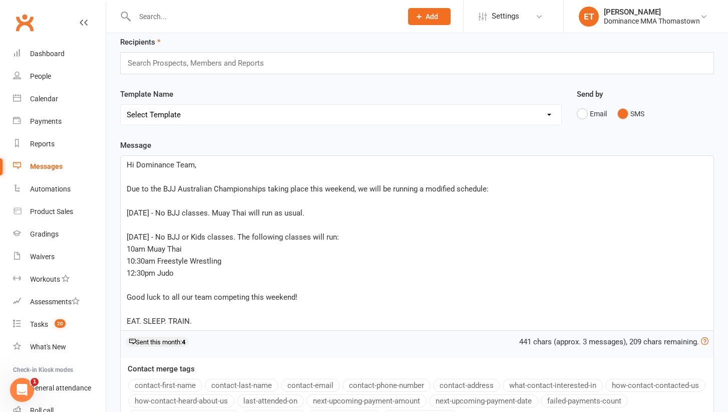
click at [223, 62] on input "text" at bounding box center [200, 63] width 147 height 13
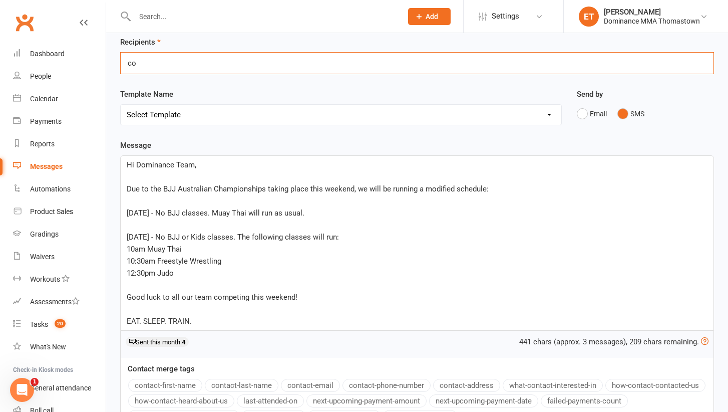
type input "c"
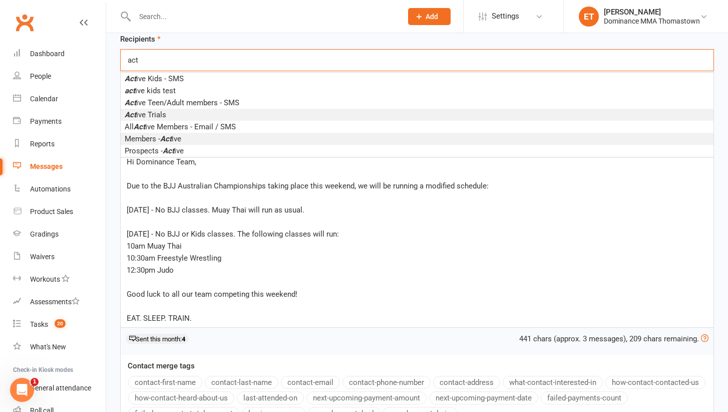
scroll to position [50, 0]
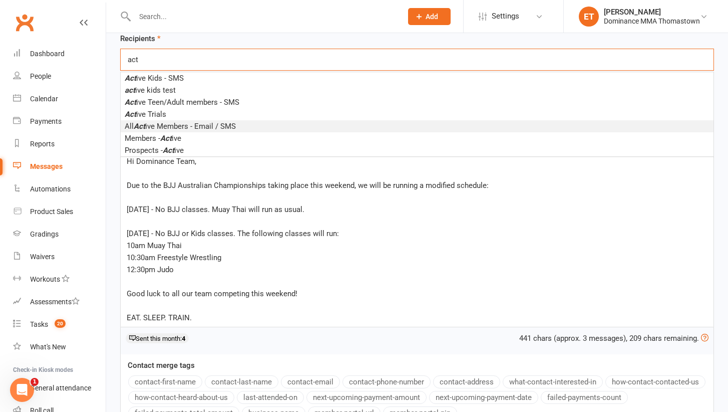
type input "act"
click at [201, 121] on li "All Act ive Members - Email / SMS" at bounding box center [417, 126] width 593 height 12
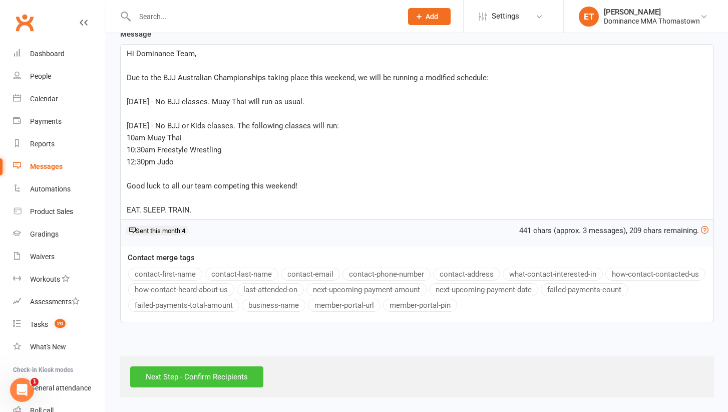
scroll to position [169, 0]
click at [200, 372] on input "Next Step - Confirm Recipients" at bounding box center [196, 376] width 133 height 21
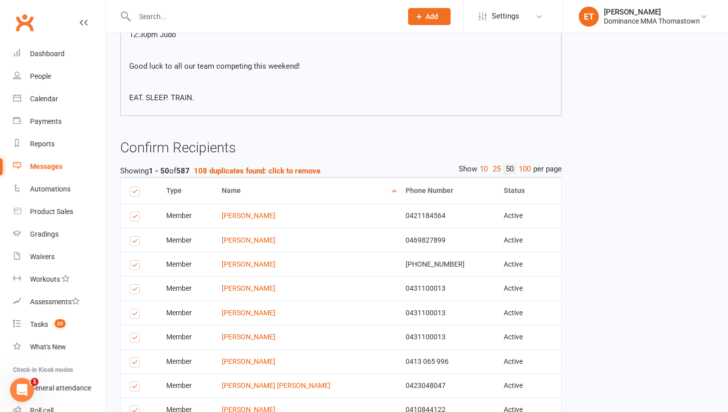
scroll to position [260, 0]
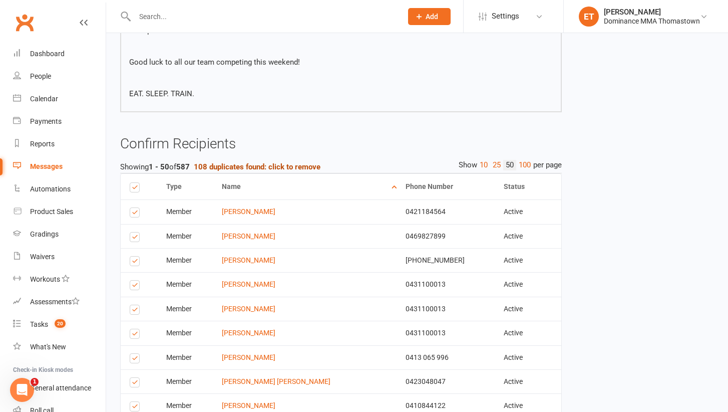
click at [264, 164] on strong "108 duplicates found: click to remove" at bounding box center [257, 166] width 127 height 9
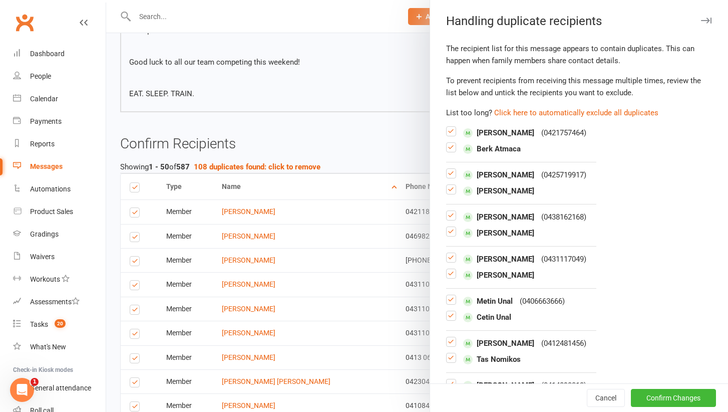
click at [455, 151] on label at bounding box center [451, 151] width 10 height 0
click at [455, 143] on input "checkbox" at bounding box center [451, 143] width 10 height 0
click at [450, 193] on label at bounding box center [451, 193] width 10 height 0
click at [450, 185] on input "checkbox" at bounding box center [451, 185] width 10 height 0
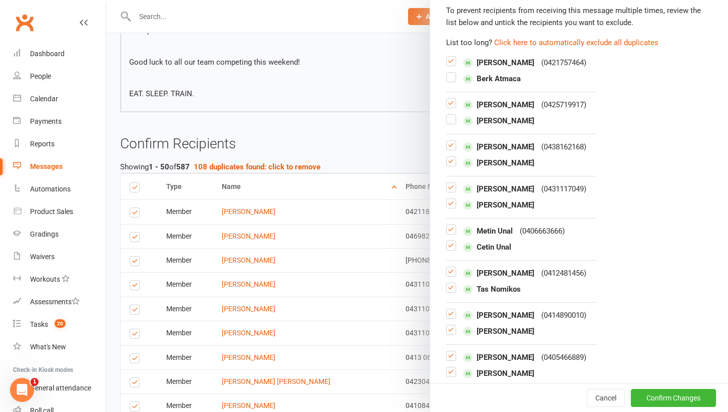
scroll to position [71, 0]
click at [608, 399] on button "Cancel" at bounding box center [606, 398] width 38 height 18
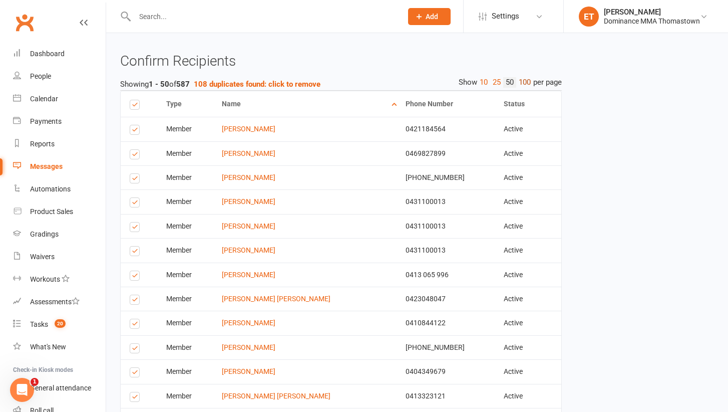
scroll to position [344, 0]
click at [526, 84] on link "100" at bounding box center [524, 82] width 17 height 11
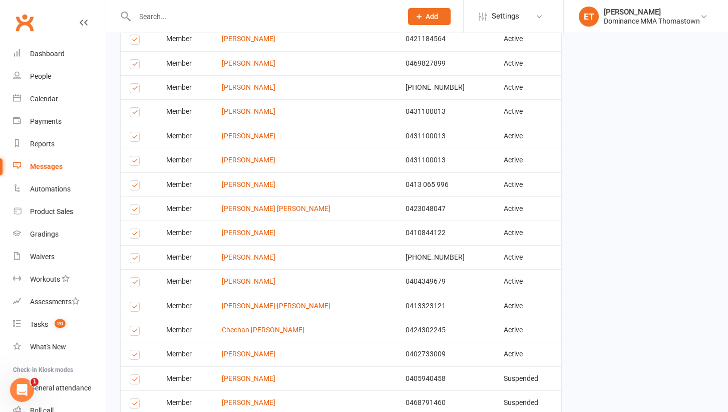
scroll to position [433, 0]
click at [135, 138] on label at bounding box center [137, 138] width 14 height 0
click at [135, 132] on input "checkbox" at bounding box center [133, 132] width 7 height 0
click at [136, 162] on label at bounding box center [137, 162] width 14 height 0
click at [136, 156] on input "checkbox" at bounding box center [133, 156] width 7 height 0
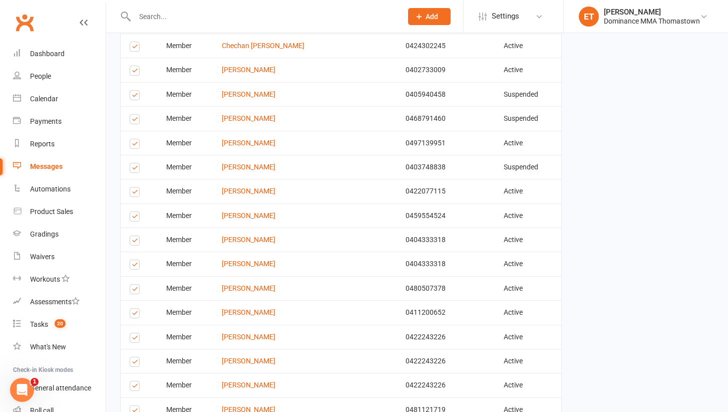
scroll to position [718, 0]
click at [133, 265] on label at bounding box center [137, 265] width 14 height 0
click at [133, 259] on input "checkbox" at bounding box center [133, 259] width 7 height 0
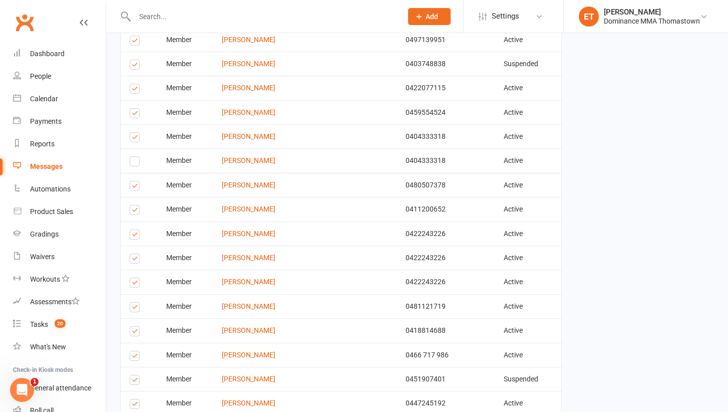
scroll to position [823, 0]
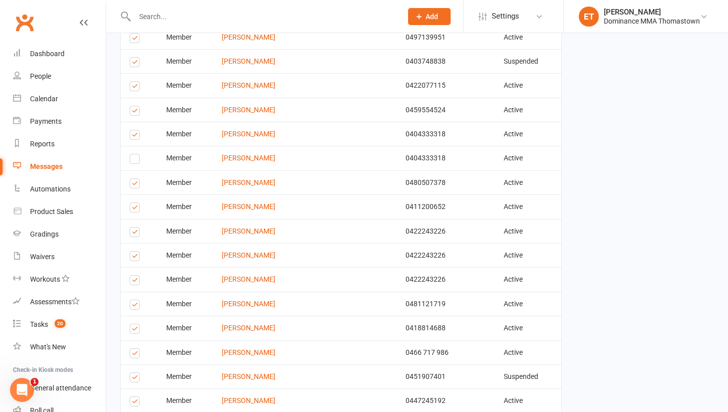
click at [138, 257] on label at bounding box center [137, 257] width 14 height 0
click at [136, 251] on input "checkbox" at bounding box center [133, 251] width 7 height 0
click at [136, 281] on label at bounding box center [137, 281] width 14 height 0
click at [136, 275] on input "checkbox" at bounding box center [133, 275] width 7 height 0
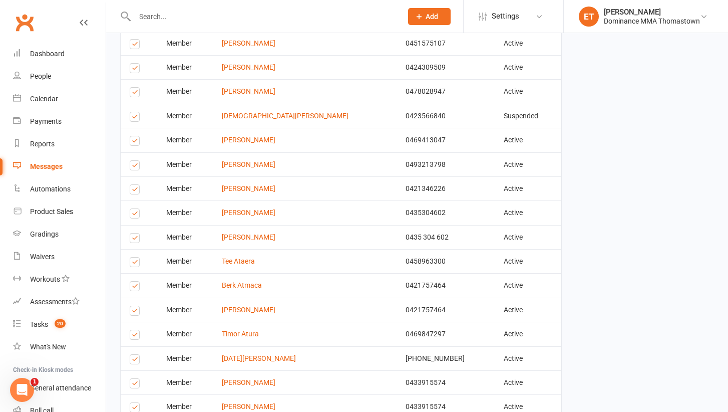
scroll to position [1253, 0]
click at [135, 225] on td "Select this" at bounding box center [139, 237] width 37 height 24
click at [134, 239] on label at bounding box center [137, 239] width 14 height 0
click at [134, 233] on input "checkbox" at bounding box center [133, 233] width 7 height 0
click at [136, 312] on label at bounding box center [137, 312] width 14 height 0
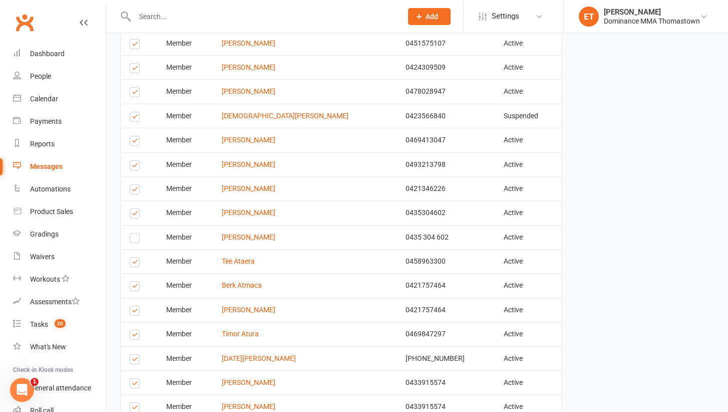
click at [136, 306] on input "checkbox" at bounding box center [133, 306] width 7 height 0
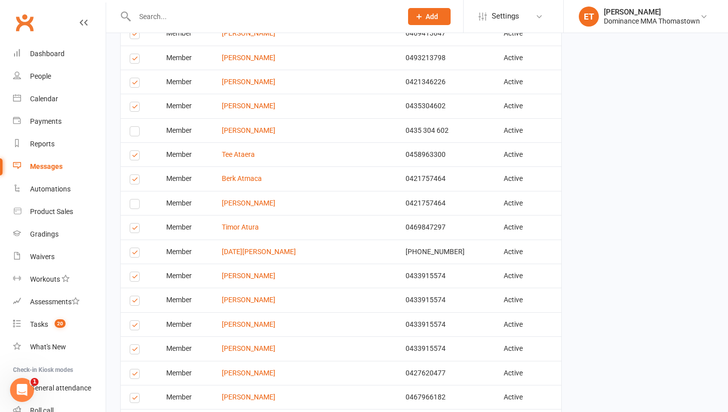
scroll to position [1363, 0]
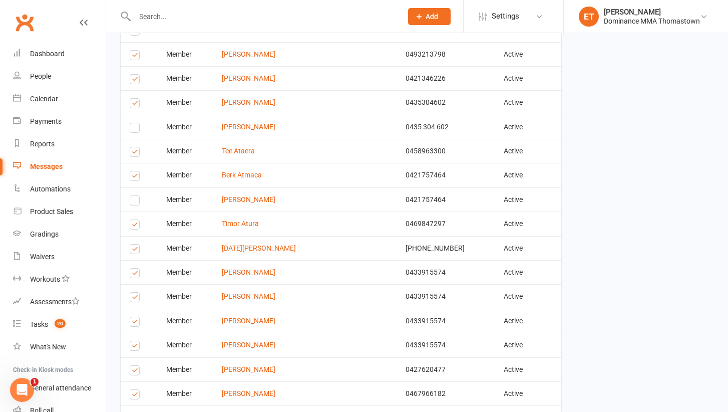
click at [136, 298] on label at bounding box center [137, 298] width 14 height 0
click at [136, 292] on input "checkbox" at bounding box center [133, 292] width 7 height 0
click at [137, 323] on label at bounding box center [137, 323] width 14 height 0
click at [136, 317] on input "checkbox" at bounding box center [133, 317] width 7 height 0
click at [134, 347] on label at bounding box center [137, 347] width 14 height 0
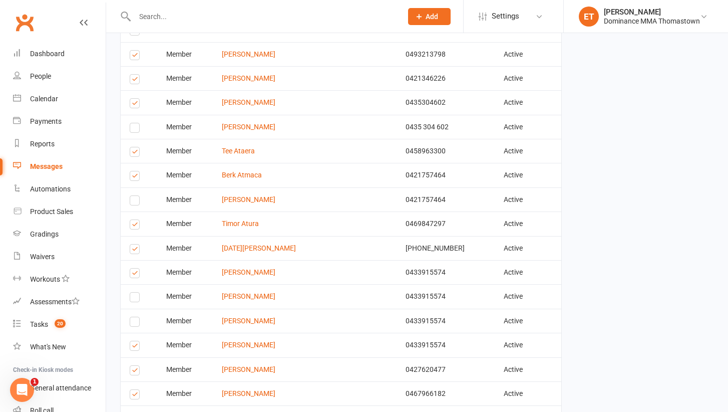
click at [134, 341] on input "checkbox" at bounding box center [133, 341] width 7 height 0
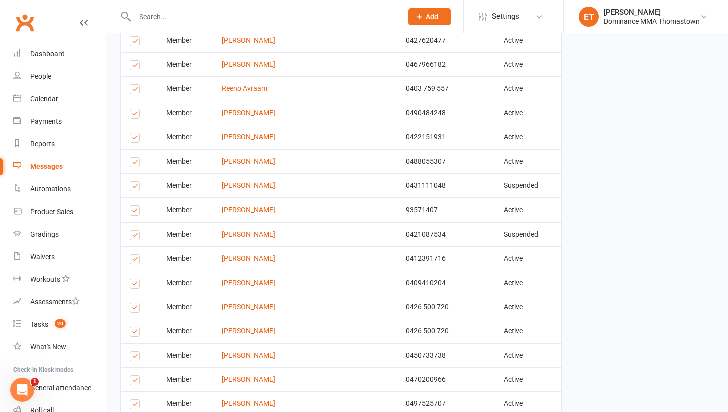
scroll to position [1697, 0]
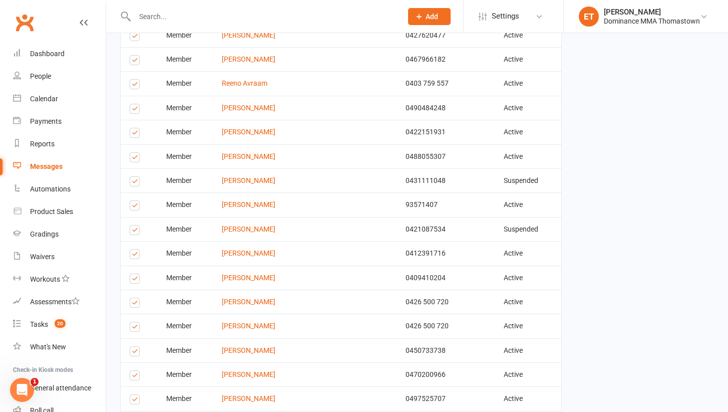
click at [132, 328] on label at bounding box center [137, 328] width 14 height 0
click at [132, 322] on input "checkbox" at bounding box center [133, 322] width 7 height 0
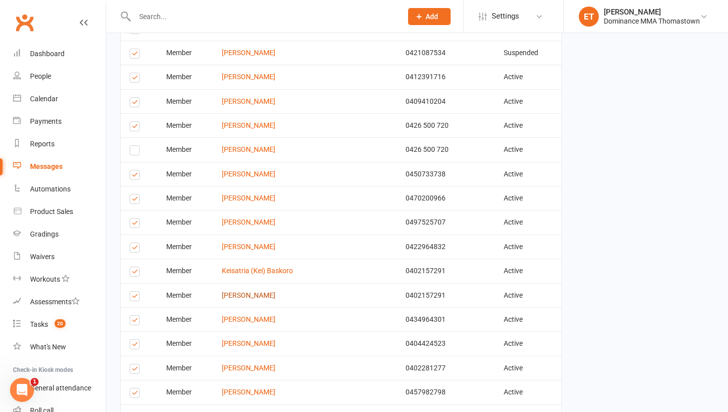
scroll to position [1874, 0]
click at [134, 296] on label at bounding box center [137, 296] width 14 height 0
click at [134, 290] on input "checkbox" at bounding box center [133, 290] width 7 height 0
click at [128, 257] on td "Select this" at bounding box center [139, 269] width 37 height 24
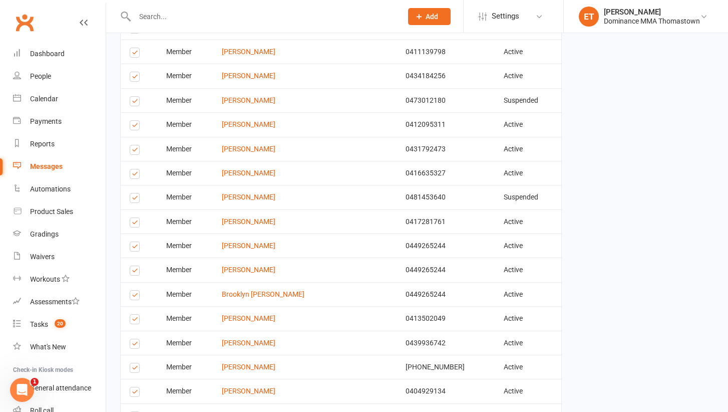
click at [134, 272] on label at bounding box center [137, 272] width 14 height 0
click at [134, 266] on input "checkbox" at bounding box center [133, 266] width 7 height 0
click at [134, 296] on label at bounding box center [137, 296] width 14 height 0
click at [134, 290] on input "checkbox" at bounding box center [133, 290] width 7 height 0
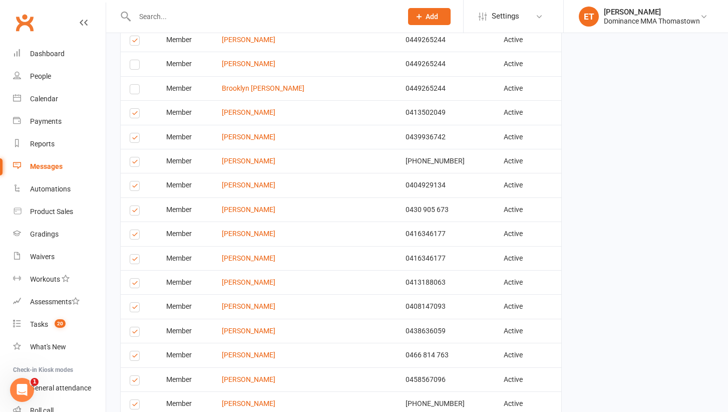
scroll to position [2468, 0]
click at [136, 260] on label at bounding box center [137, 260] width 14 height 0
click at [136, 254] on input "checkbox" at bounding box center [133, 254] width 7 height 0
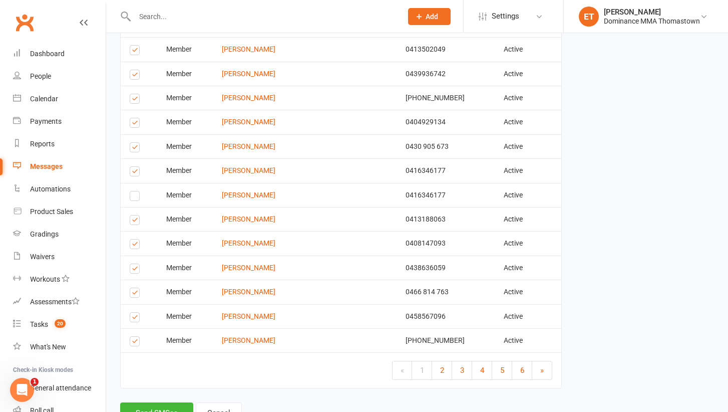
scroll to position [2537, 0]
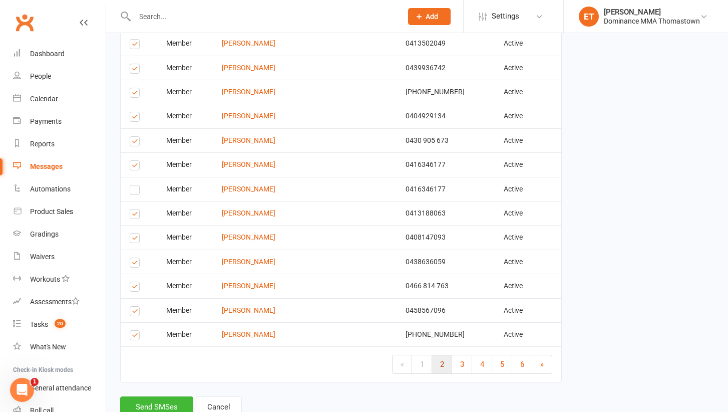
click at [434, 355] on link "2" at bounding box center [442, 364] width 20 height 18
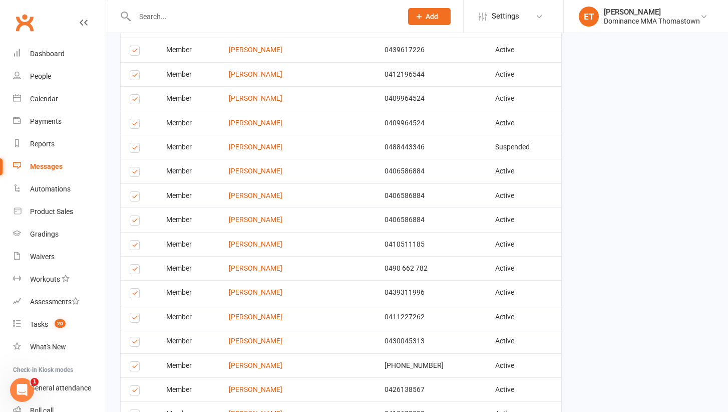
scroll to position [496, 0]
click at [133, 197] on label at bounding box center [137, 197] width 14 height 0
click at [133, 191] on input "checkbox" at bounding box center [133, 191] width 7 height 0
click at [135, 221] on label at bounding box center [137, 221] width 14 height 0
click at [135, 215] on input "checkbox" at bounding box center [133, 215] width 7 height 0
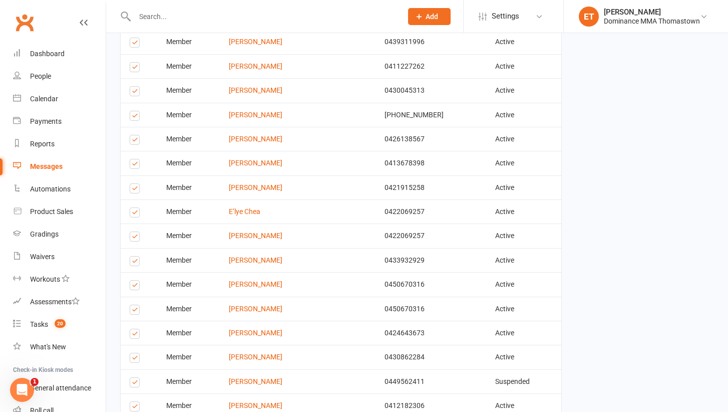
scroll to position [747, 0]
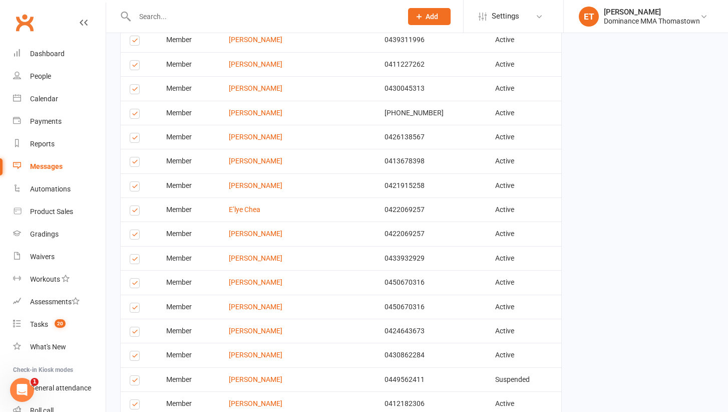
click at [131, 236] on label at bounding box center [137, 236] width 14 height 0
click at [131, 230] on input "checkbox" at bounding box center [133, 230] width 7 height 0
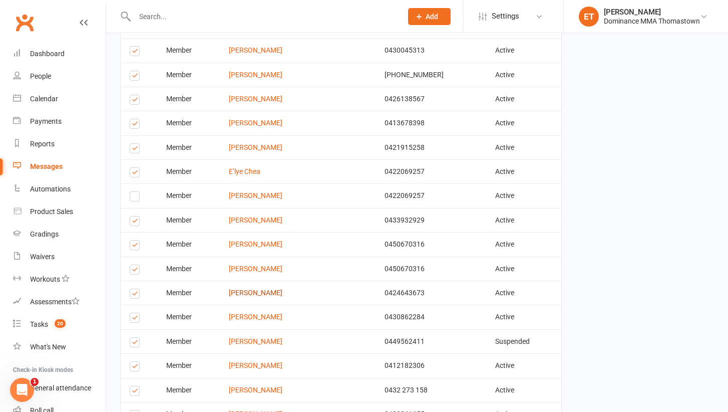
scroll to position [798, 0]
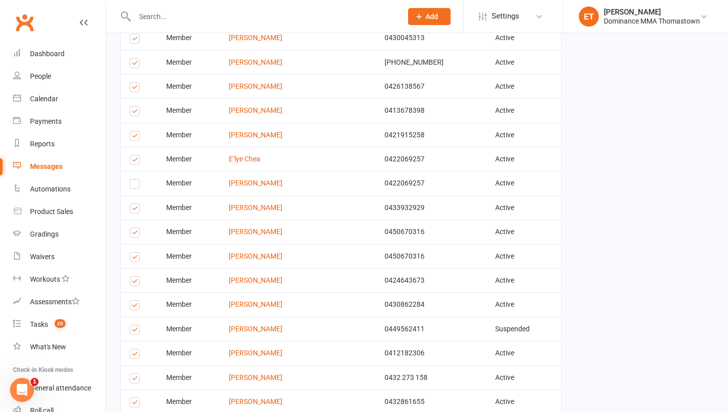
click at [137, 258] on label at bounding box center [137, 258] width 14 height 0
click at [136, 252] on input "checkbox" at bounding box center [133, 252] width 7 height 0
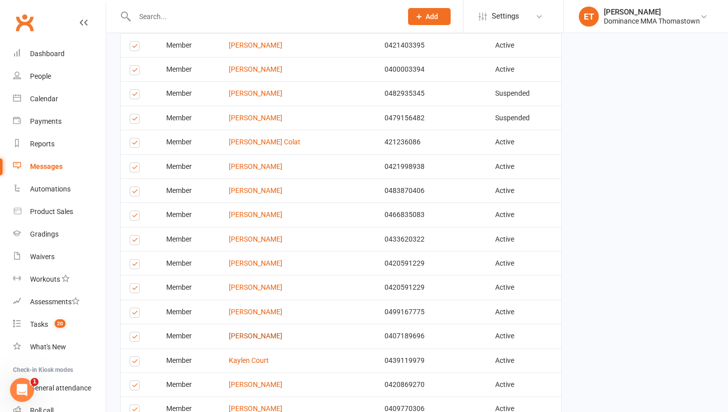
scroll to position [1280, 0]
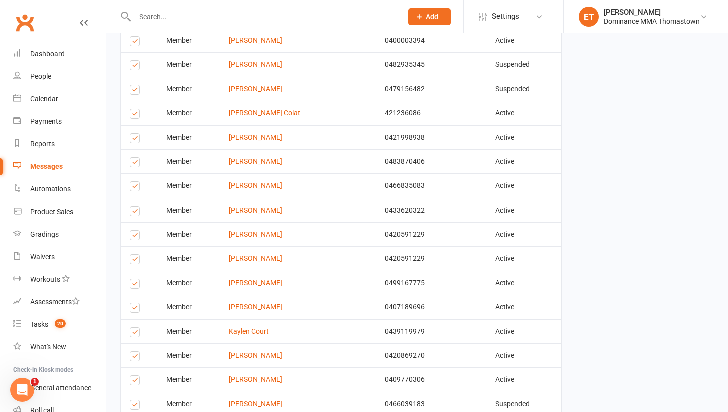
click at [134, 260] on label at bounding box center [137, 260] width 14 height 0
click at [134, 254] on input "checkbox" at bounding box center [133, 254] width 7 height 0
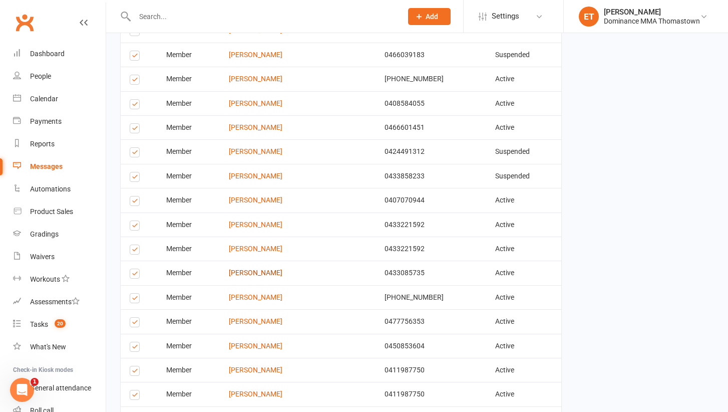
scroll to position [1646, 0]
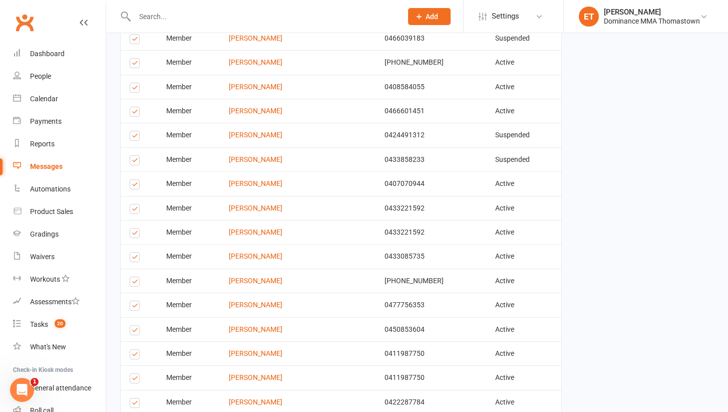
click at [135, 234] on label at bounding box center [137, 234] width 14 height 0
click at [135, 228] on input "checkbox" at bounding box center [133, 228] width 7 height 0
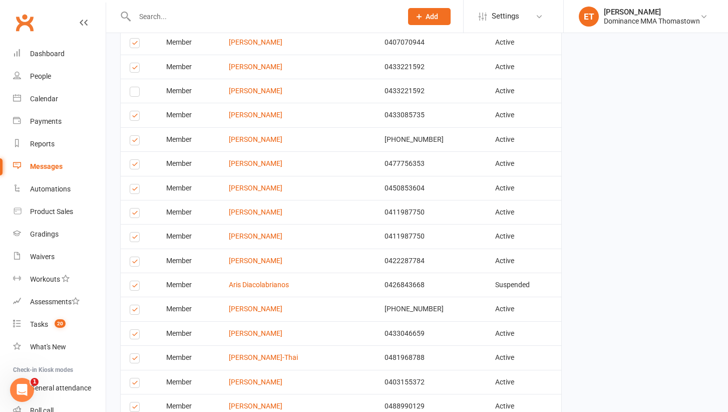
scroll to position [1788, 0]
click at [136, 237] on label at bounding box center [137, 237] width 14 height 0
click at [136, 231] on input "checkbox" at bounding box center [133, 231] width 7 height 0
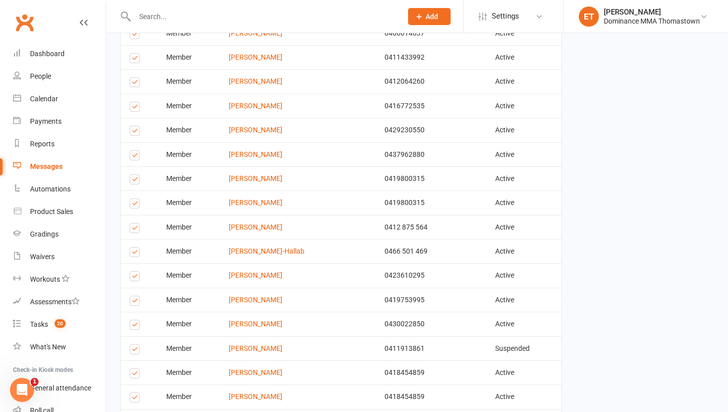
scroll to position [2270, 0]
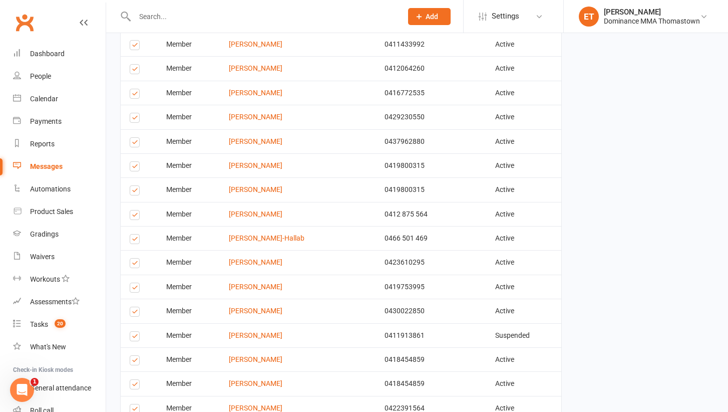
click at [133, 192] on label at bounding box center [137, 192] width 14 height 0
click at [133, 186] on input "checkbox" at bounding box center [133, 186] width 7 height 0
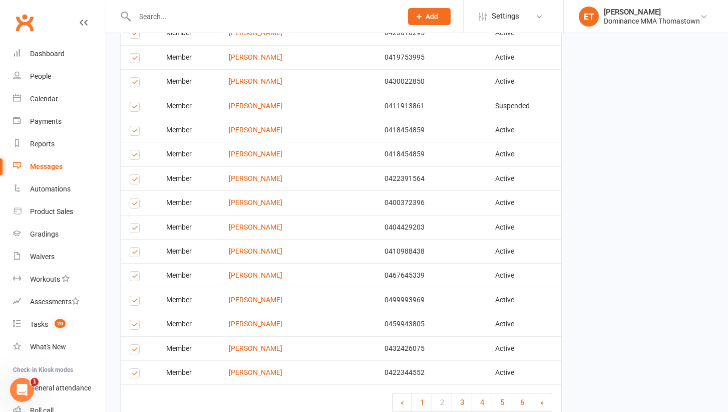
scroll to position [2499, 0]
click at [462, 397] on span "3" at bounding box center [462, 401] width 4 height 9
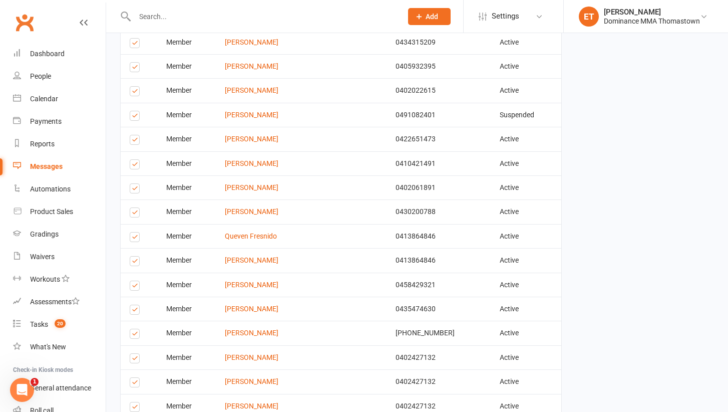
scroll to position [455, 0]
click at [135, 261] on label at bounding box center [137, 261] width 14 height 0
click at [135, 255] on input "checkbox" at bounding box center [133, 255] width 7 height 0
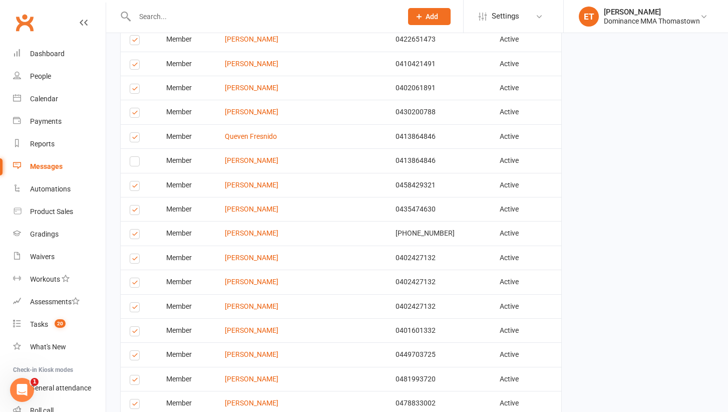
scroll to position [556, 0]
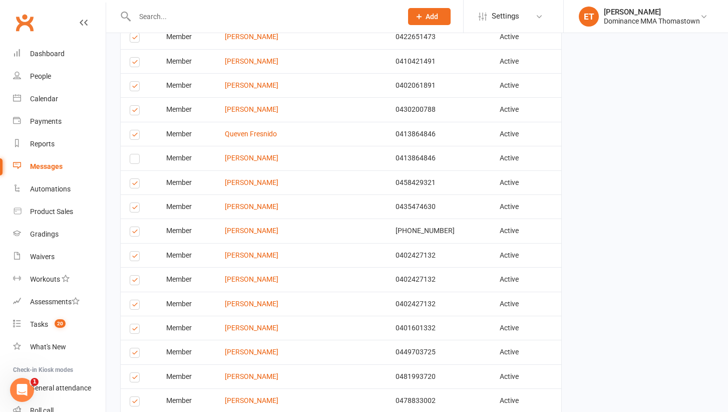
click at [135, 281] on label at bounding box center [137, 281] width 14 height 0
click at [135, 275] on input "checkbox" at bounding box center [133, 275] width 7 height 0
click at [134, 306] on label at bounding box center [137, 306] width 14 height 0
click at [134, 300] on input "checkbox" at bounding box center [133, 300] width 7 height 0
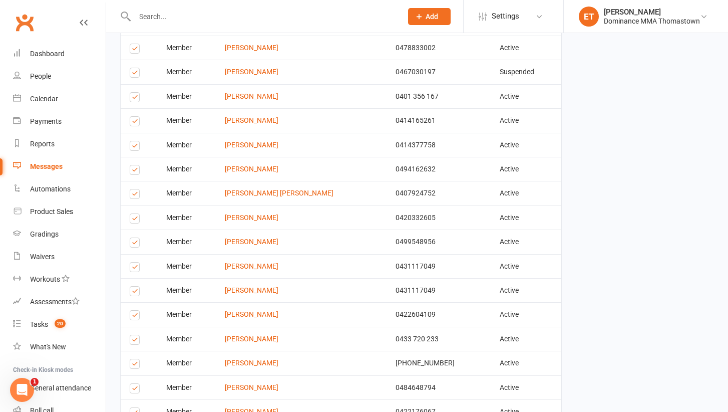
scroll to position [910, 0]
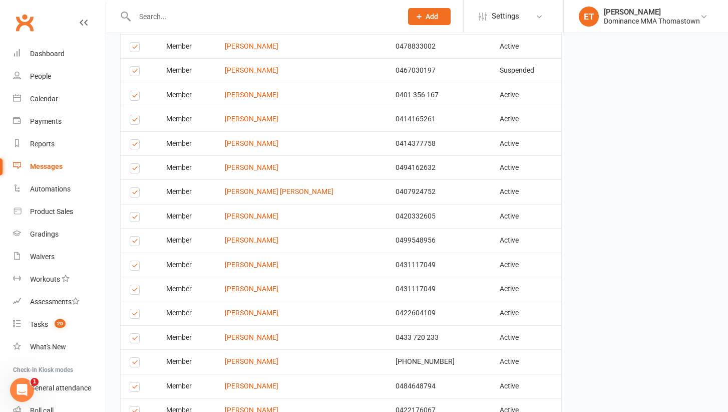
click at [137, 291] on label at bounding box center [137, 291] width 14 height 0
click at [136, 285] on input "checkbox" at bounding box center [133, 285] width 7 height 0
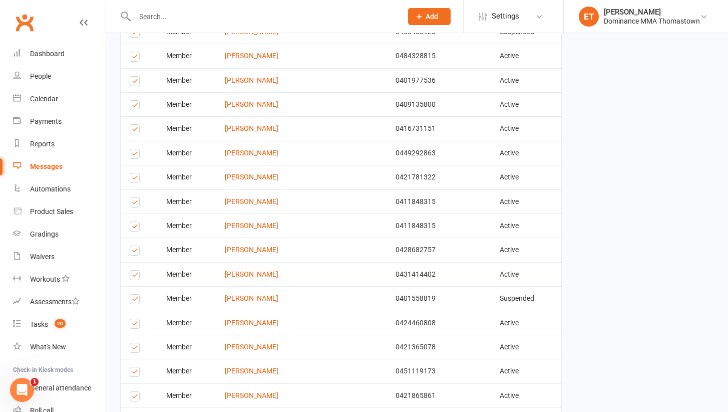
scroll to position [1412, 0]
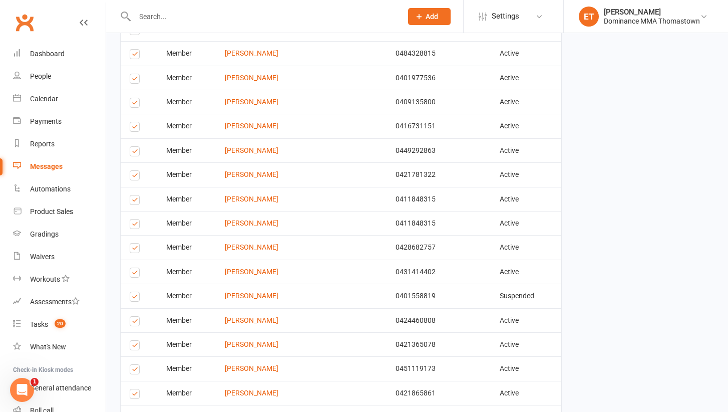
click at [134, 225] on label at bounding box center [137, 225] width 14 height 0
click at [134, 219] on input "checkbox" at bounding box center [133, 219] width 7 height 0
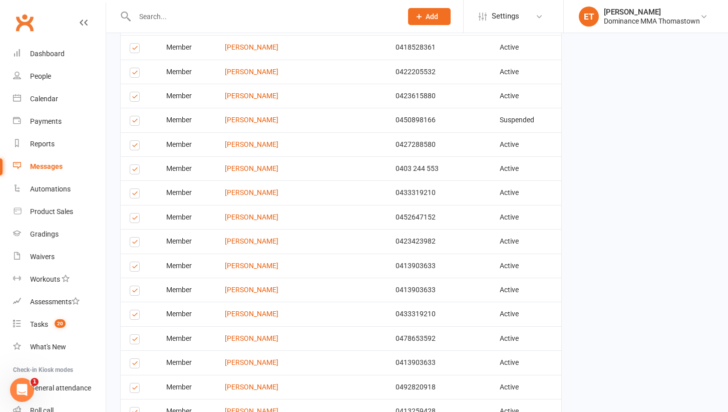
scroll to position [1903, 0]
click at [135, 291] on label at bounding box center [137, 291] width 14 height 0
click at [135, 285] on input "checkbox" at bounding box center [133, 285] width 7 height 0
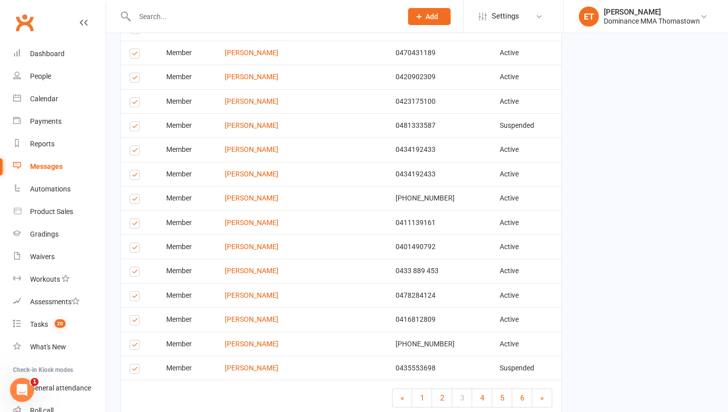
scroll to position [2515, 0]
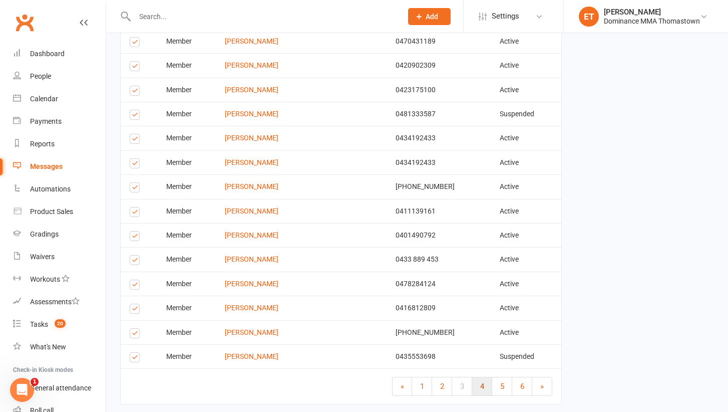
click at [486, 377] on link "4" at bounding box center [482, 386] width 20 height 18
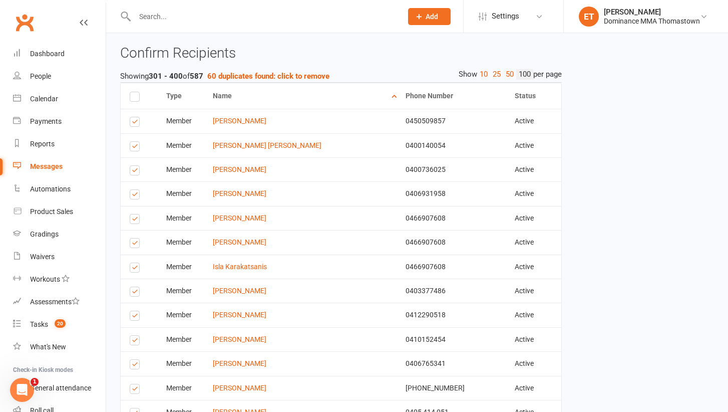
scroll to position [352, 0]
click at [134, 244] on label at bounding box center [137, 244] width 14 height 0
click at [134, 238] on input "checkbox" at bounding box center [133, 238] width 7 height 0
click at [133, 268] on label at bounding box center [137, 268] width 14 height 0
click at [133, 262] on input "checkbox" at bounding box center [133, 262] width 7 height 0
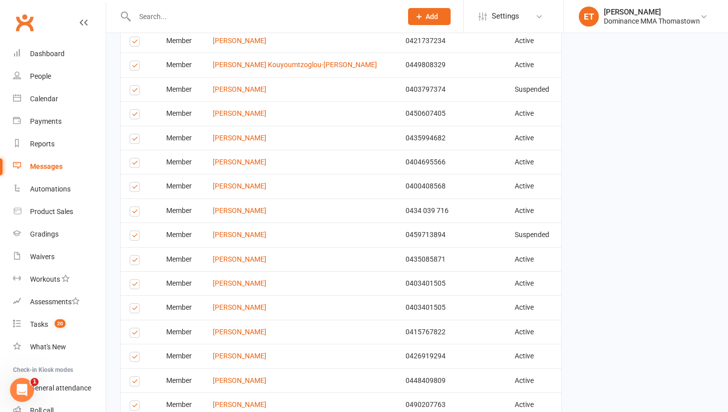
scroll to position [918, 0]
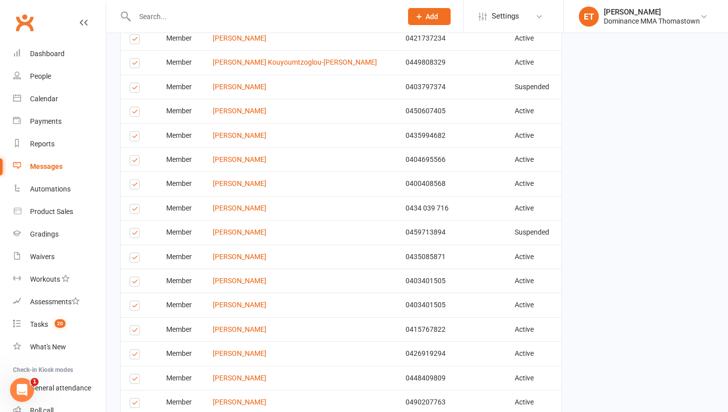
click at [136, 307] on label at bounding box center [137, 307] width 14 height 0
click at [136, 301] on input "checkbox" at bounding box center [133, 301] width 7 height 0
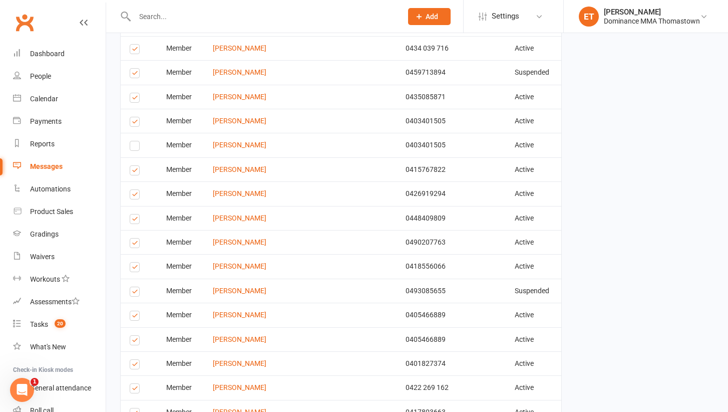
scroll to position [1090, 0]
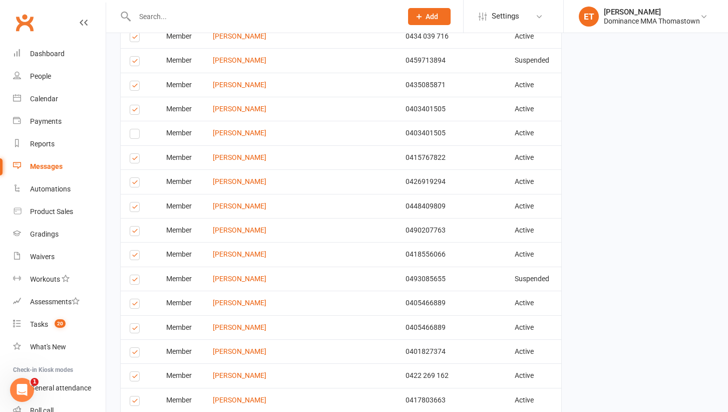
click at [136, 330] on label at bounding box center [137, 330] width 14 height 0
click at [136, 324] on input "checkbox" at bounding box center [133, 324] width 7 height 0
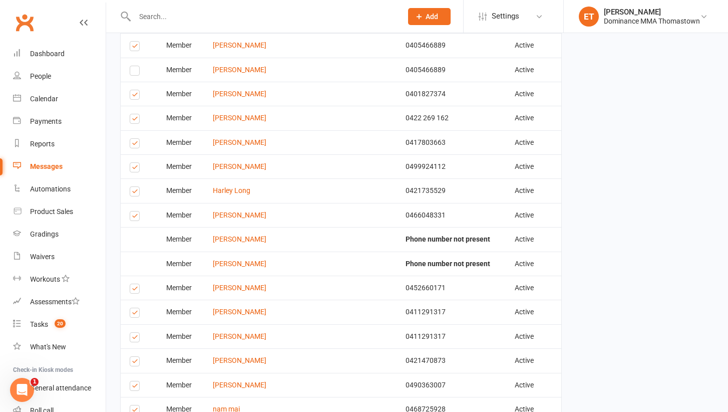
scroll to position [1359, 0]
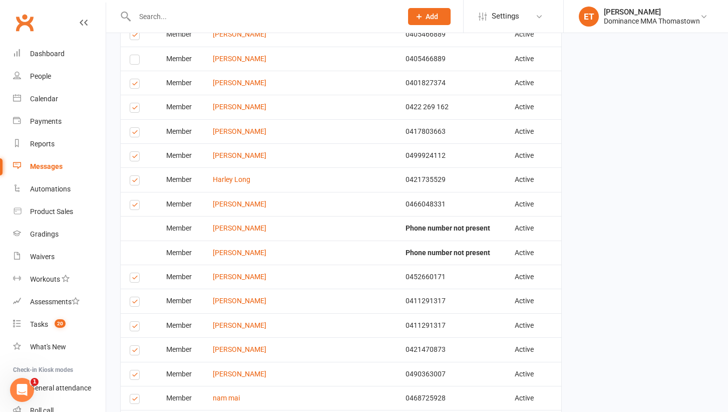
click at [133, 328] on label at bounding box center [137, 328] width 14 height 0
click at [133, 322] on input "checkbox" at bounding box center [133, 322] width 7 height 0
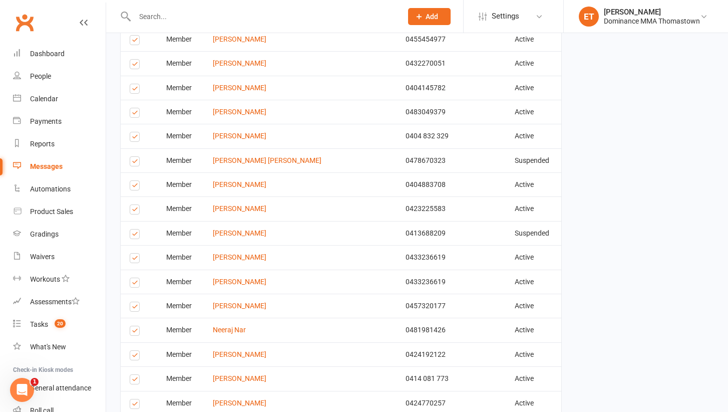
scroll to position [2324, 0]
click at [134, 283] on label at bounding box center [137, 283] width 14 height 0
click at [134, 277] on input "checkbox" at bounding box center [133, 277] width 7 height 0
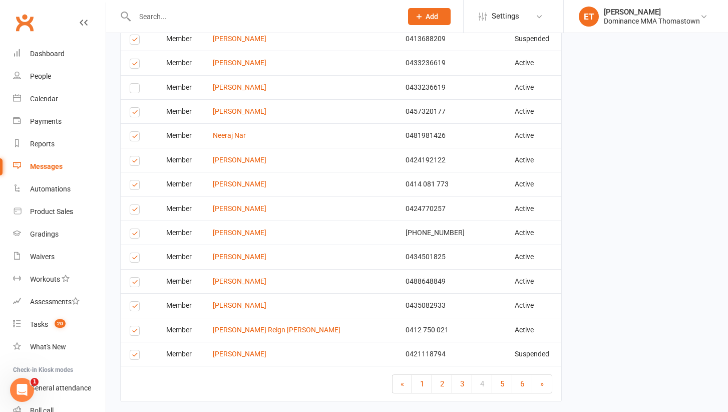
scroll to position [2519, 0]
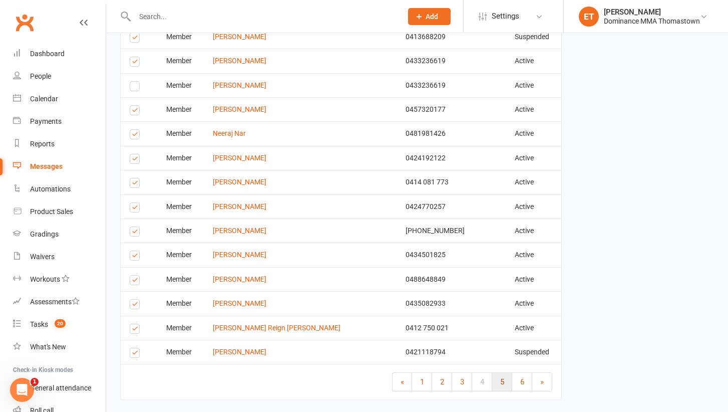
click at [496, 373] on link "5" at bounding box center [502, 382] width 20 height 18
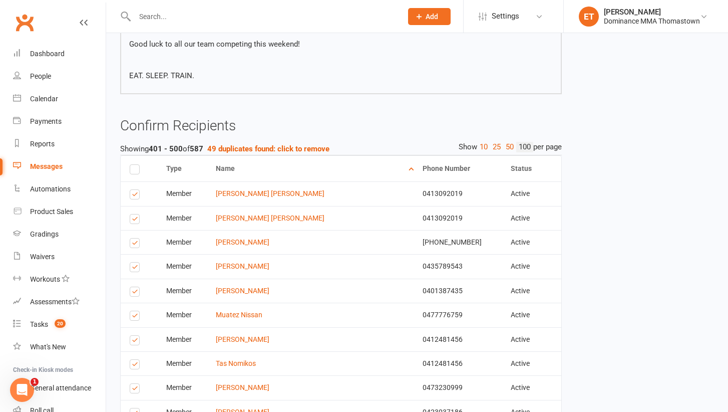
scroll to position [299, 0]
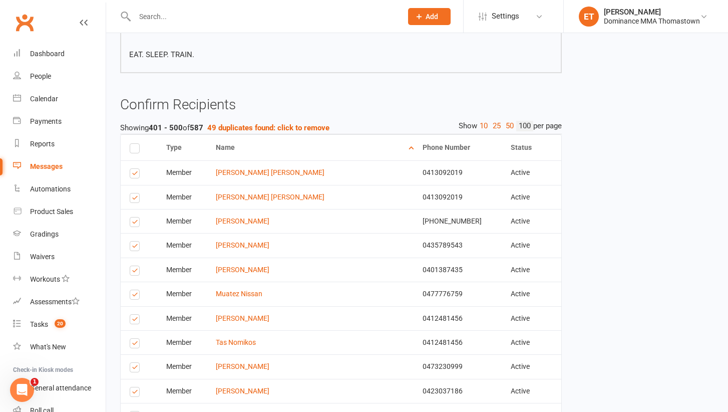
click at [137, 199] on label at bounding box center [137, 199] width 14 height 0
click at [136, 193] on input "checkbox" at bounding box center [133, 193] width 7 height 0
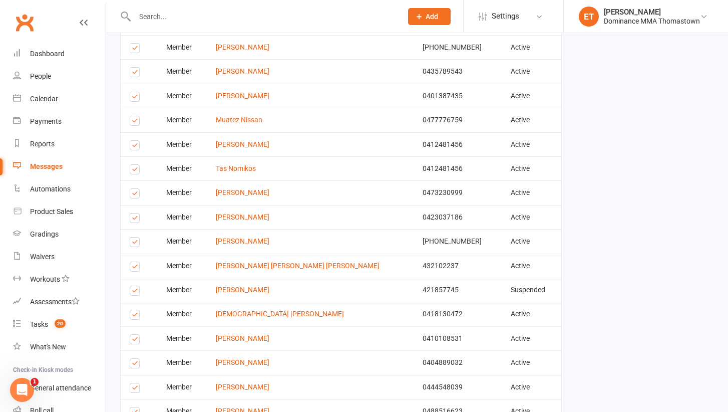
scroll to position [475, 0]
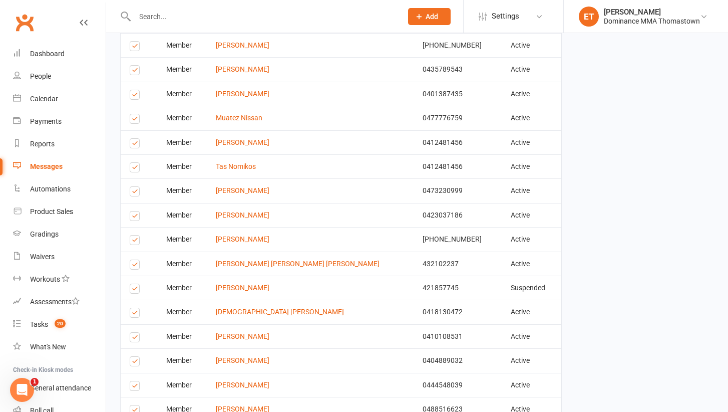
click at [133, 169] on label at bounding box center [137, 169] width 14 height 0
click at [133, 163] on input "checkbox" at bounding box center [133, 163] width 7 height 0
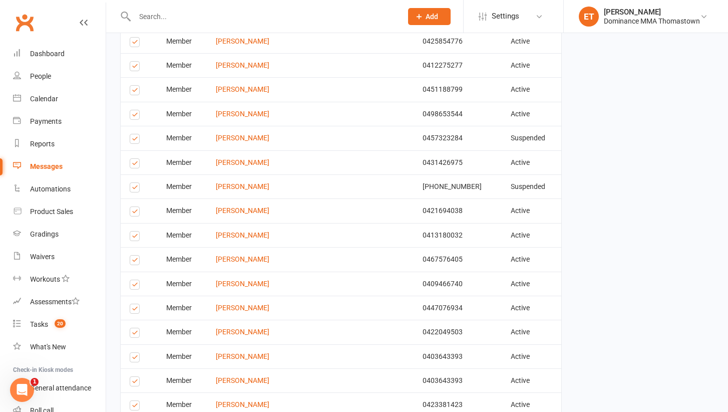
scroll to position [1177, 0]
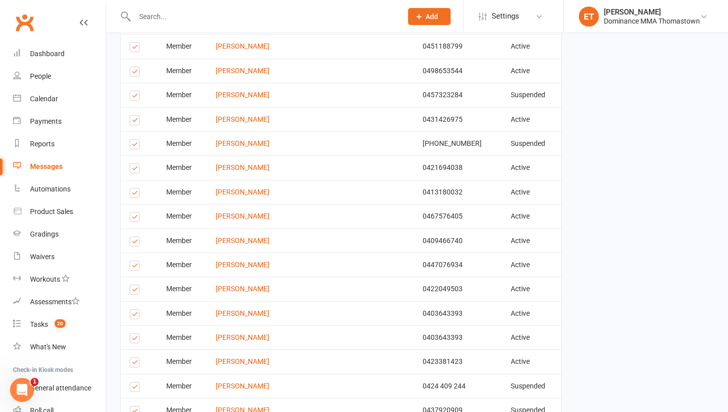
click at [134, 340] on label at bounding box center [137, 340] width 14 height 0
click at [134, 334] on input "checkbox" at bounding box center [133, 334] width 7 height 0
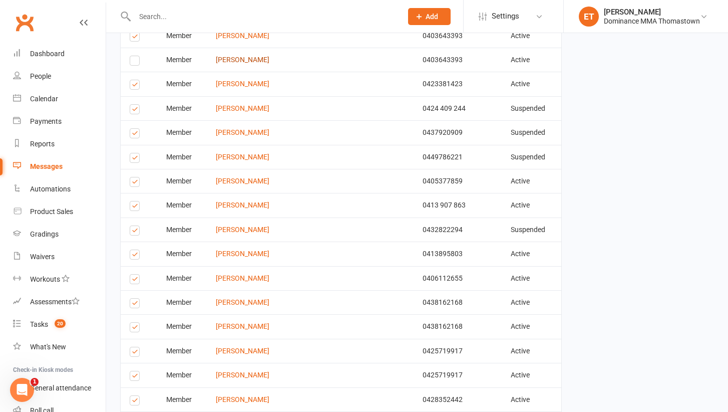
scroll to position [1456, 0]
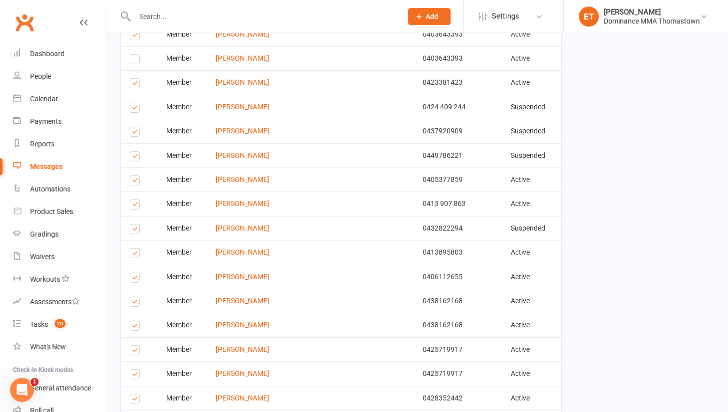
click at [136, 327] on label at bounding box center [137, 327] width 14 height 0
click at [136, 321] on input "checkbox" at bounding box center [133, 321] width 7 height 0
click at [135, 303] on label at bounding box center [137, 303] width 14 height 0
click at [135, 297] on input "checkbox" at bounding box center [133, 297] width 7 height 0
click at [135, 327] on label at bounding box center [137, 327] width 14 height 0
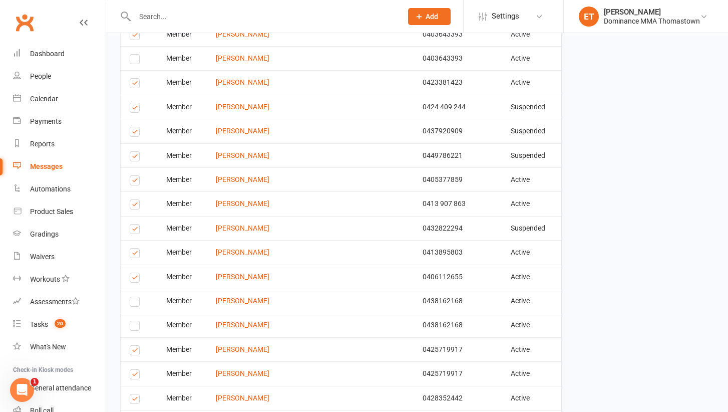
click at [135, 321] on input "checkbox" at bounding box center [133, 321] width 7 height 0
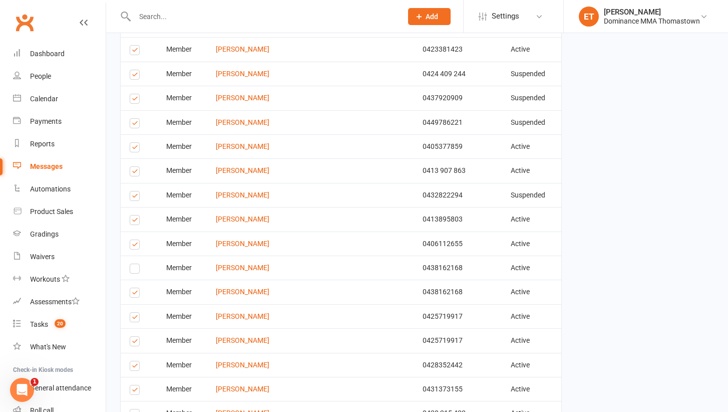
scroll to position [1498, 0]
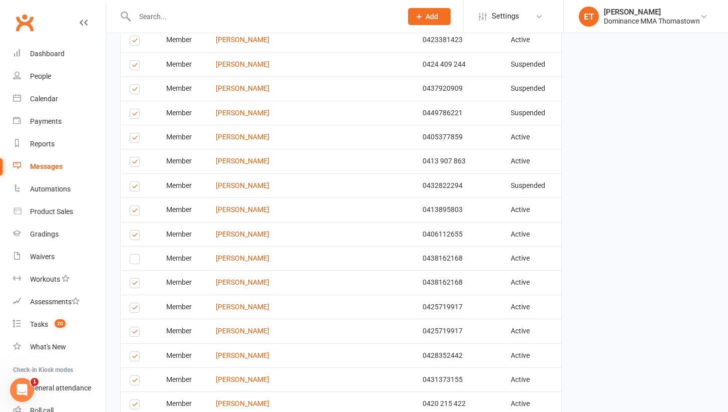
click at [137, 333] on label at bounding box center [137, 333] width 14 height 0
click at [136, 327] on input "checkbox" at bounding box center [133, 327] width 7 height 0
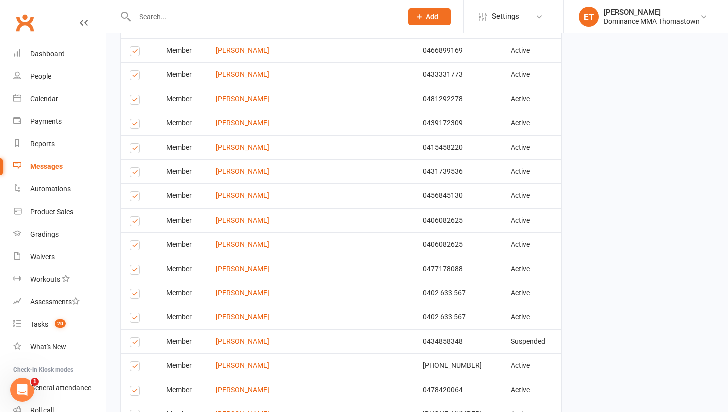
scroll to position [2022, 0]
click at [136, 245] on label at bounding box center [137, 245] width 14 height 0
click at [136, 239] on input "checkbox" at bounding box center [133, 239] width 7 height 0
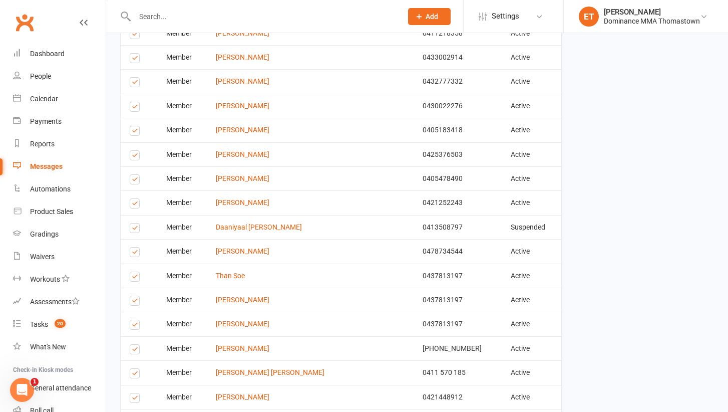
scroll to position [2450, 0]
click at [131, 302] on label at bounding box center [137, 302] width 14 height 0
click at [131, 296] on input "checkbox" at bounding box center [133, 296] width 7 height 0
click at [132, 326] on label at bounding box center [137, 326] width 14 height 0
click at [132, 320] on input "checkbox" at bounding box center [133, 320] width 7 height 0
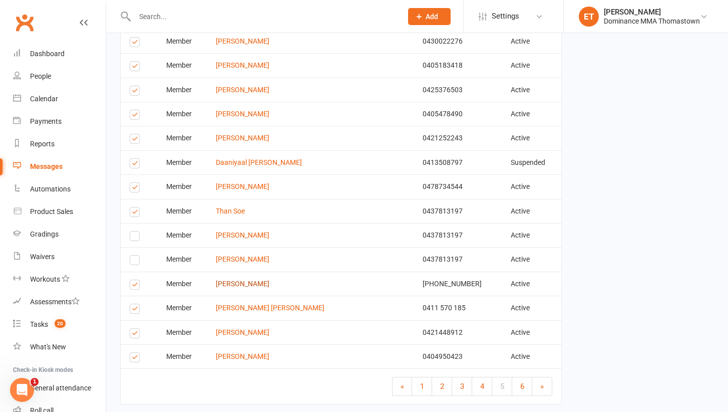
scroll to position [2527, 0]
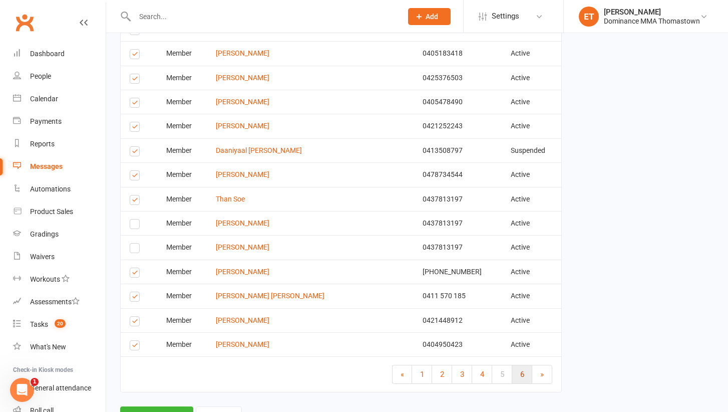
click at [516, 365] on link "6" at bounding box center [522, 374] width 20 height 18
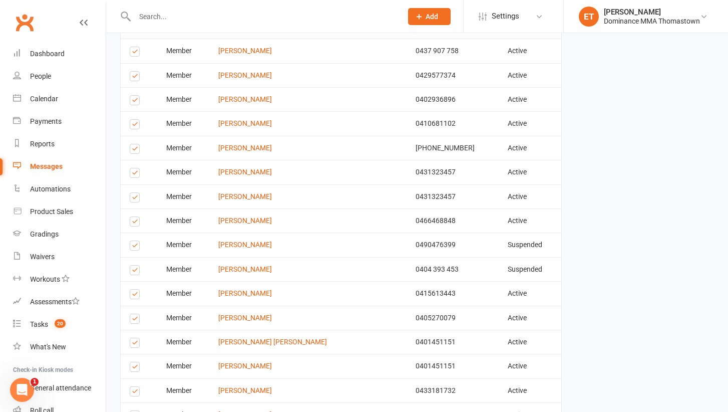
scroll to position [421, 0]
click at [136, 199] on label at bounding box center [137, 199] width 14 height 0
click at [136, 193] on input "checkbox" at bounding box center [133, 193] width 7 height 0
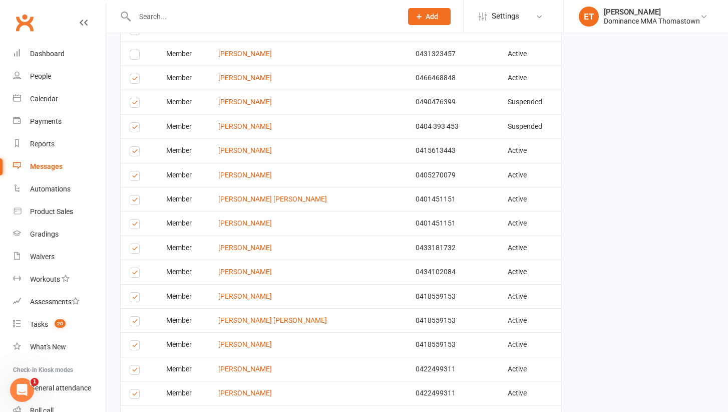
scroll to position [565, 0]
click at [132, 224] on label at bounding box center [137, 224] width 14 height 0
click at [132, 218] on input "checkbox" at bounding box center [133, 218] width 7 height 0
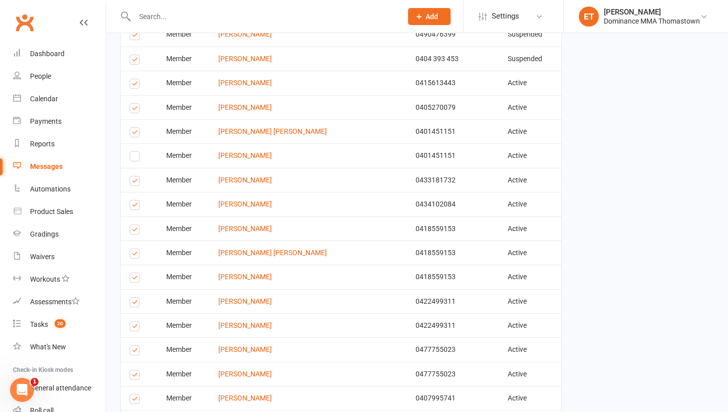
scroll to position [633, 0]
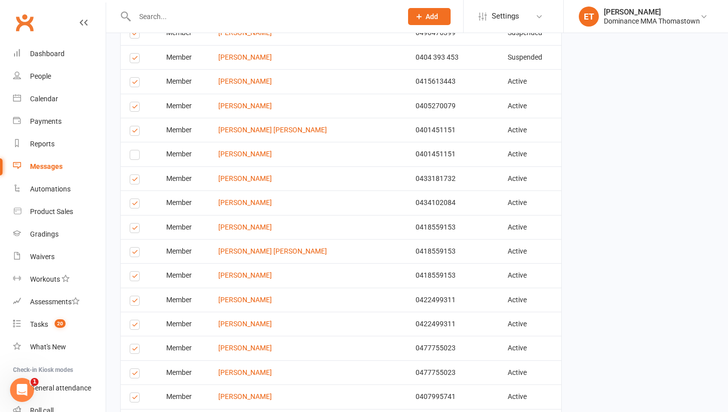
click at [137, 253] on label at bounding box center [137, 253] width 14 height 0
click at [136, 247] on input "checkbox" at bounding box center [133, 247] width 7 height 0
click at [134, 277] on label at bounding box center [137, 277] width 14 height 0
click at [134, 271] on input "checkbox" at bounding box center [133, 271] width 7 height 0
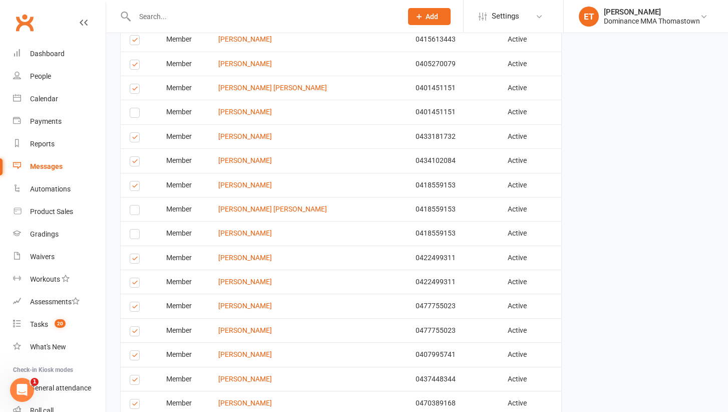
scroll to position [695, 0]
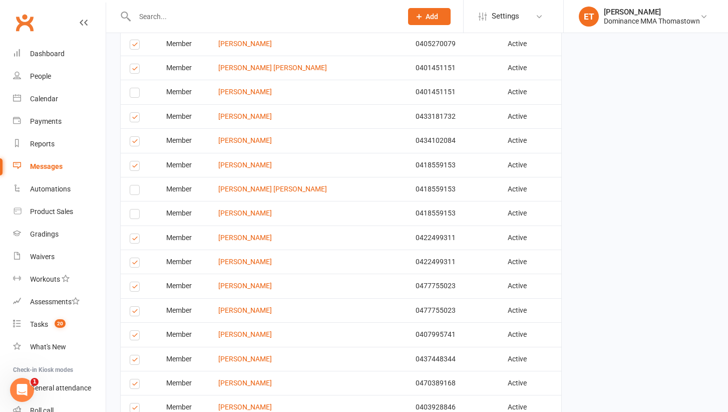
click at [135, 264] on label at bounding box center [137, 264] width 14 height 0
click at [135, 258] on input "checkbox" at bounding box center [133, 258] width 7 height 0
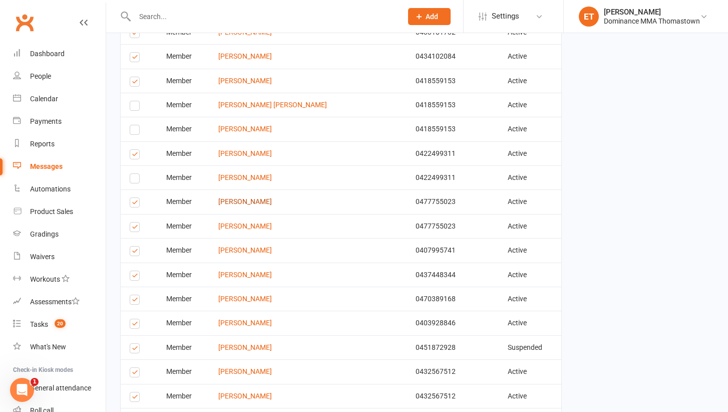
scroll to position [780, 0]
click at [134, 227] on label at bounding box center [137, 227] width 14 height 0
click at [134, 221] on input "checkbox" at bounding box center [133, 221] width 7 height 0
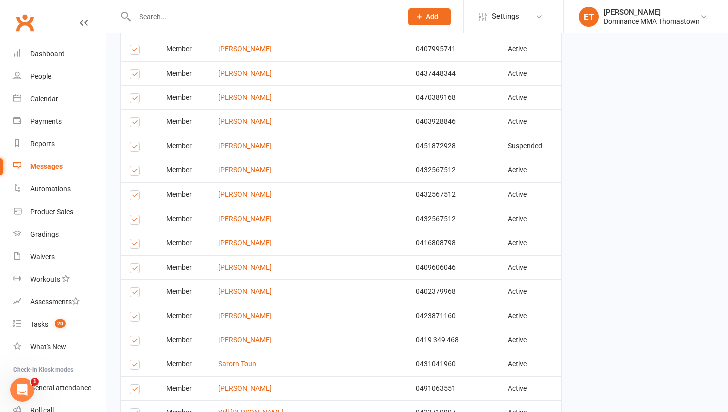
scroll to position [980, 0]
click at [135, 198] on label at bounding box center [137, 198] width 14 height 0
click at [135, 192] on input "checkbox" at bounding box center [133, 192] width 7 height 0
click at [135, 222] on label at bounding box center [137, 222] width 14 height 0
click at [135, 216] on input "checkbox" at bounding box center [133, 216] width 7 height 0
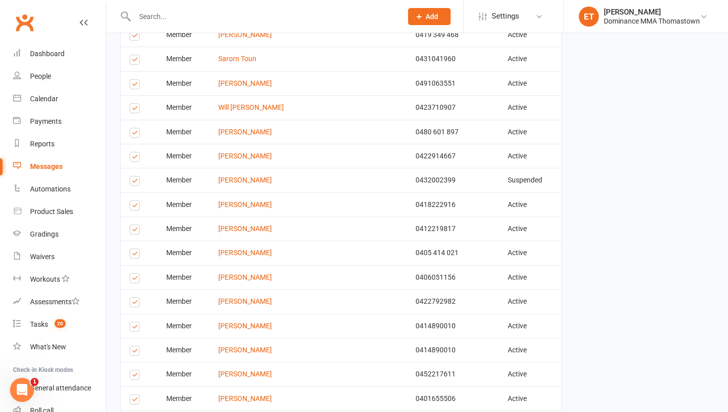
scroll to position [1302, 0]
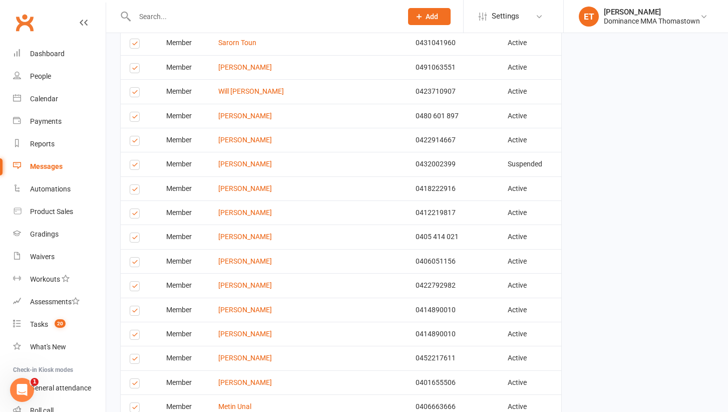
click at [131, 336] on label at bounding box center [137, 336] width 14 height 0
click at [131, 330] on input "checkbox" at bounding box center [133, 330] width 7 height 0
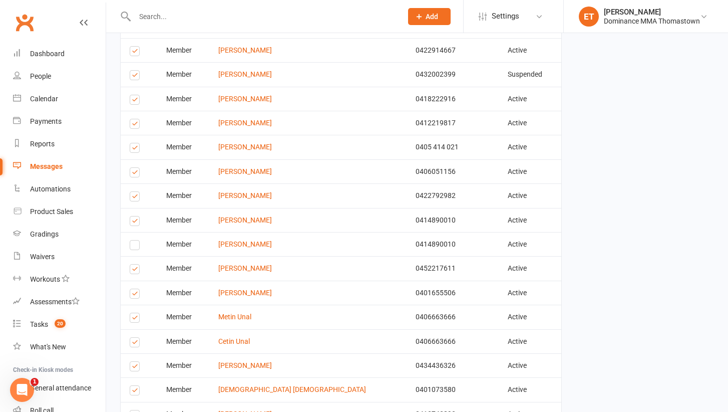
scroll to position [1392, 0]
click at [130, 343] on label at bounding box center [137, 343] width 14 height 0
click at [130, 337] on input "checkbox" at bounding box center [133, 337] width 7 height 0
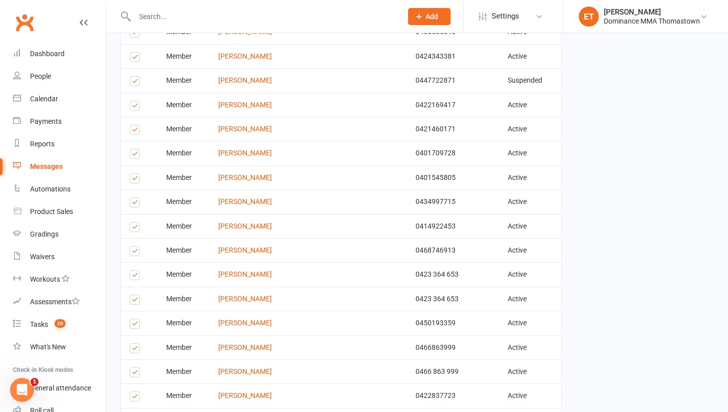
scroll to position [2066, 0]
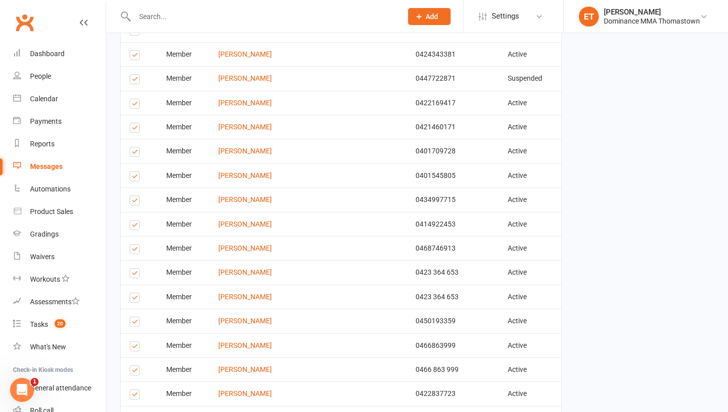
click at [131, 299] on label at bounding box center [137, 299] width 14 height 0
click at [131, 293] on input "checkbox" at bounding box center [133, 293] width 7 height 0
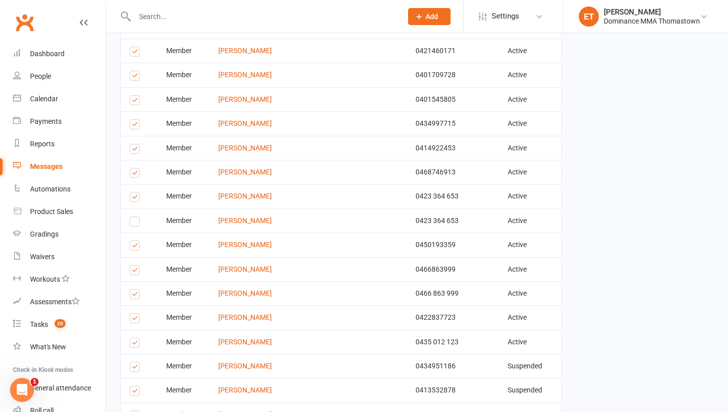
scroll to position [2143, 0]
click at [132, 294] on label at bounding box center [137, 294] width 14 height 0
click at [132, 288] on input "checkbox" at bounding box center [133, 288] width 7 height 0
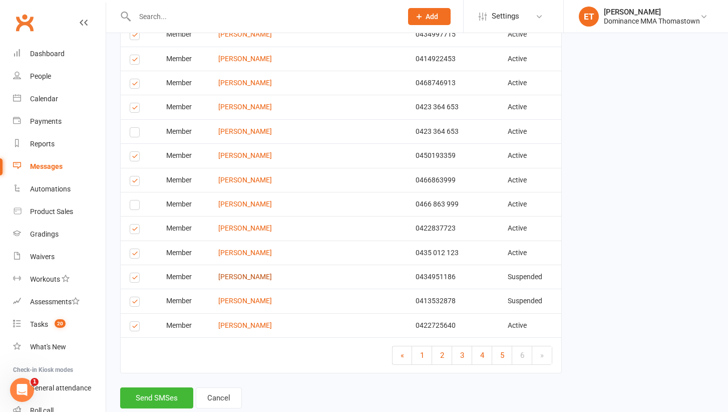
scroll to position [2231, 0]
click at [154, 387] on button "Send SMSes" at bounding box center [156, 397] width 73 height 21
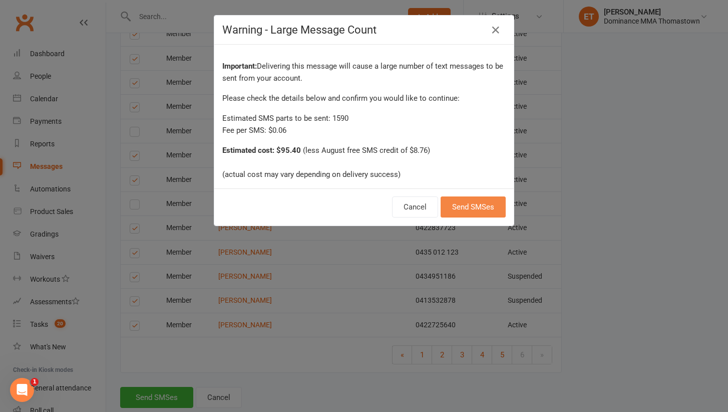
click at [489, 207] on button "Send SMSes" at bounding box center [473, 206] width 65 height 21
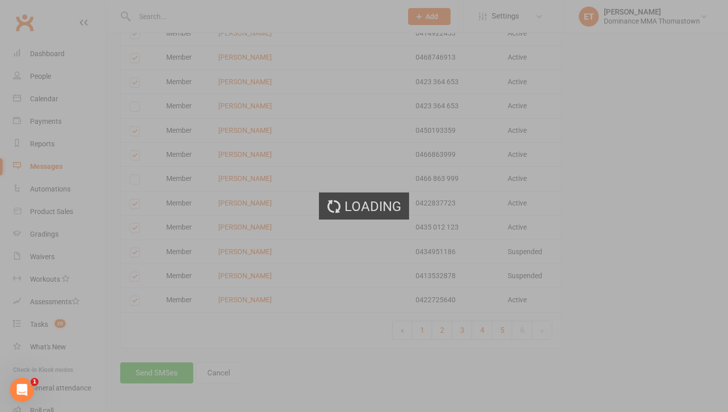
scroll to position [2190, 0]
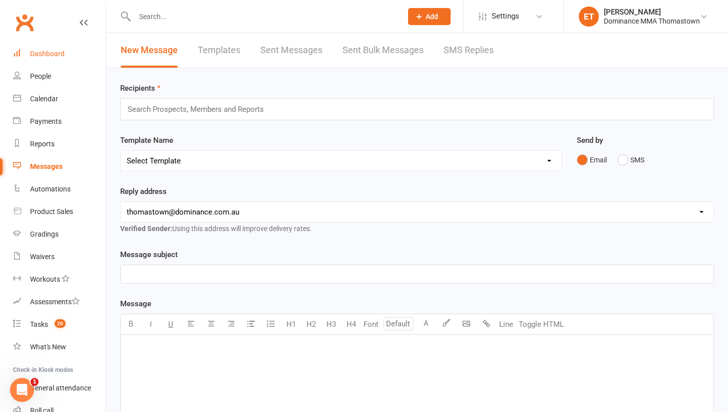
click at [55, 47] on link "Dashboard" at bounding box center [59, 54] width 93 height 23
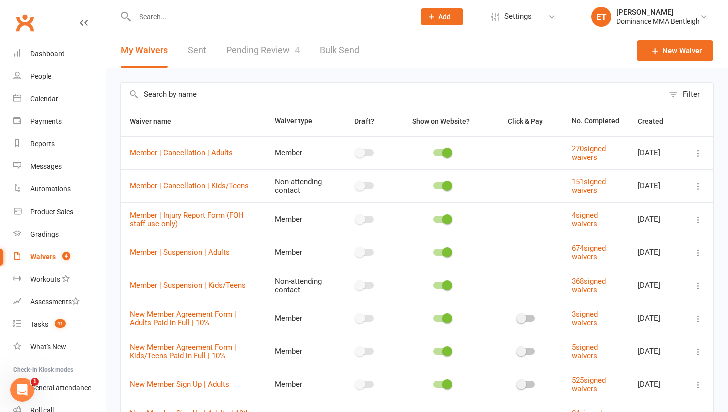
click at [189, 24] on div at bounding box center [263, 16] width 287 height 33
click at [187, 18] on input "text" at bounding box center [270, 17] width 276 height 14
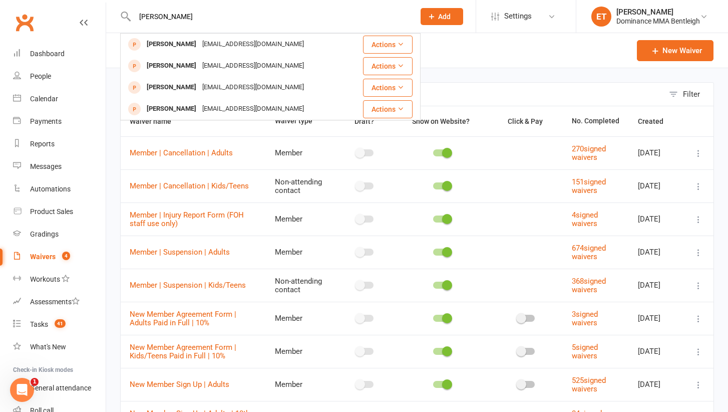
type input "[PERSON_NAME]"
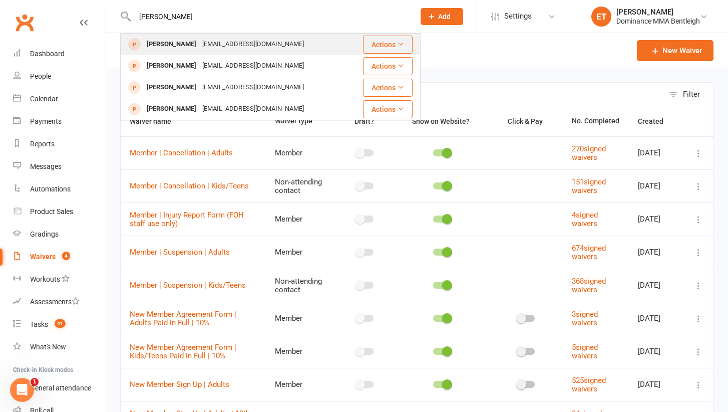
drag, startPoint x: 187, startPoint y: 18, endPoint x: 206, endPoint y: 48, distance: 36.0
click at [206, 48] on div "[EMAIL_ADDRESS][DOMAIN_NAME]" at bounding box center [253, 44] width 108 height 15
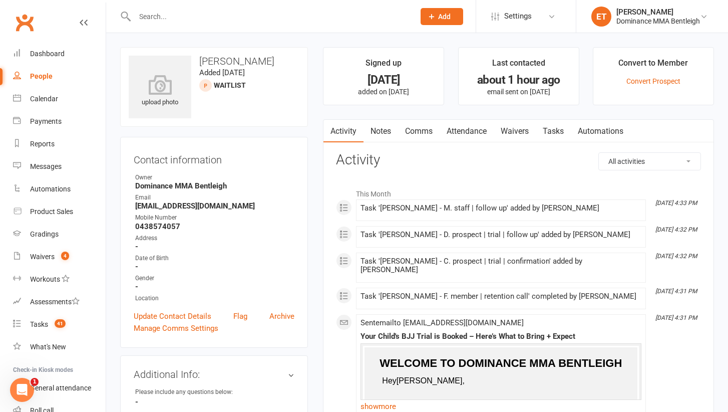
click at [551, 129] on link "Tasks" at bounding box center [553, 131] width 35 height 23
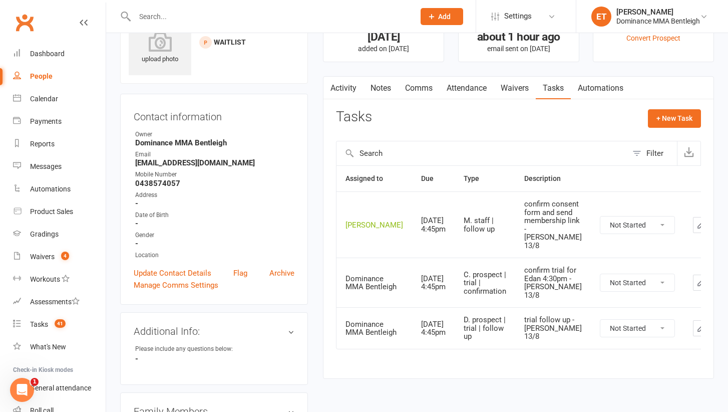
scroll to position [44, 0]
click at [693, 223] on button "button" at bounding box center [701, 224] width 16 height 16
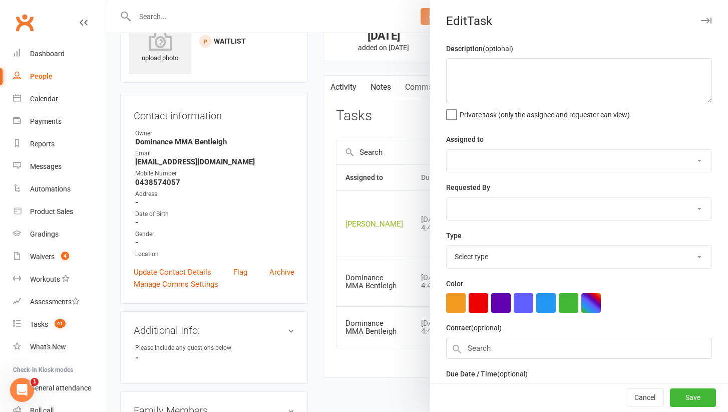
type textarea "confirm consent form and send membership link - [PERSON_NAME] 13/8"
select select "52482"
type input "[DATE]"
type input "4:45pm"
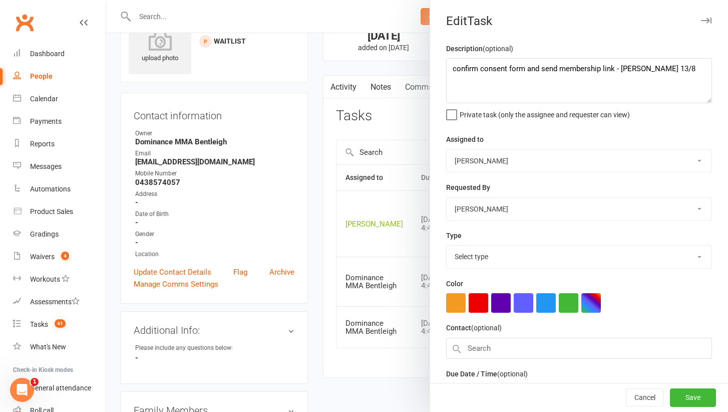
select select "13656"
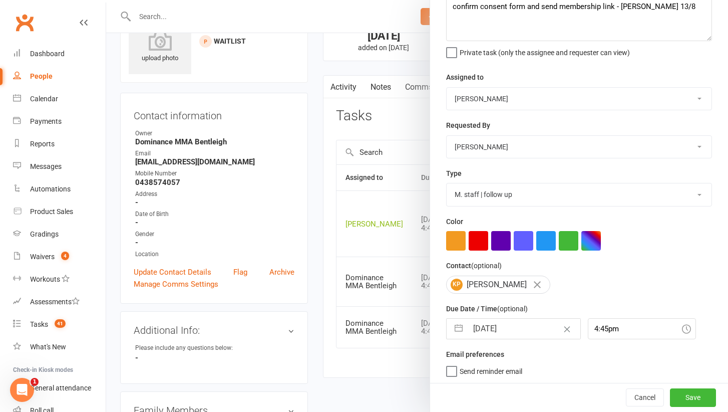
select select "6"
select select "2025"
select select "7"
select select "2025"
select select "8"
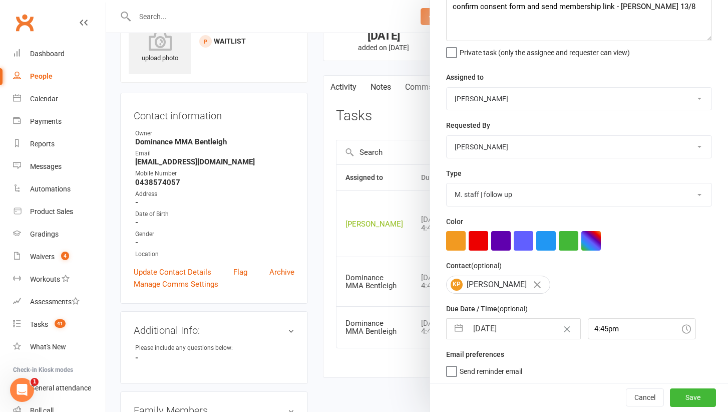
select select "2025"
click at [497, 331] on input "[DATE]" at bounding box center [524, 328] width 113 height 20
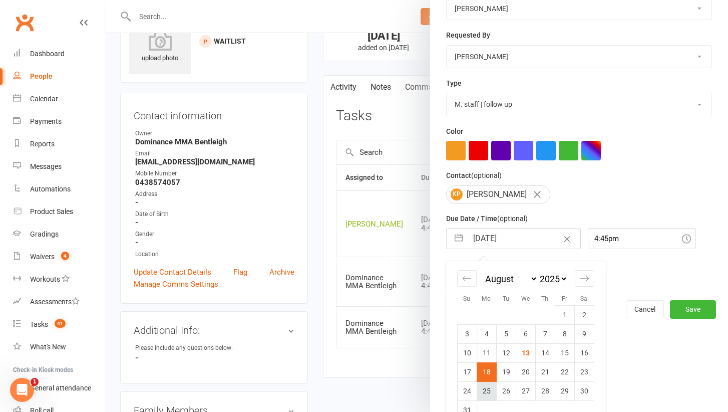
click at [483, 391] on td "25" at bounding box center [487, 390] width 20 height 19
type input "[DATE]"
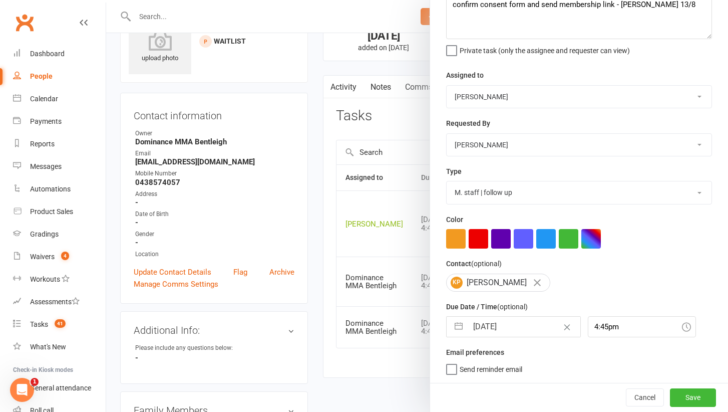
scroll to position [62, 0]
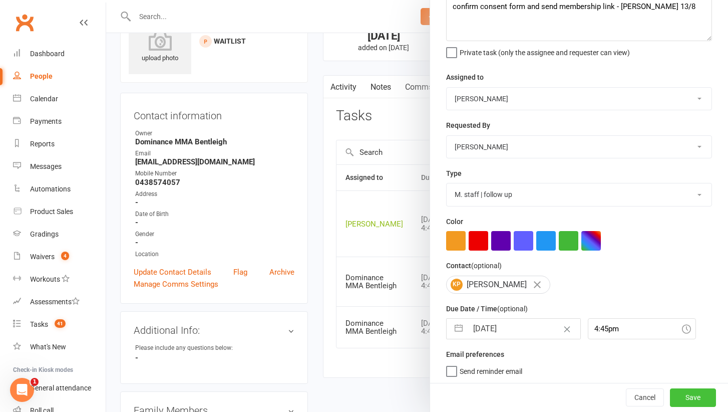
click at [688, 398] on button "Save" at bounding box center [693, 398] width 46 height 18
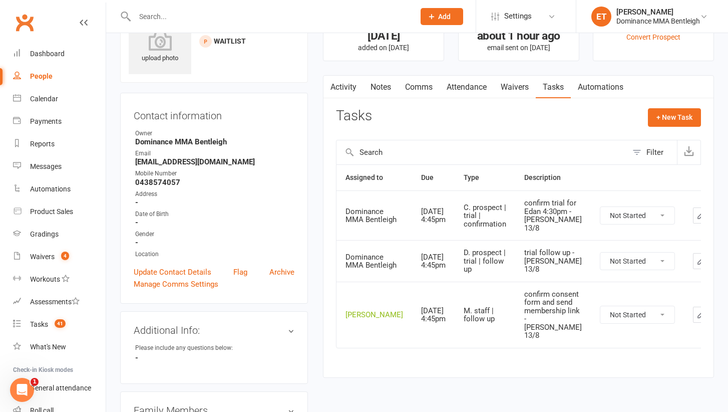
click at [697, 215] on icon "button" at bounding box center [701, 215] width 9 height 9
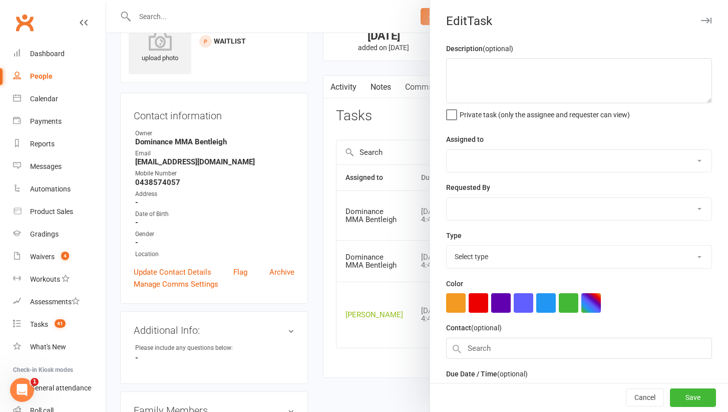
type textarea "confirm trial for Edan 4:30pm - [PERSON_NAME] 13/8"
select select "24839"
select select "52482"
type input "[DATE]"
type input "4:45pm"
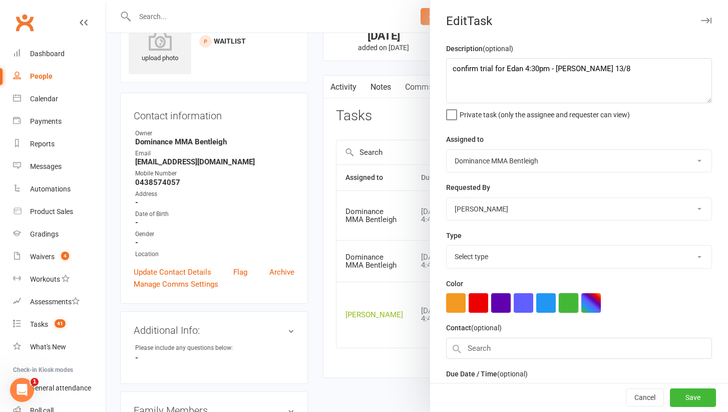
select select "13749"
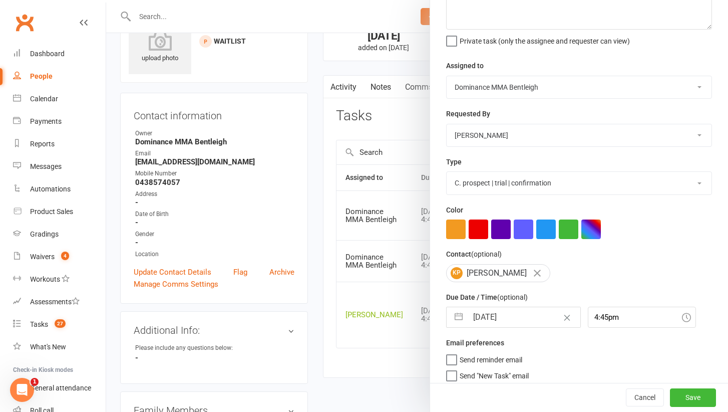
scroll to position [76, 0]
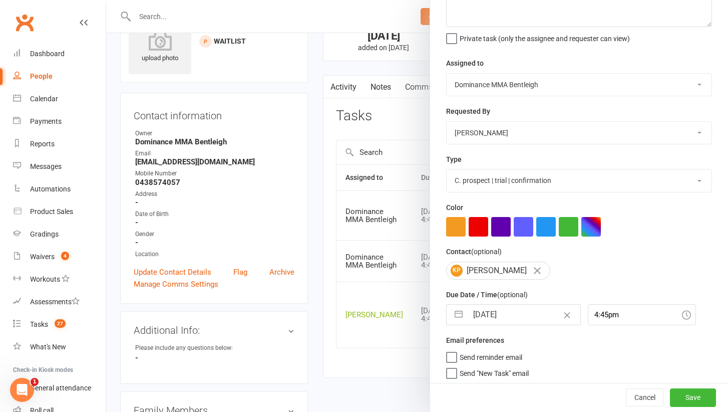
click at [503, 315] on input "[DATE]" at bounding box center [524, 314] width 113 height 20
select select "6"
select select "2025"
select select "7"
select select "2025"
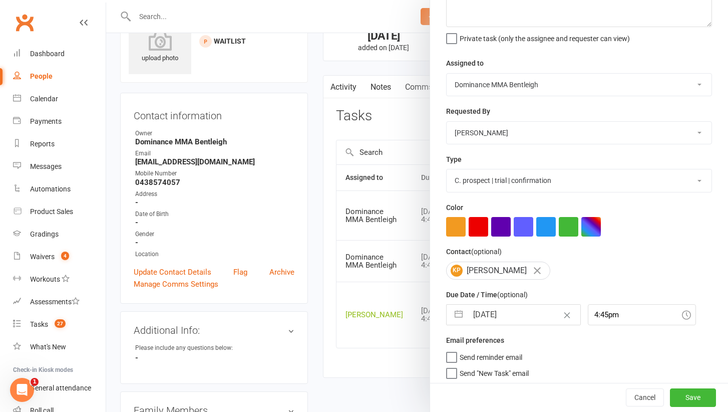
select select "8"
select select "2025"
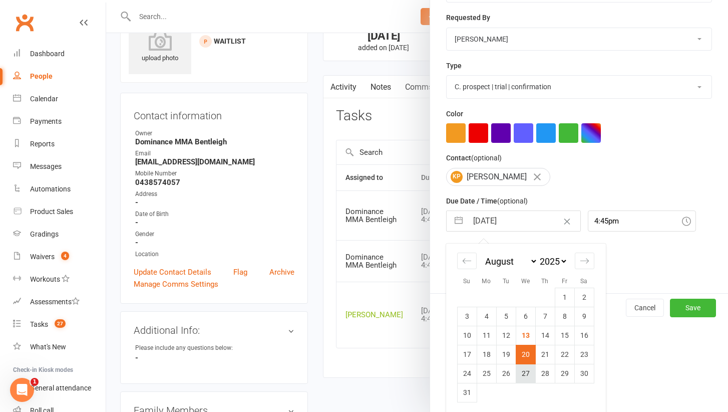
click at [534, 371] on td "27" at bounding box center [526, 373] width 20 height 19
type input "[DATE]"
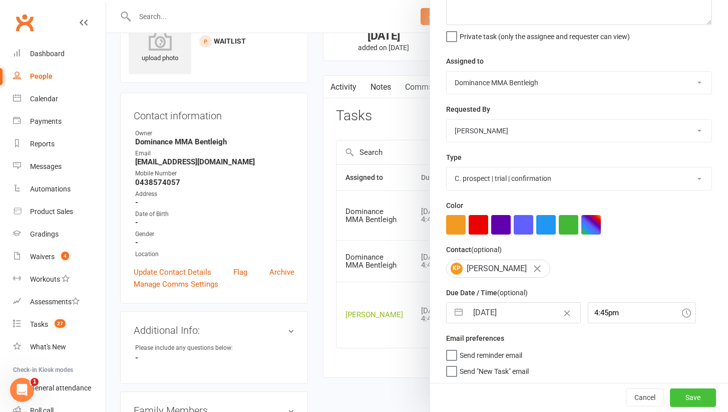
click at [677, 395] on button "Save" at bounding box center [693, 398] width 46 height 18
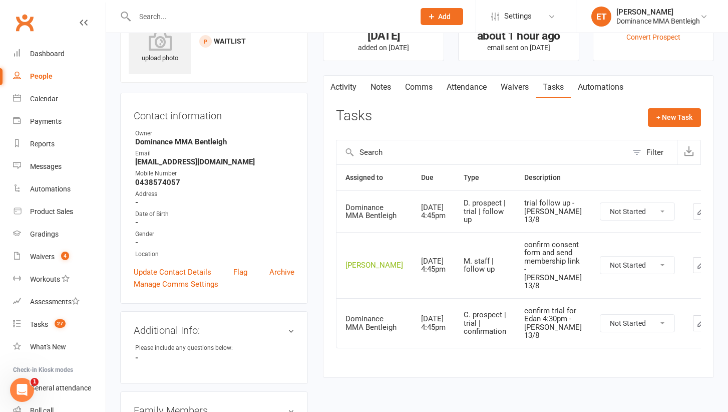
click at [697, 207] on icon "button" at bounding box center [701, 211] width 9 height 9
select select "24839"
select select "52482"
select select "13787"
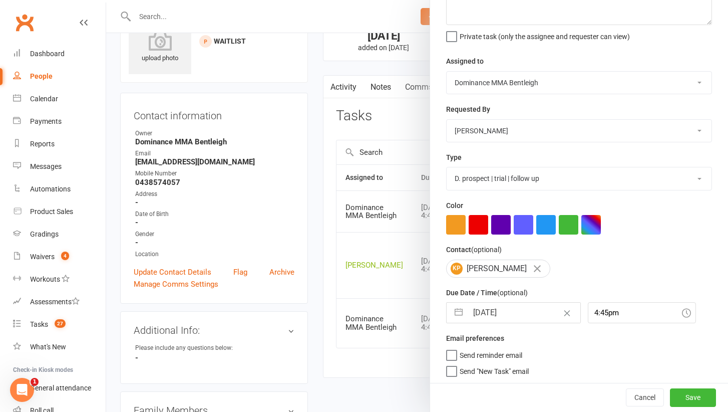
click at [499, 311] on input "[DATE]" at bounding box center [524, 312] width 113 height 20
select select "6"
select select "2025"
select select "7"
select select "2025"
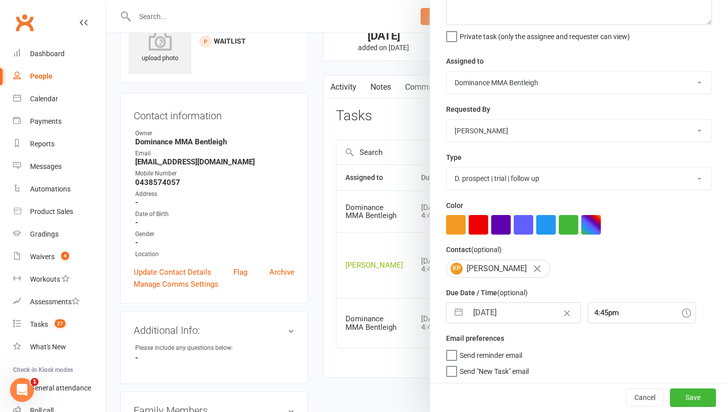
select select "8"
select select "2025"
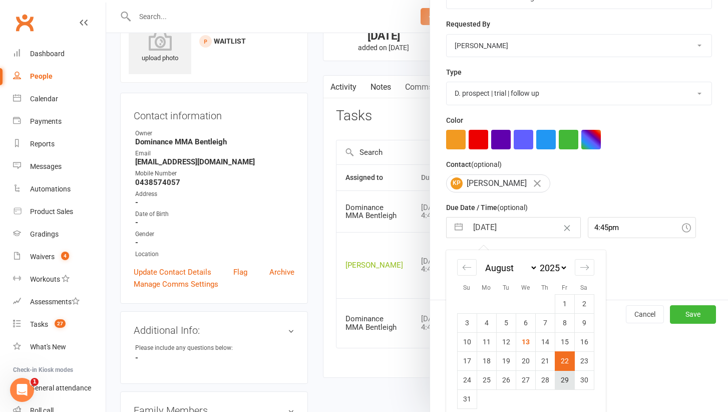
click at [568, 375] on td "29" at bounding box center [565, 379] width 20 height 19
type input "[DATE]"
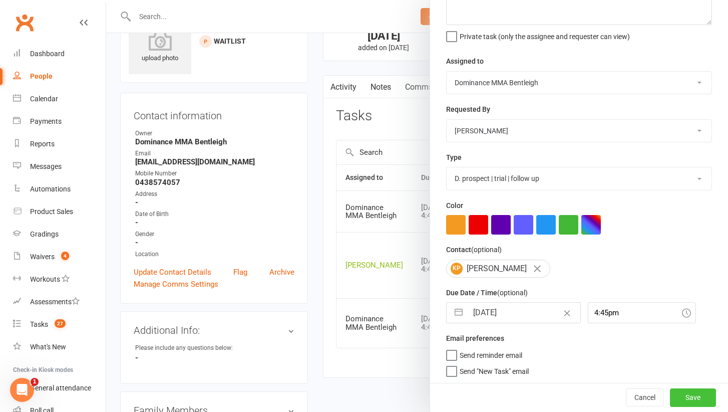
click at [696, 395] on button "Save" at bounding box center [693, 398] width 46 height 18
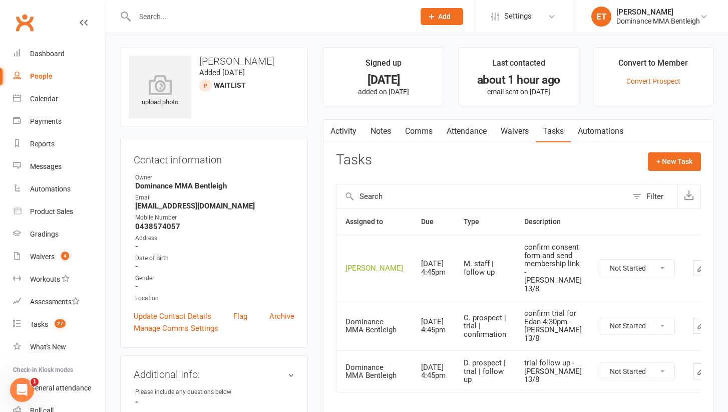
scroll to position [0, 0]
click at [48, 78] on div "People" at bounding box center [41, 76] width 23 height 8
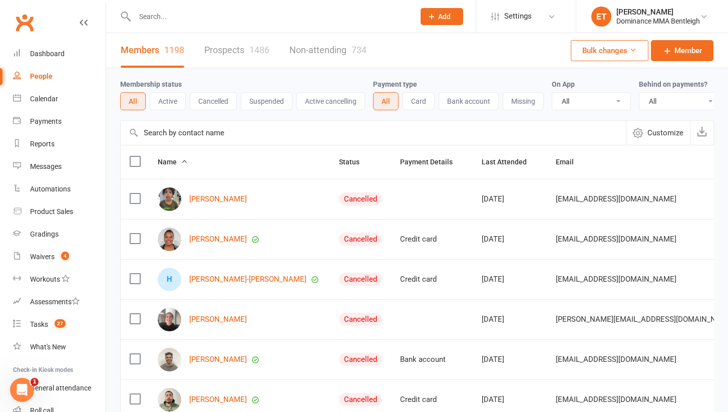
click at [197, 46] on div "Members 1198 Prospects 1486 Non-attending 734" at bounding box center [243, 50] width 275 height 35
click at [237, 58] on link "Prospects 1486" at bounding box center [236, 50] width 65 height 35
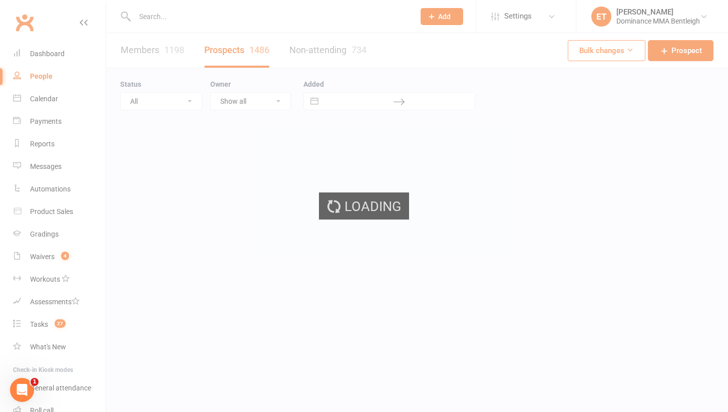
select select "50"
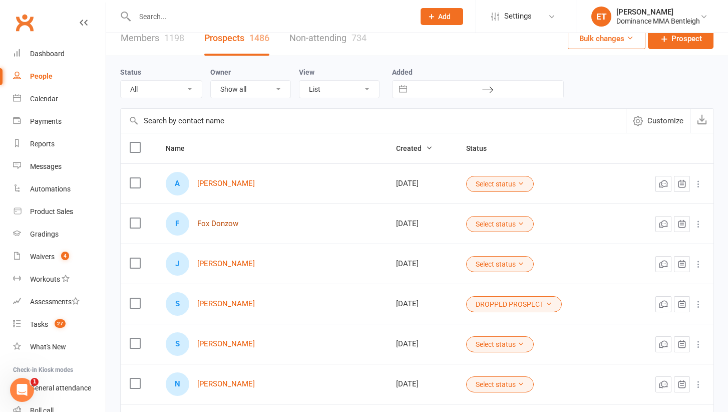
scroll to position [13, 0]
click at [220, 224] on link "Fox Donzow" at bounding box center [217, 223] width 41 height 9
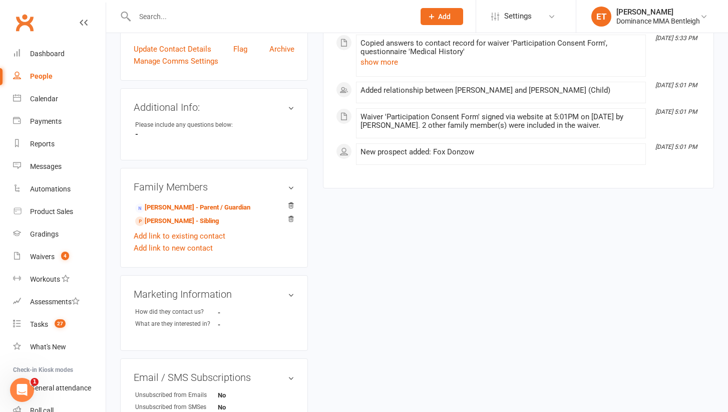
scroll to position [265, 0]
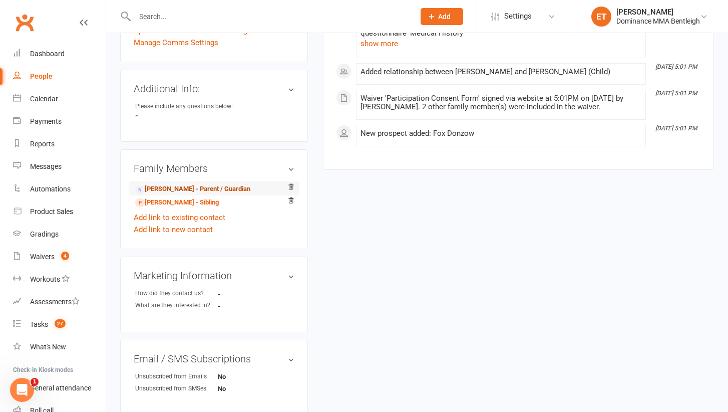
click at [180, 186] on link "[PERSON_NAME] - Parent / Guardian" at bounding box center [192, 189] width 115 height 11
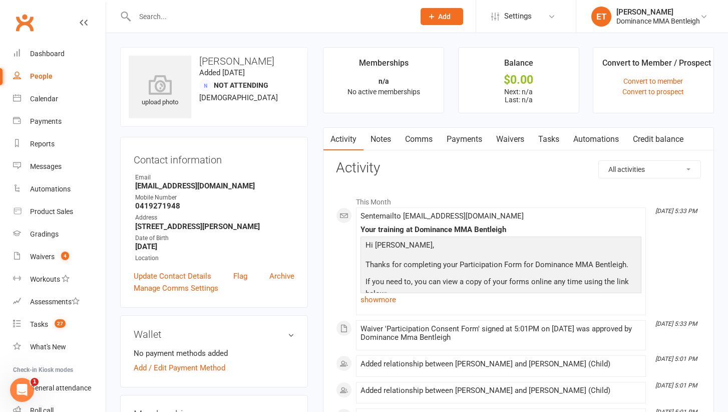
click at [547, 141] on link "Tasks" at bounding box center [548, 139] width 35 height 23
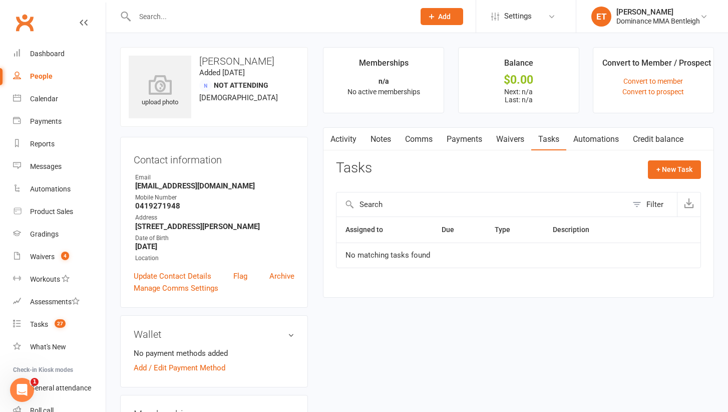
click at [432, 142] on link "Comms" at bounding box center [419, 139] width 42 height 23
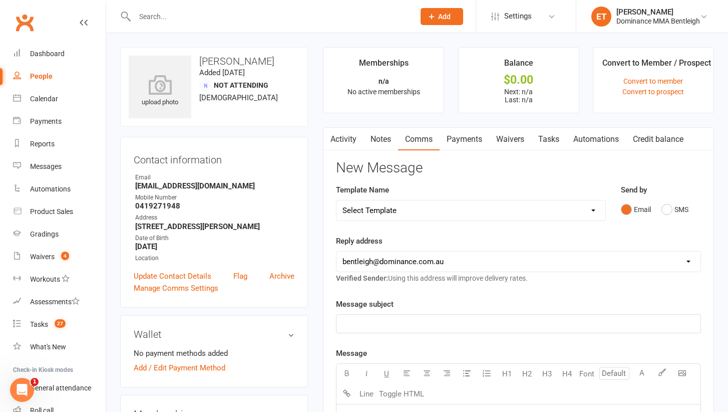
select select "19"
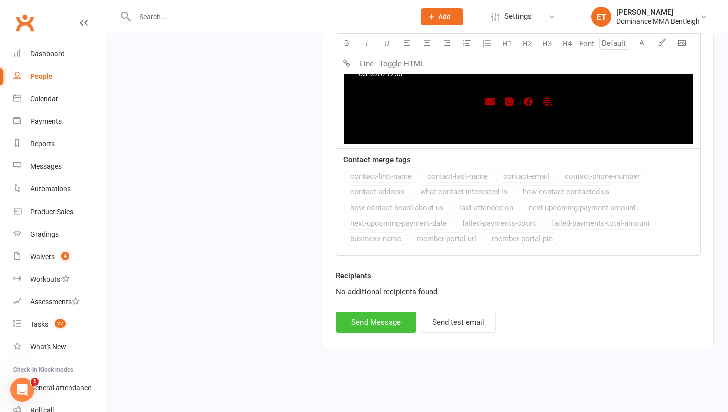
click at [395, 311] on button "Send Message" at bounding box center [376, 321] width 80 height 21
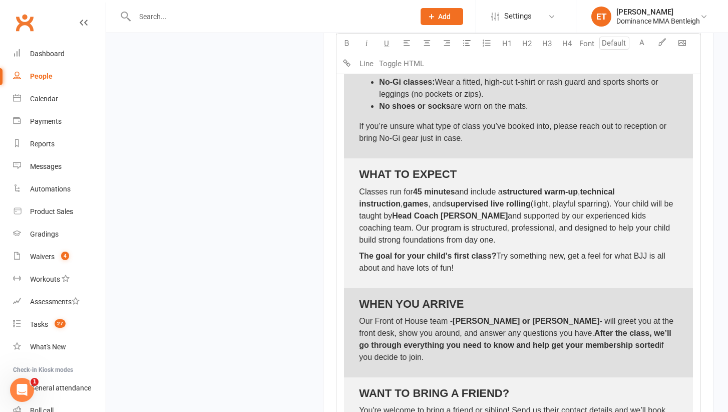
select select
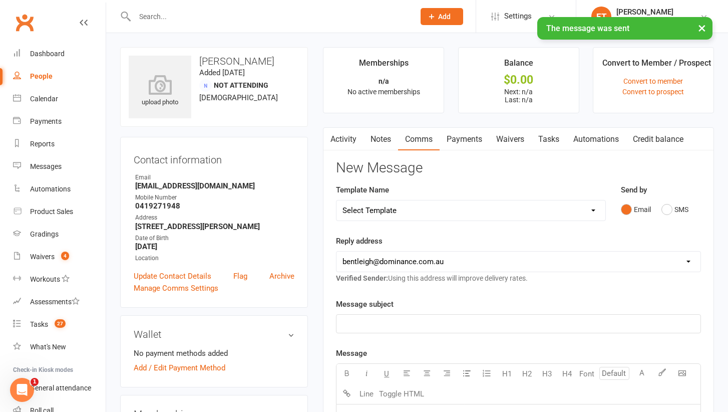
click at [511, 142] on link "Waivers" at bounding box center [510, 139] width 42 height 23
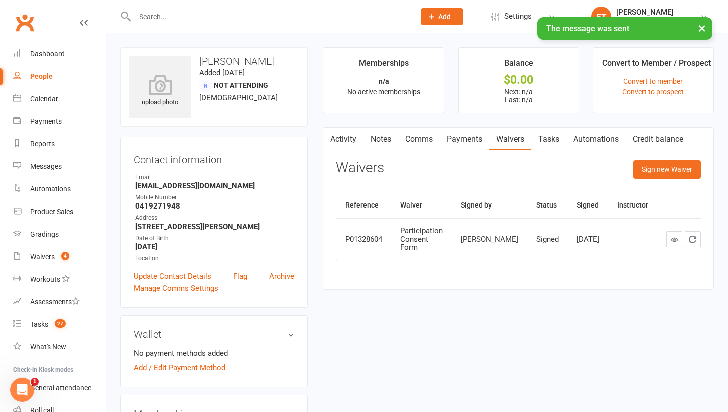
click at [549, 137] on link "Tasks" at bounding box center [548, 139] width 35 height 23
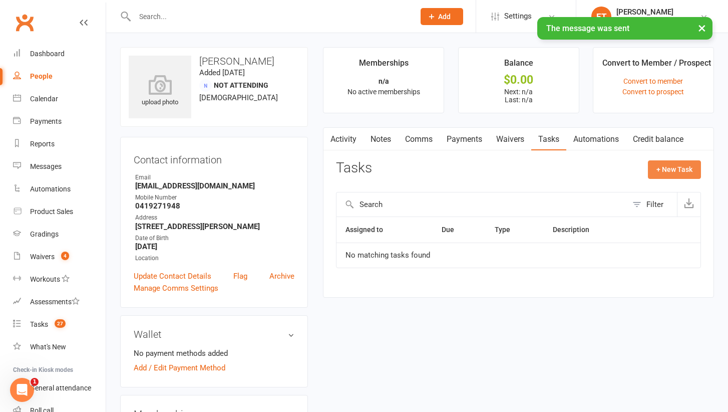
click at [670, 165] on button "+ New Task" at bounding box center [674, 169] width 53 height 18
select select "52482"
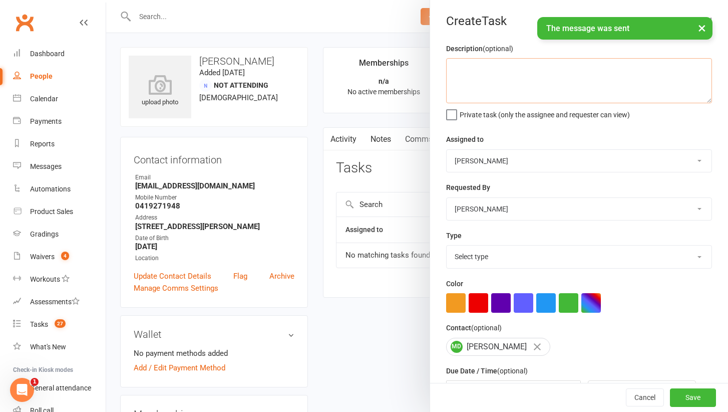
click at [518, 71] on textarea at bounding box center [579, 80] width 266 height 45
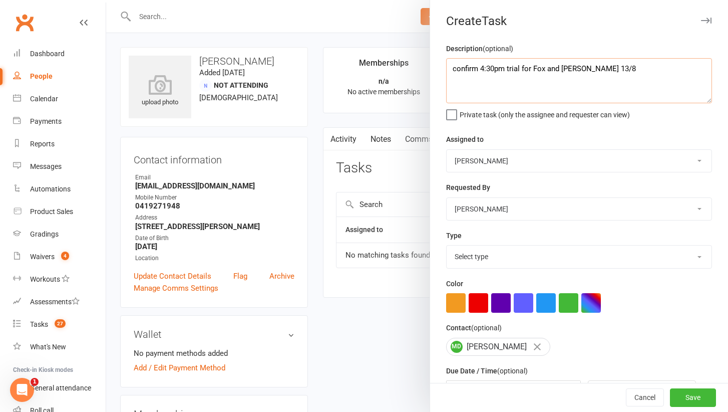
type textarea "confirm 4:30pm trial for Fox and [PERSON_NAME] 13/8"
select select "24839"
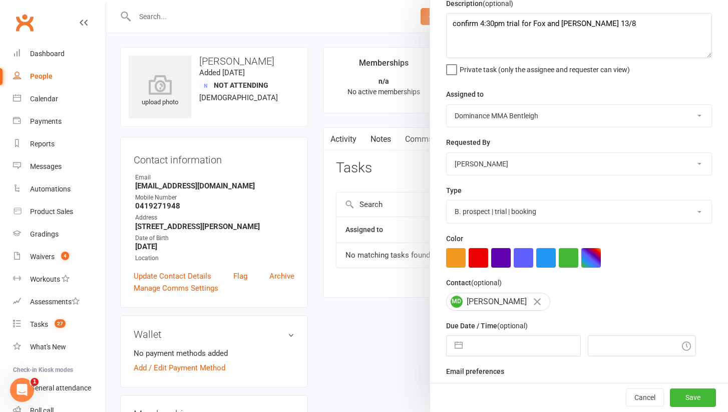
scroll to position [46, 0]
select select "13749"
select select "6"
select select "2025"
select select "7"
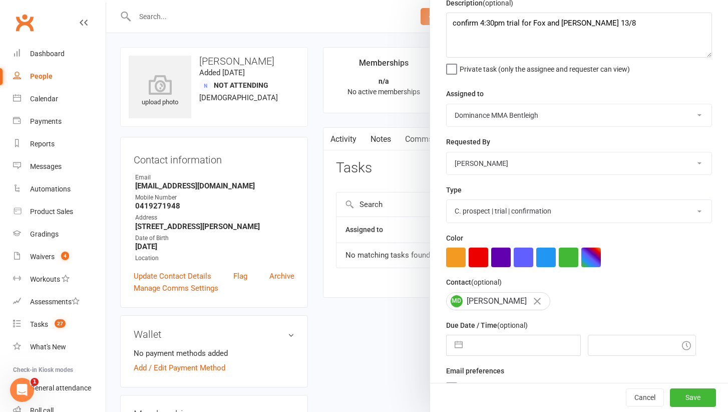
select select "2025"
select select "8"
select select "2025"
click at [513, 350] on input "text" at bounding box center [524, 345] width 113 height 20
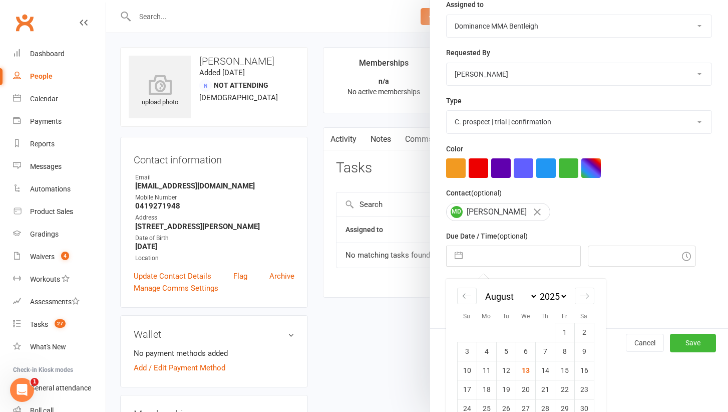
scroll to position [139, 0]
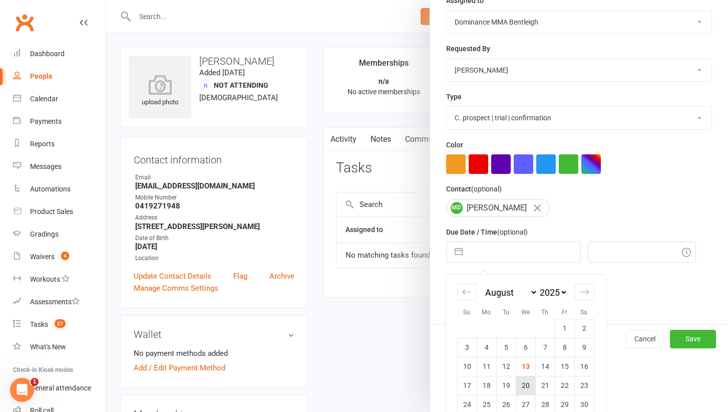
click at [530, 381] on td "20" at bounding box center [526, 385] width 20 height 19
type input "[DATE]"
type input "5:45pm"
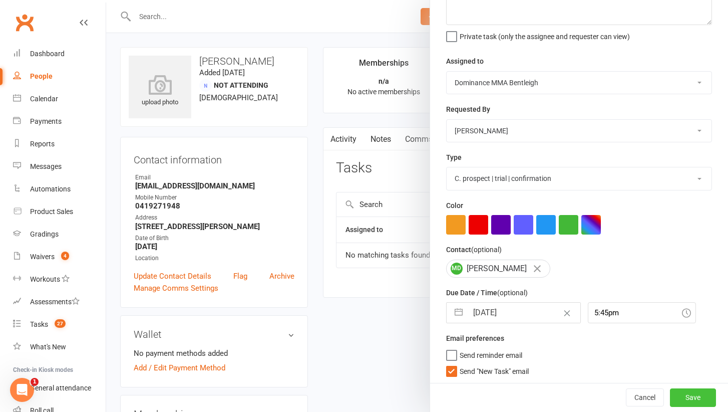
click at [684, 399] on button "Save" at bounding box center [693, 398] width 46 height 18
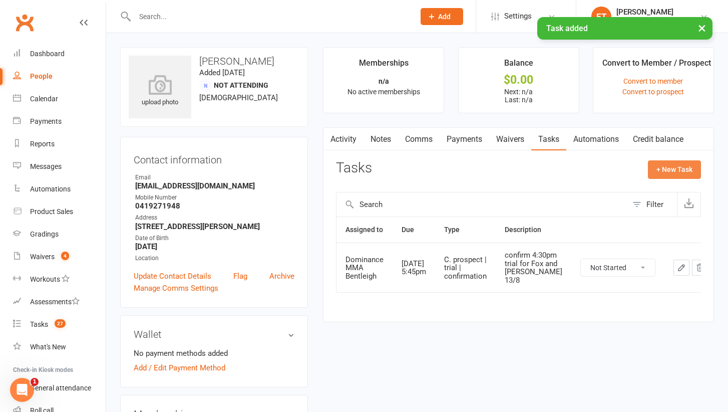
click at [666, 168] on button "+ New Task" at bounding box center [674, 169] width 53 height 18
select select "52482"
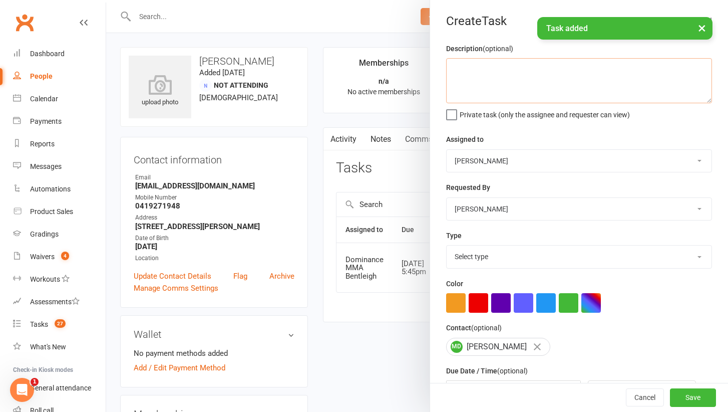
click at [545, 64] on textarea at bounding box center [579, 80] width 266 height 45
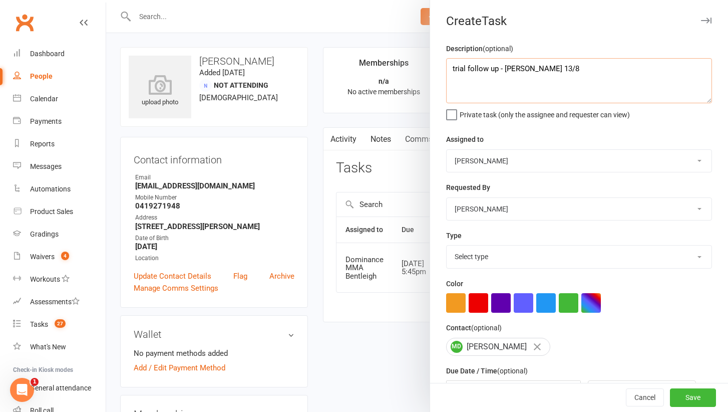
type textarea "trial follow up - [PERSON_NAME] 13/8"
select select "13787"
select select "24839"
click at [499, 64] on textarea "trial follow up - [PERSON_NAME] 13/8" at bounding box center [579, 80] width 266 height 45
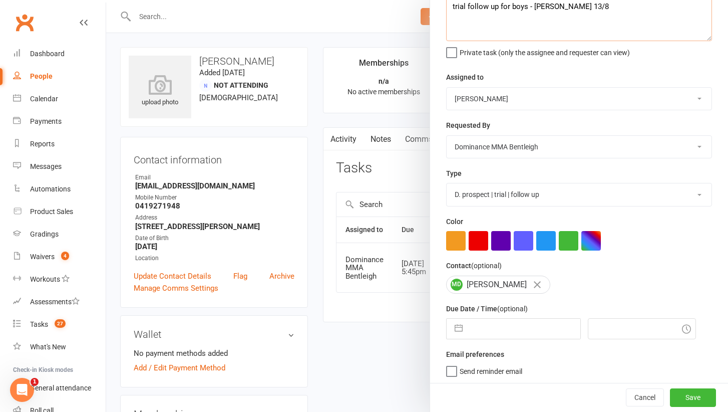
scroll to position [21, 0]
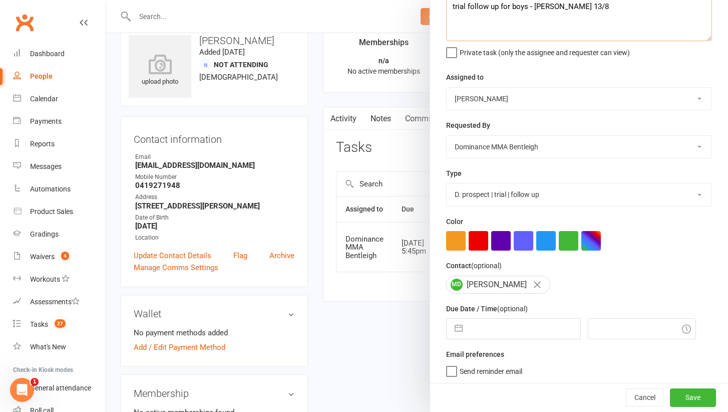
type textarea "trial follow up for boys - [PERSON_NAME] 13/8"
select select "24839"
select select "52482"
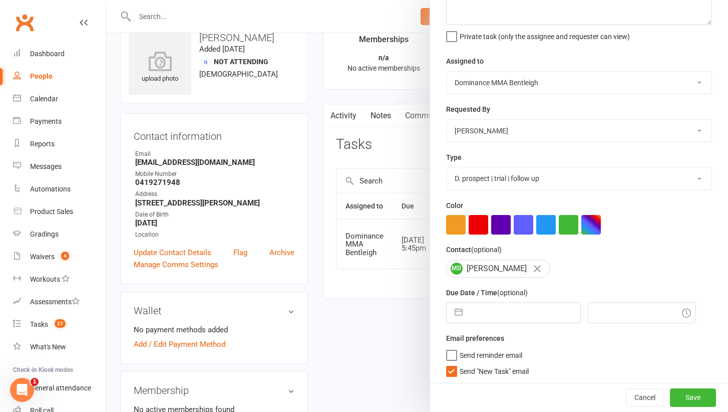
scroll to position [75, 0]
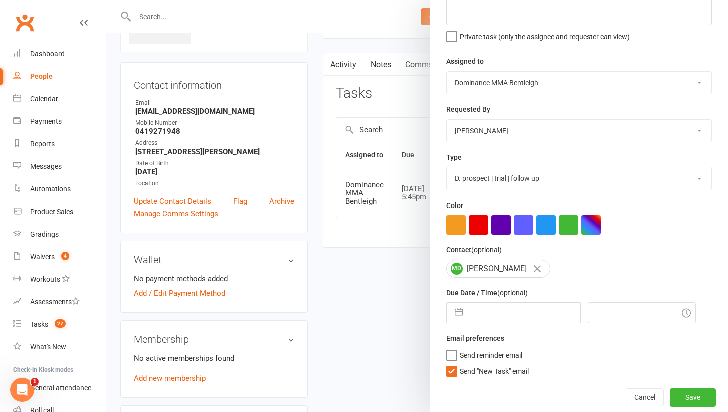
click at [510, 369] on span "Send "New Task" email" at bounding box center [494, 370] width 69 height 12
click at [510, 364] on input "Send "New Task" email" at bounding box center [487, 364] width 83 height 0
click at [508, 316] on input "text" at bounding box center [524, 312] width 113 height 20
select select "6"
select select "2025"
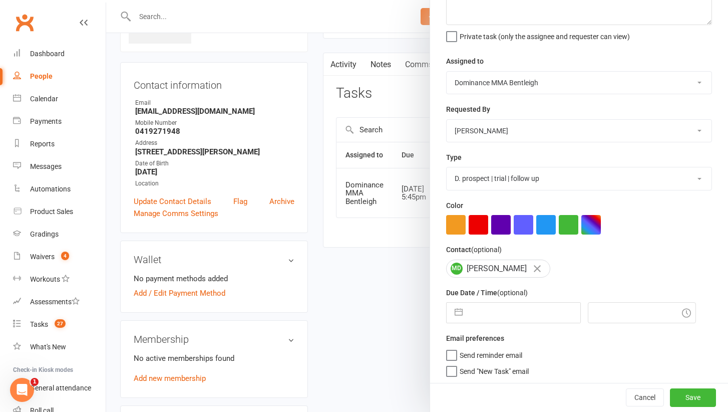
select select "7"
select select "2025"
select select "8"
select select "2025"
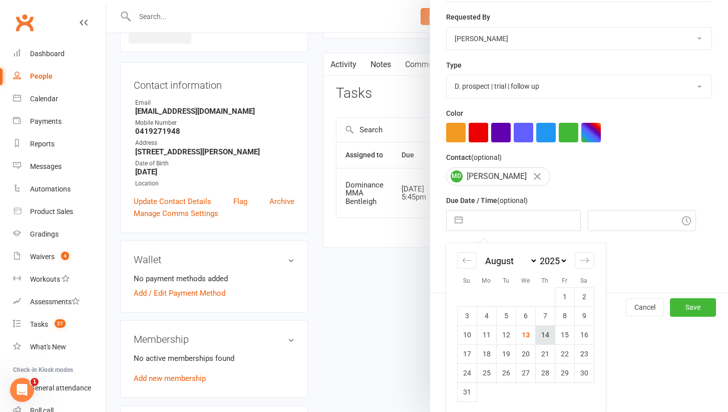
scroll to position [170, 0]
click at [562, 346] on td "22" at bounding box center [565, 354] width 20 height 19
type input "[DATE]"
type input "5:45pm"
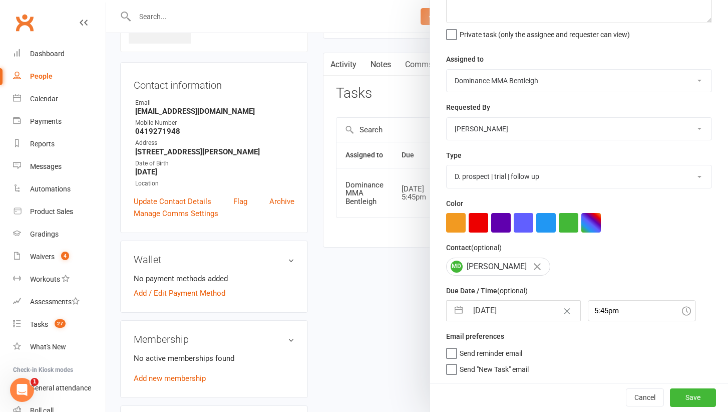
scroll to position [78, 0]
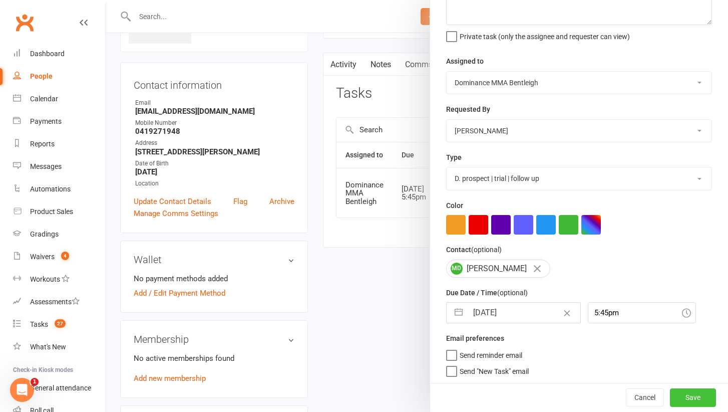
click at [684, 398] on button "Save" at bounding box center [693, 398] width 46 height 18
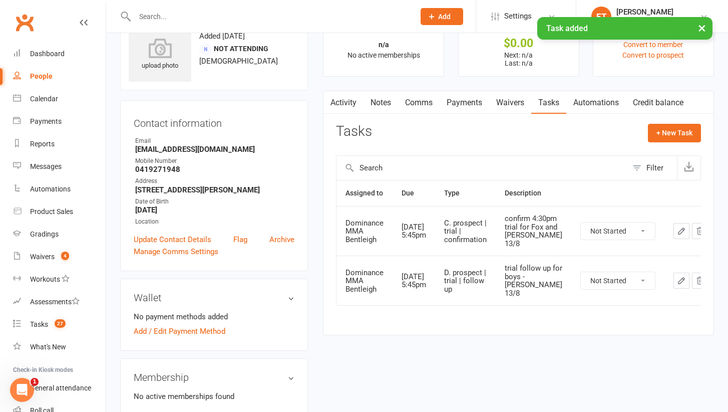
scroll to position [36, 0]
click at [476, 93] on link "Payments" at bounding box center [465, 103] width 50 height 23
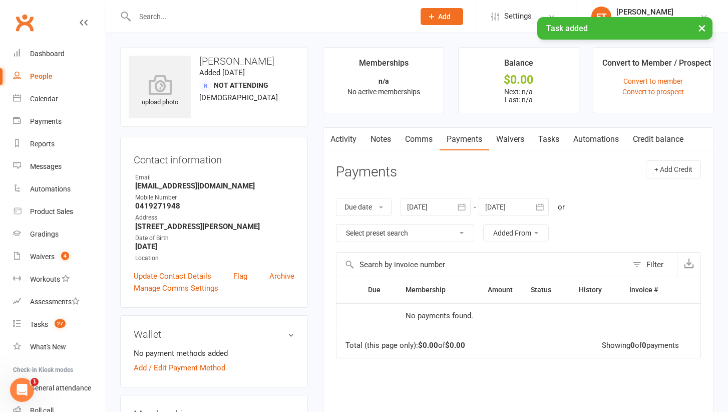
click at [386, 137] on link "Notes" at bounding box center [381, 139] width 35 height 23
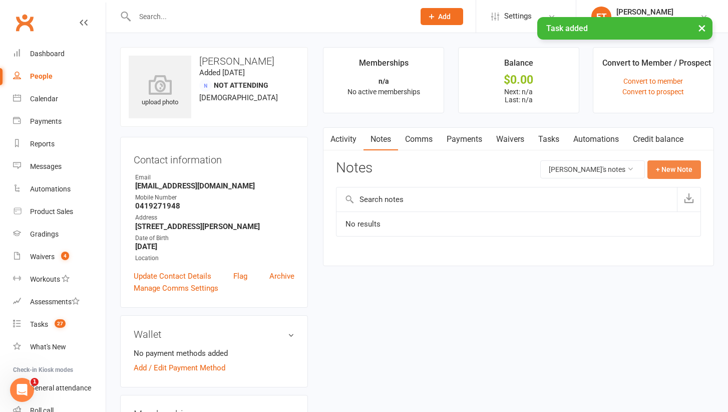
click at [676, 172] on button "+ New Note" at bounding box center [675, 169] width 54 height 18
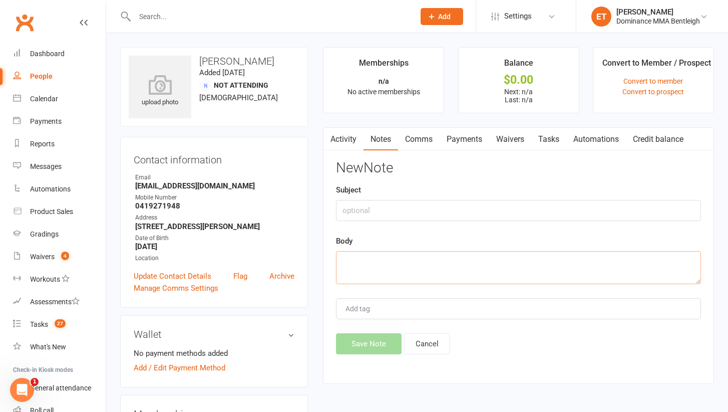
click at [388, 271] on textarea at bounding box center [518, 267] width 365 height 33
type textarea "kids from waitlist. no experience, pretty"
click at [386, 195] on div "Subject" at bounding box center [518, 202] width 365 height 37
click at [383, 209] on input "text" at bounding box center [518, 210] width 365 height 21
type input "initial sc"
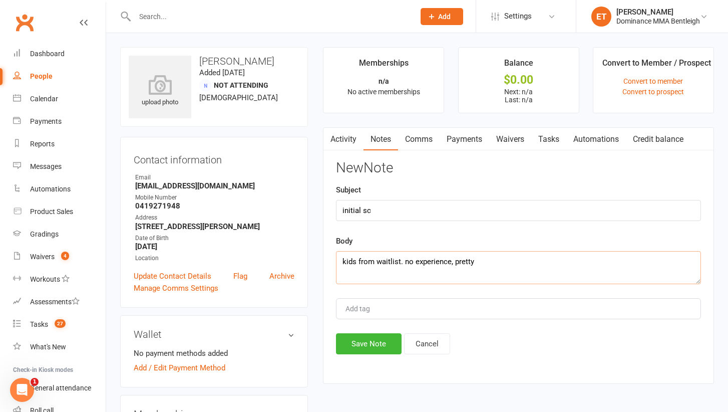
click at [562, 280] on textarea "kids from waitlist. no experience, pretty" at bounding box center [518, 267] width 365 height 33
type textarea "kids from waitlist. no experience, super keen - [PERSON_NAME] 13/8"
click at [379, 341] on button "Save Note" at bounding box center [369, 343] width 66 height 21
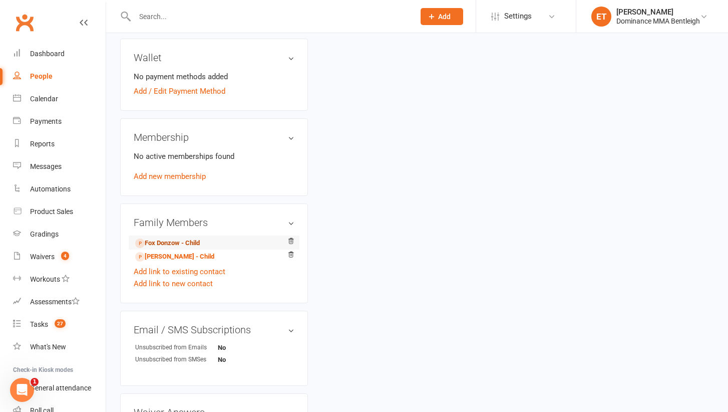
scroll to position [277, 0]
click at [179, 245] on link "Fox Donzow - Child" at bounding box center [167, 242] width 65 height 11
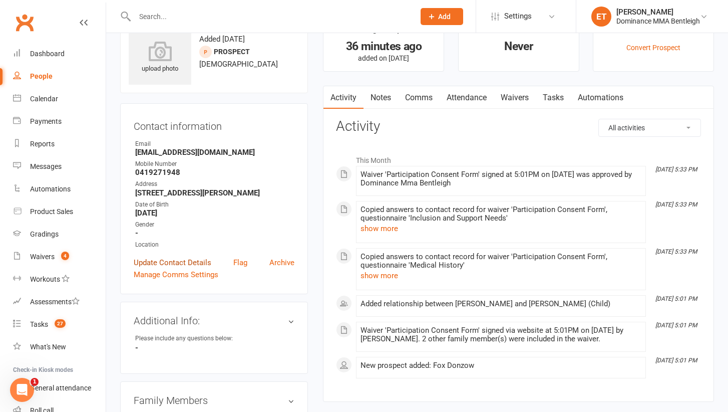
click at [173, 261] on link "Update Contact Details" at bounding box center [173, 262] width 78 height 12
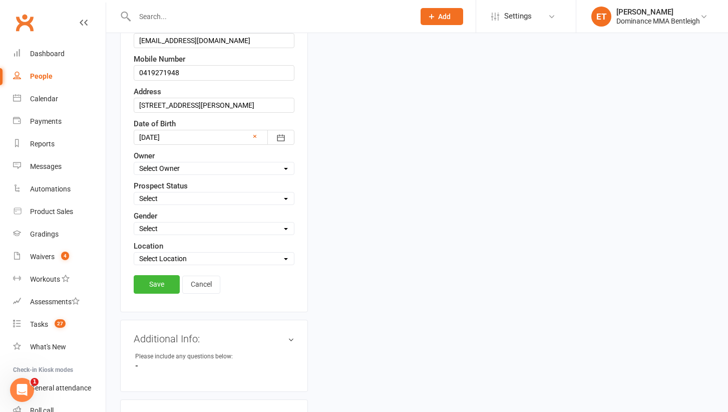
scroll to position [209, 0]
select select "WAITLIST"
click at [161, 285] on link "Save" at bounding box center [157, 283] width 46 height 18
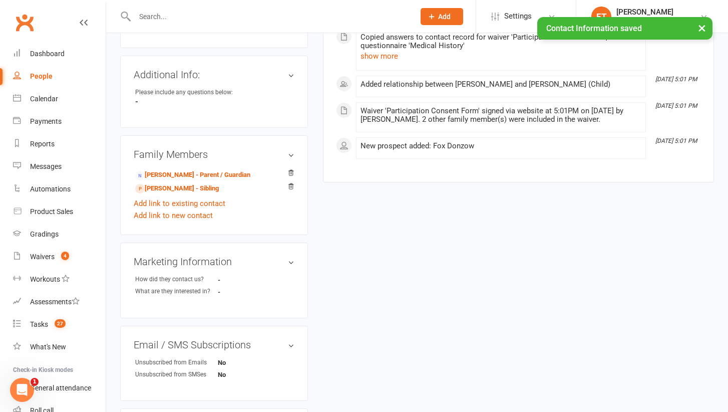
scroll to position [280, 0]
click at [180, 186] on link "[PERSON_NAME] - Sibling" at bounding box center [177, 187] width 84 height 11
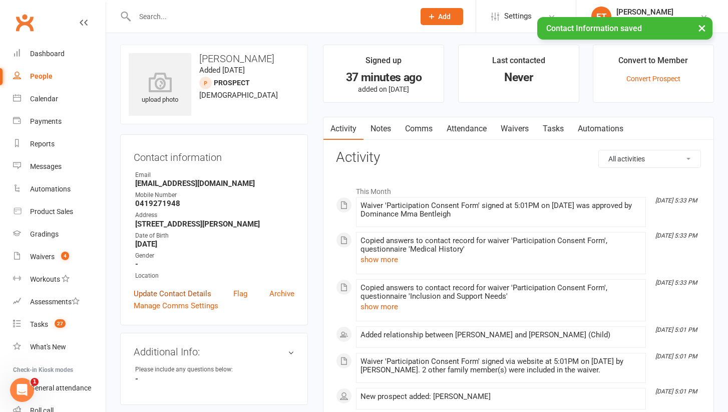
click at [202, 296] on link "Update Contact Details" at bounding box center [173, 293] width 78 height 12
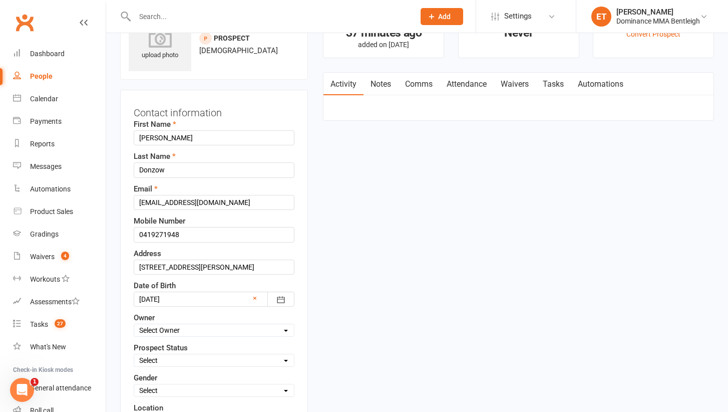
select select "WAITLIST"
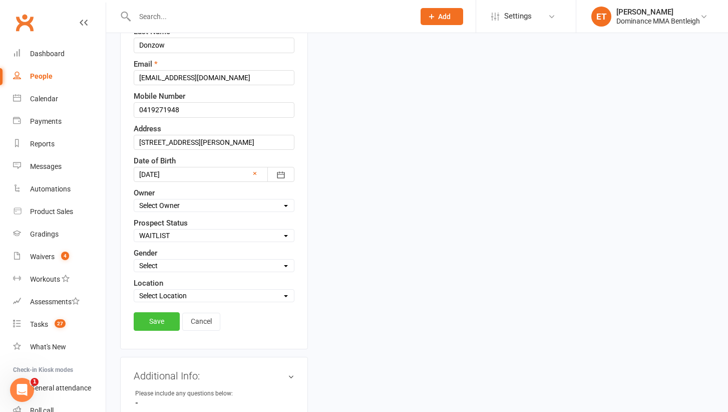
click at [146, 321] on link "Save" at bounding box center [157, 321] width 46 height 18
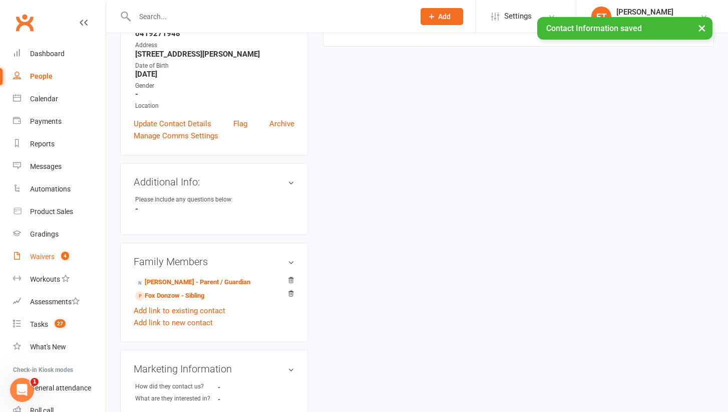
click at [51, 258] on div "Waivers" at bounding box center [42, 256] width 25 height 8
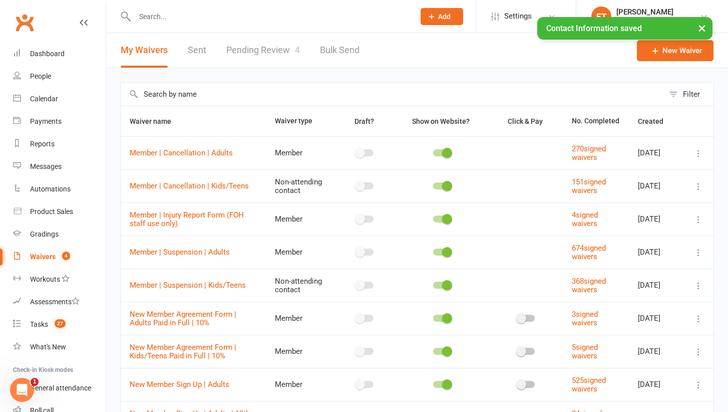
click at [288, 43] on link "Pending Review 4" at bounding box center [263, 50] width 74 height 35
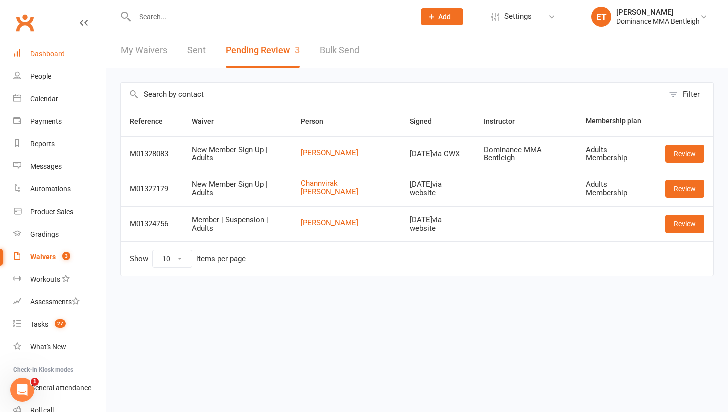
click at [48, 59] on link "Dashboard" at bounding box center [59, 54] width 93 height 23
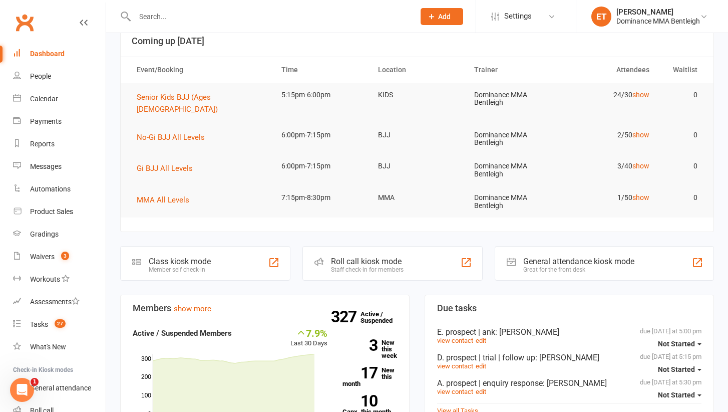
scroll to position [67, 0]
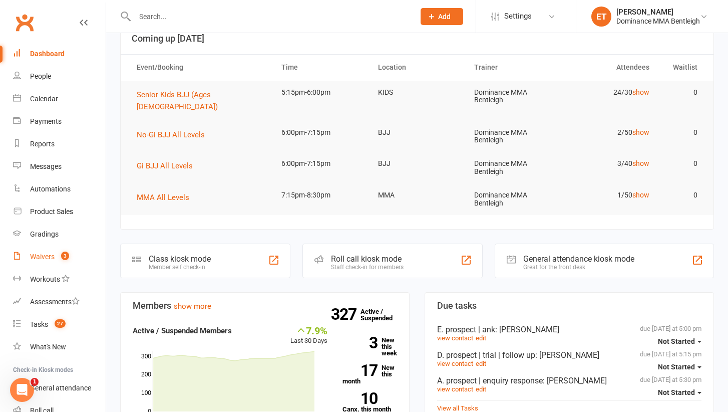
click at [40, 259] on div "Waivers" at bounding box center [42, 256] width 25 height 8
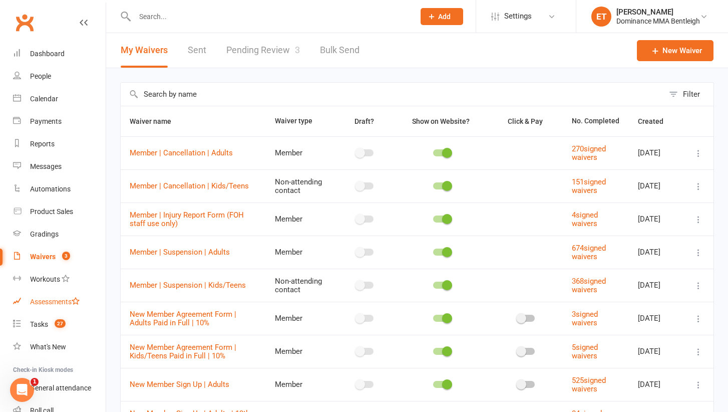
click at [56, 310] on link "Assessments" at bounding box center [59, 301] width 93 height 23
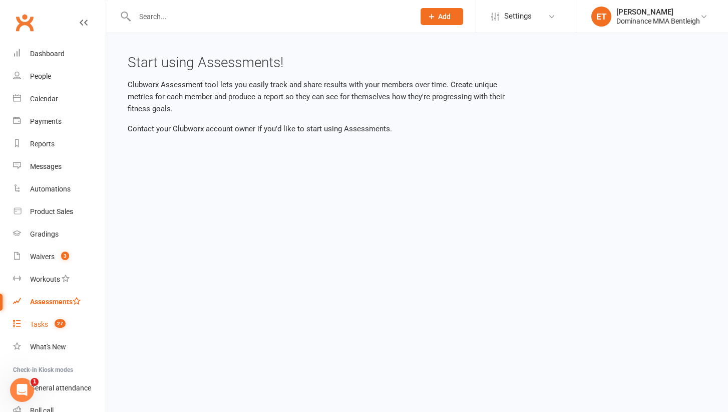
click at [54, 320] on count-badge "27" at bounding box center [58, 324] width 16 height 8
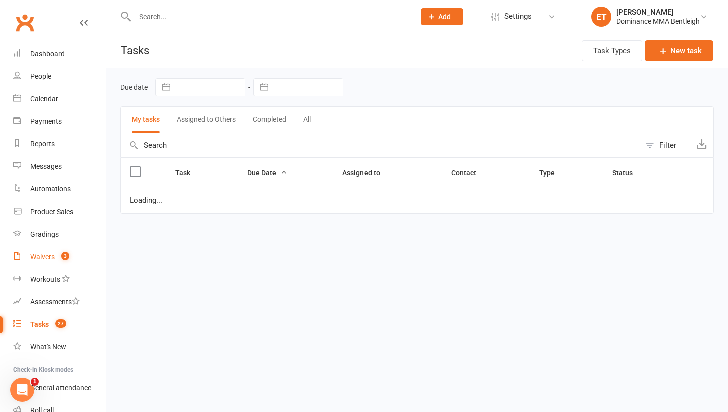
click at [52, 250] on link "Waivers 3" at bounding box center [59, 256] width 93 height 23
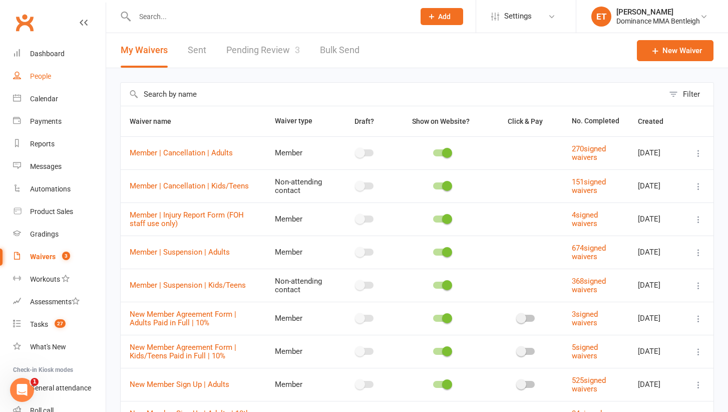
click at [49, 79] on div "People" at bounding box center [40, 76] width 21 height 8
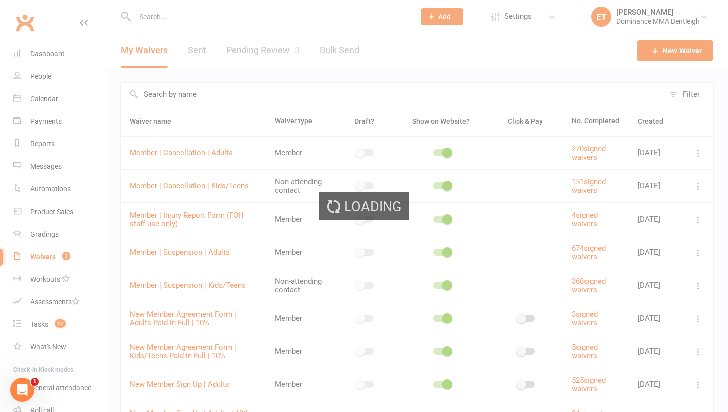
select select "50"
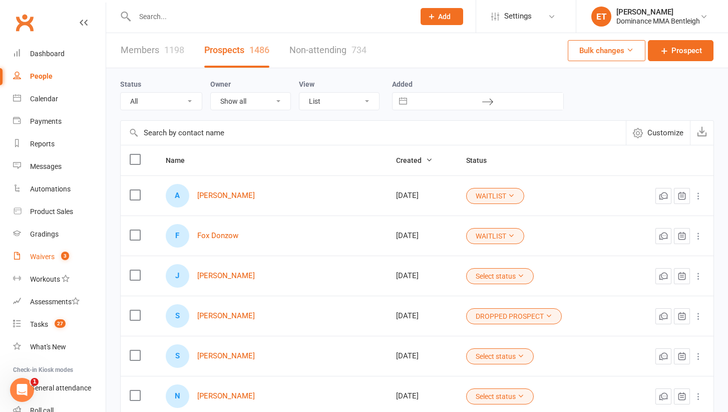
click at [53, 258] on div "Waivers" at bounding box center [42, 256] width 25 height 8
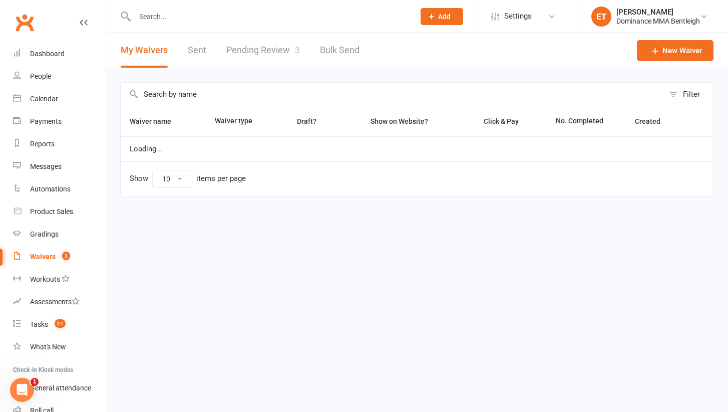
click at [277, 43] on link "Pending Review 3" at bounding box center [263, 50] width 74 height 35
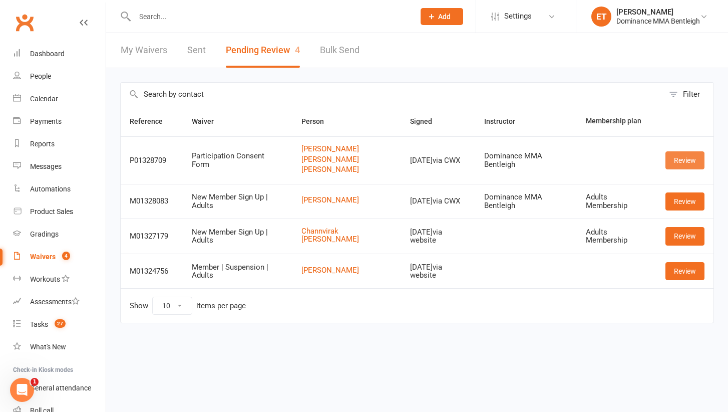
click at [679, 160] on link "Review" at bounding box center [685, 160] width 39 height 18
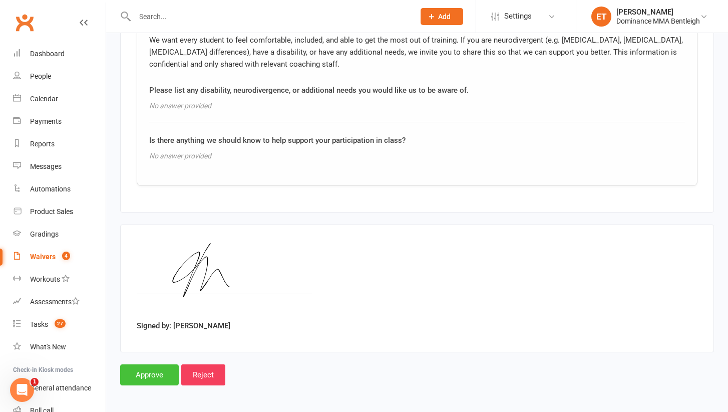
click at [162, 366] on input "Approve" at bounding box center [149, 374] width 59 height 21
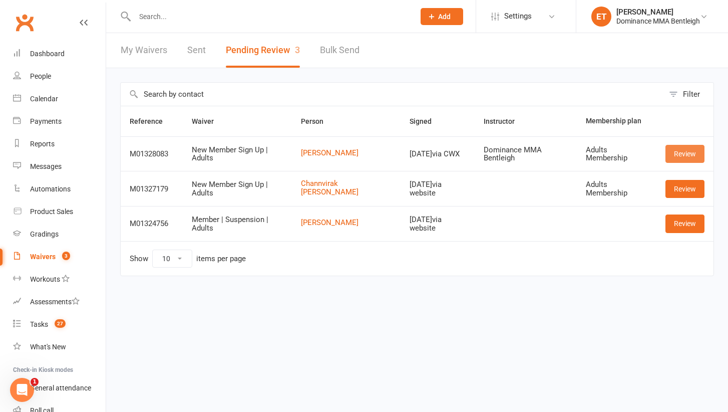
click at [687, 152] on link "Review" at bounding box center [685, 154] width 39 height 18
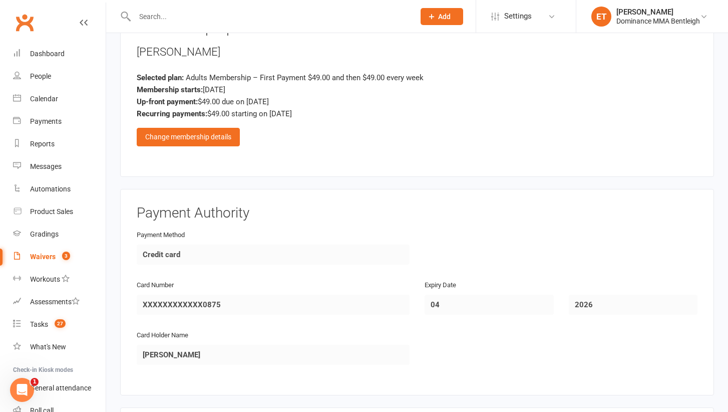
scroll to position [494, 0]
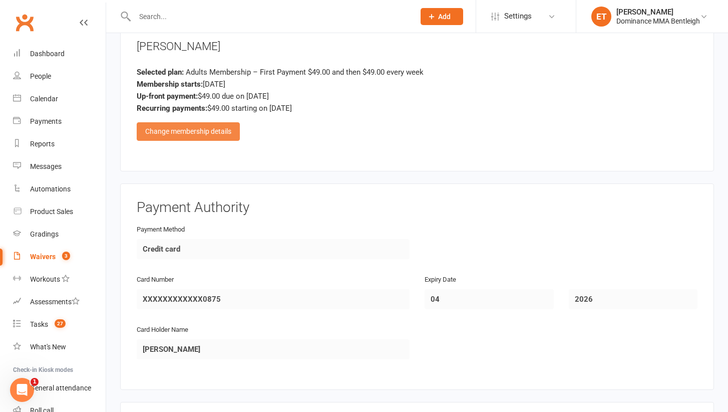
click at [190, 127] on div "Change membership details" at bounding box center [188, 131] width 103 height 18
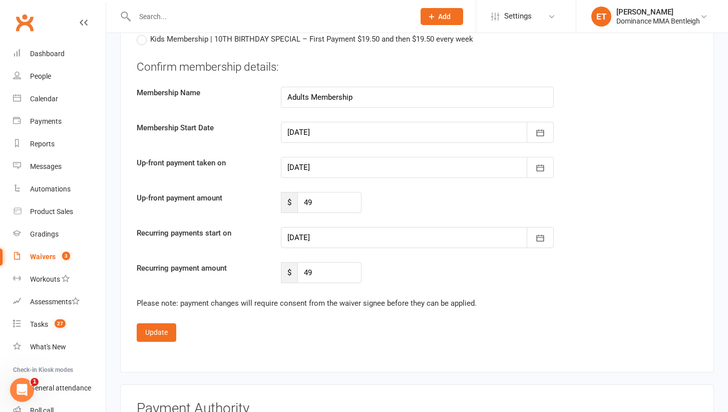
scroll to position [838, 0]
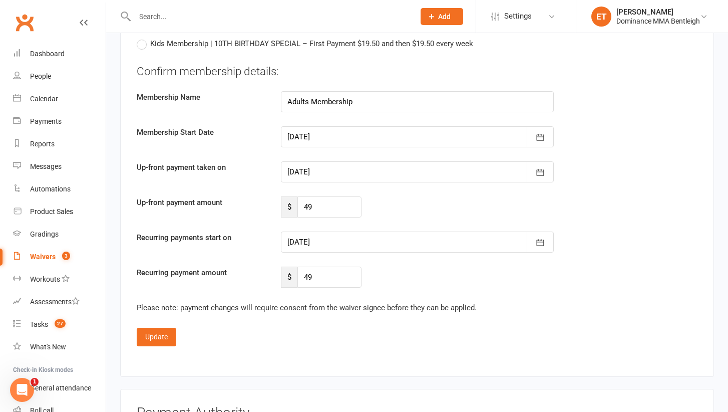
click at [342, 172] on div at bounding box center [417, 171] width 273 height 21
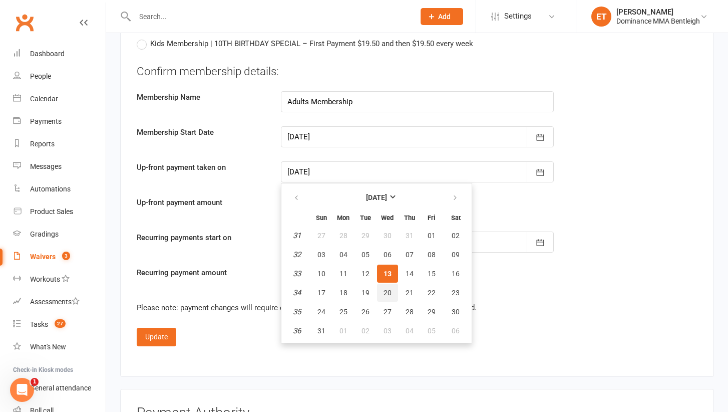
click at [389, 293] on span "20" at bounding box center [388, 292] width 8 height 8
type input "[DATE]"
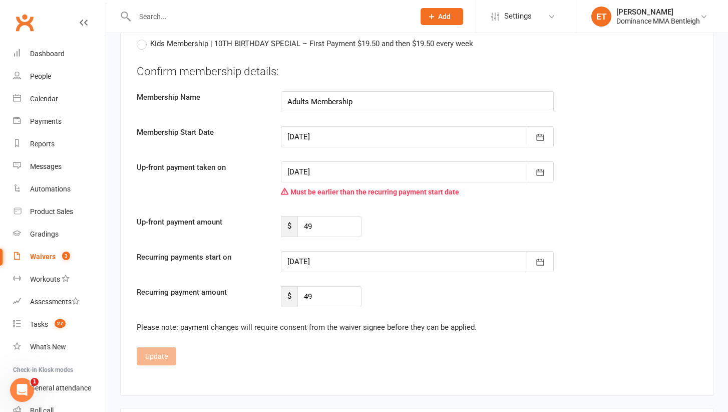
click at [380, 255] on div at bounding box center [417, 261] width 273 height 21
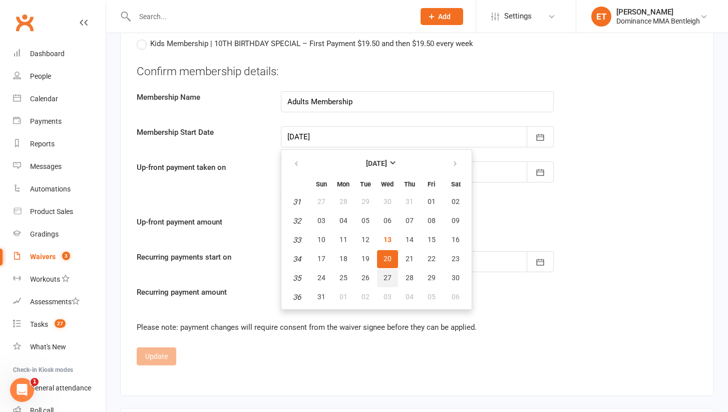
click at [387, 277] on span "27" at bounding box center [388, 277] width 8 height 8
type input "[DATE]"
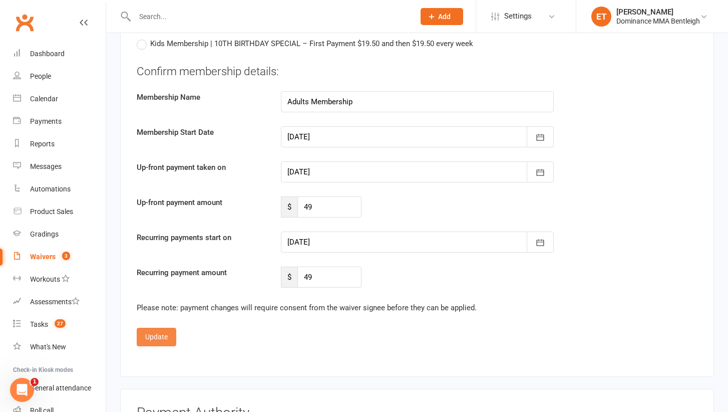
click at [155, 335] on button "Update" at bounding box center [157, 337] width 40 height 18
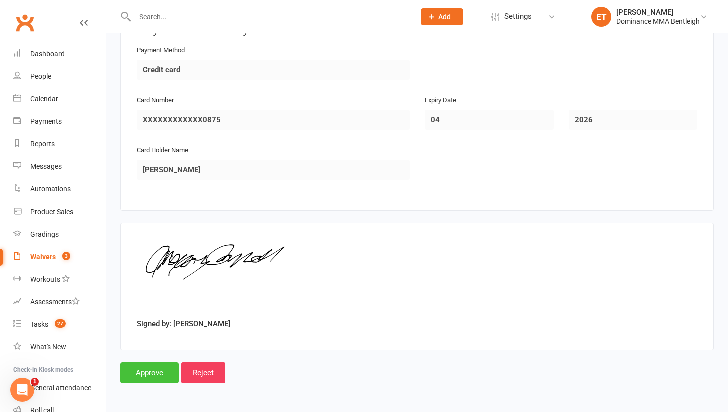
scroll to position [678, 0]
click at [147, 362] on input "Approve" at bounding box center [149, 372] width 59 height 21
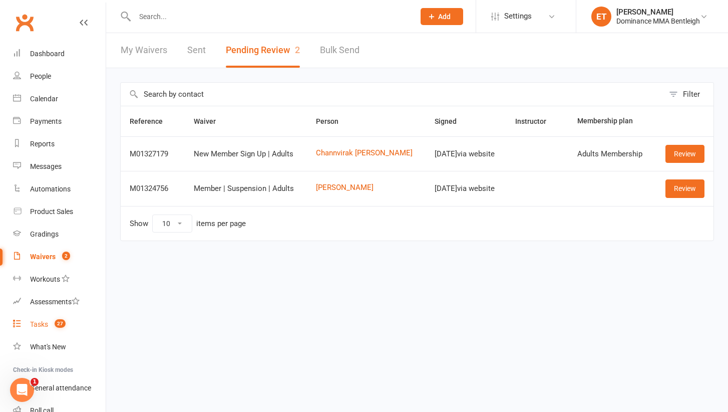
click at [61, 319] on span "27" at bounding box center [60, 323] width 11 height 9
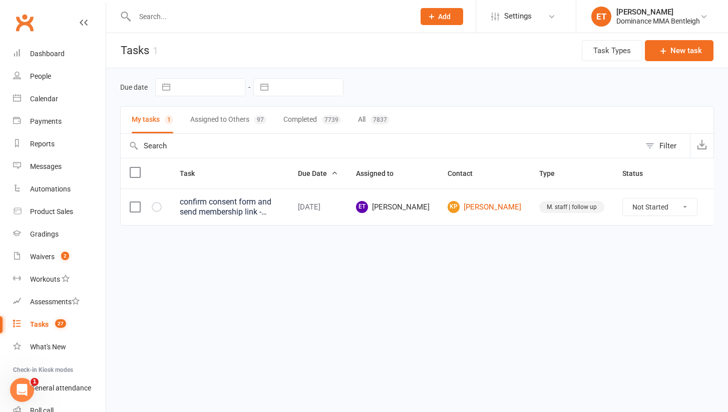
click at [226, 122] on button "Assigned to Others 97" at bounding box center [228, 120] width 76 height 27
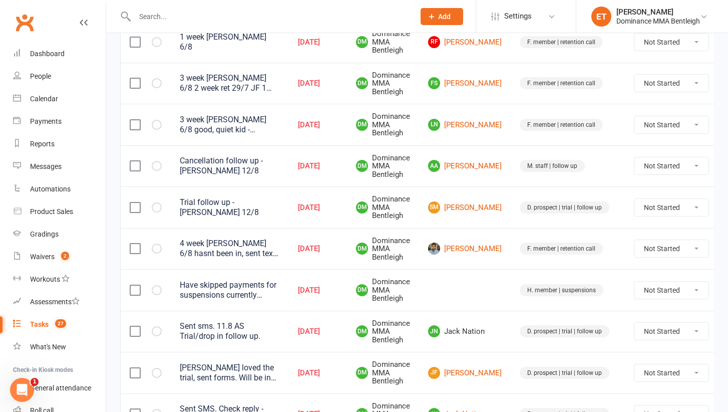
scroll to position [748, 0]
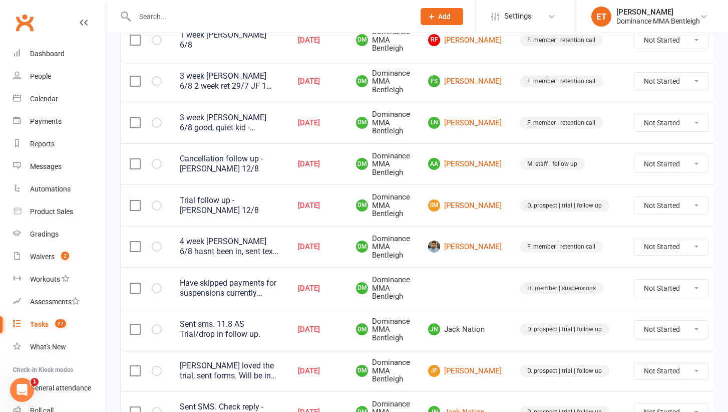
click at [219, 278] on div "Have skipped payments for suspensions currently pending but haven't put suspens…" at bounding box center [230, 288] width 100 height 20
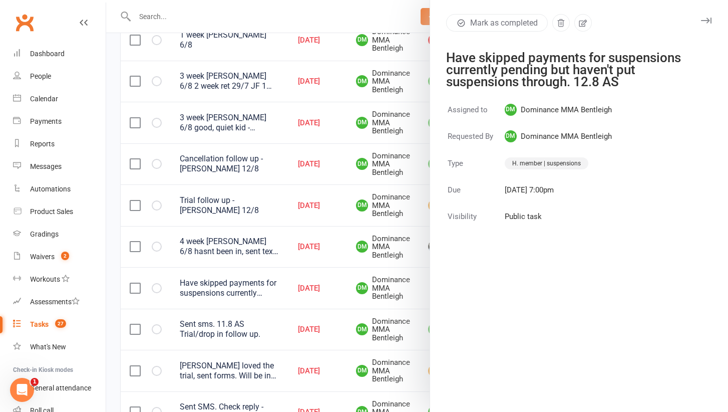
click at [219, 273] on div at bounding box center [417, 206] width 622 height 412
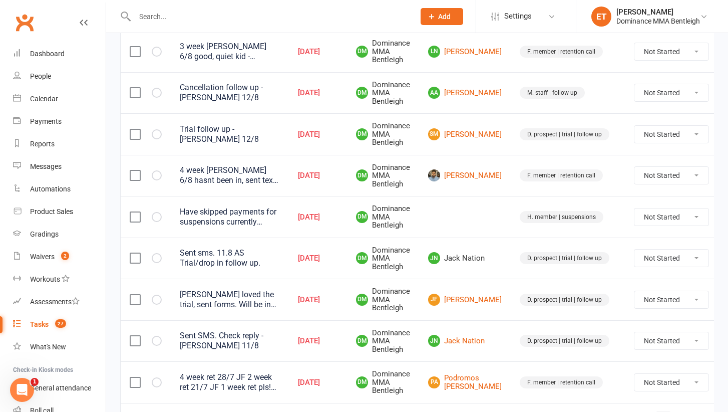
scroll to position [800, 0]
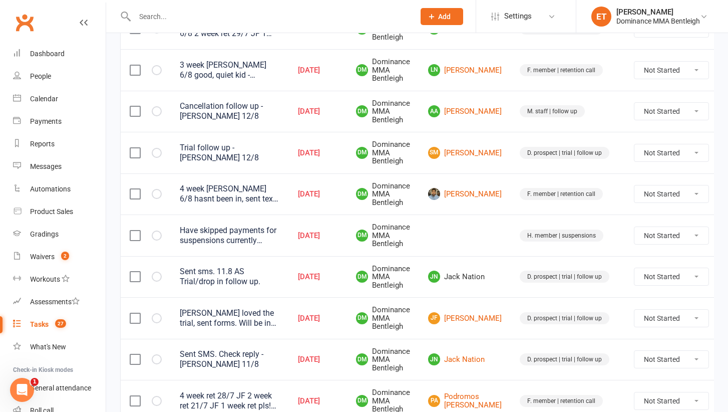
click at [158, 13] on input "text" at bounding box center [270, 17] width 276 height 14
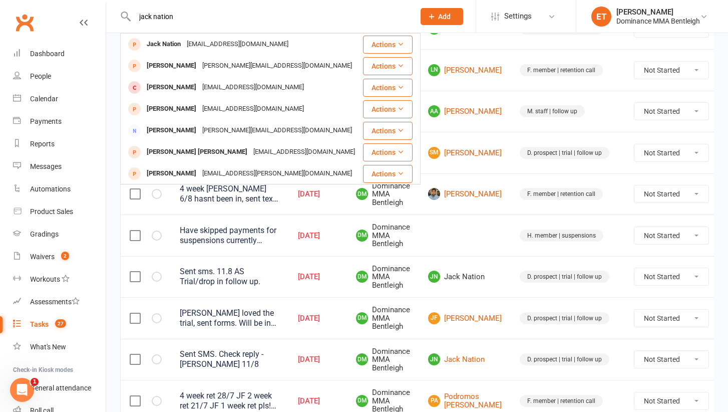
type input "jack nation"
click at [453, 227] on td at bounding box center [465, 235] width 92 height 42
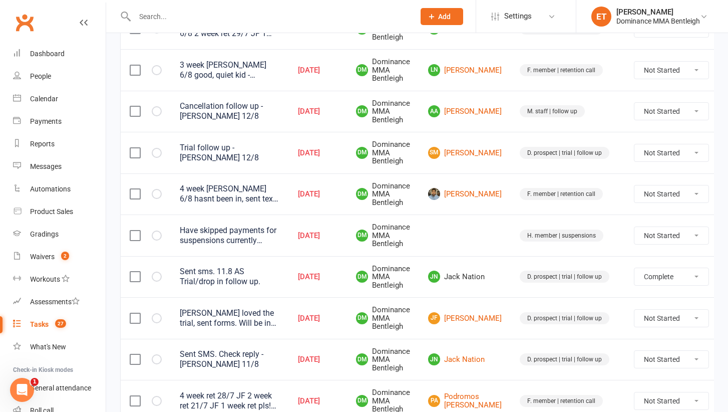
select select "unstarted"
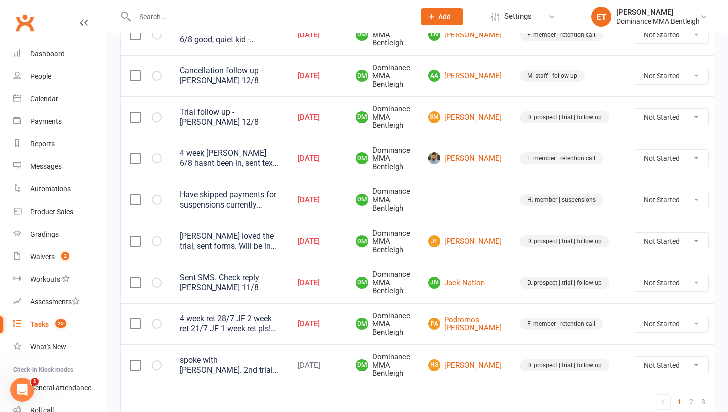
scroll to position [837, 0]
click at [686, 394] on link "2" at bounding box center [692, 401] width 12 height 14
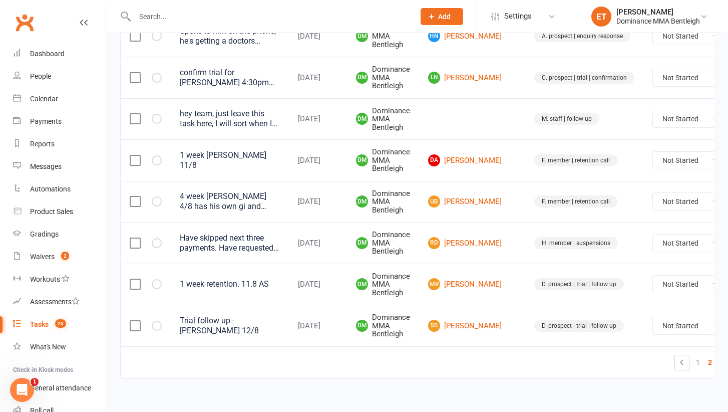
scroll to position [874, 0]
click at [692, 356] on link "1" at bounding box center [698, 363] width 12 height 14
